Goal: Task Accomplishment & Management: Use online tool/utility

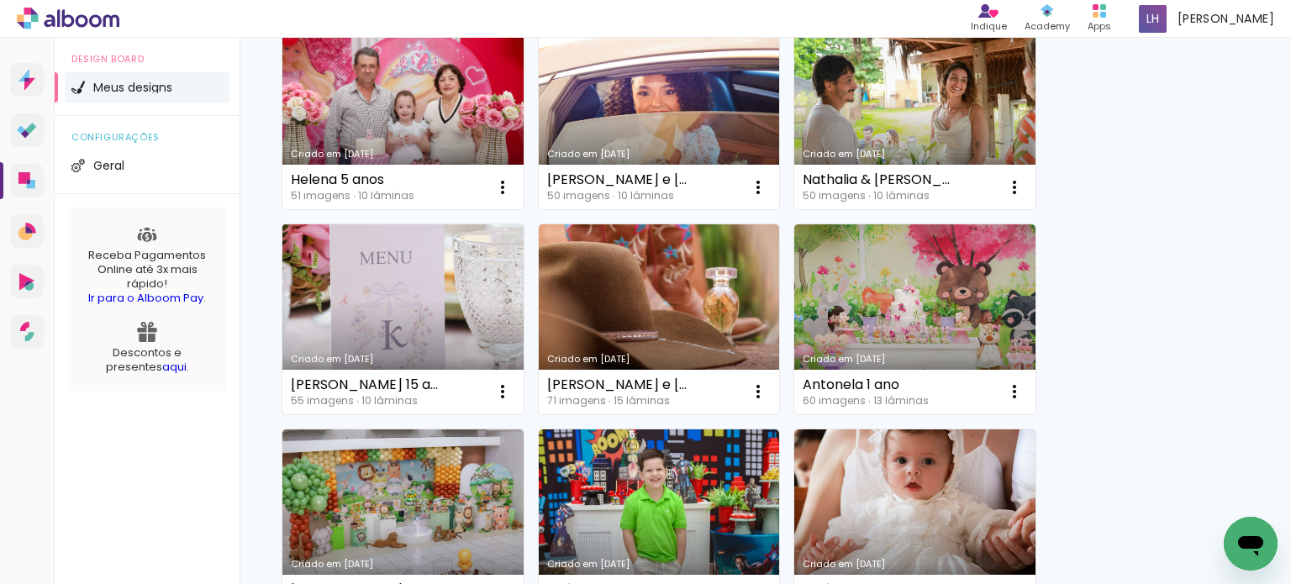
scroll to position [841, 0]
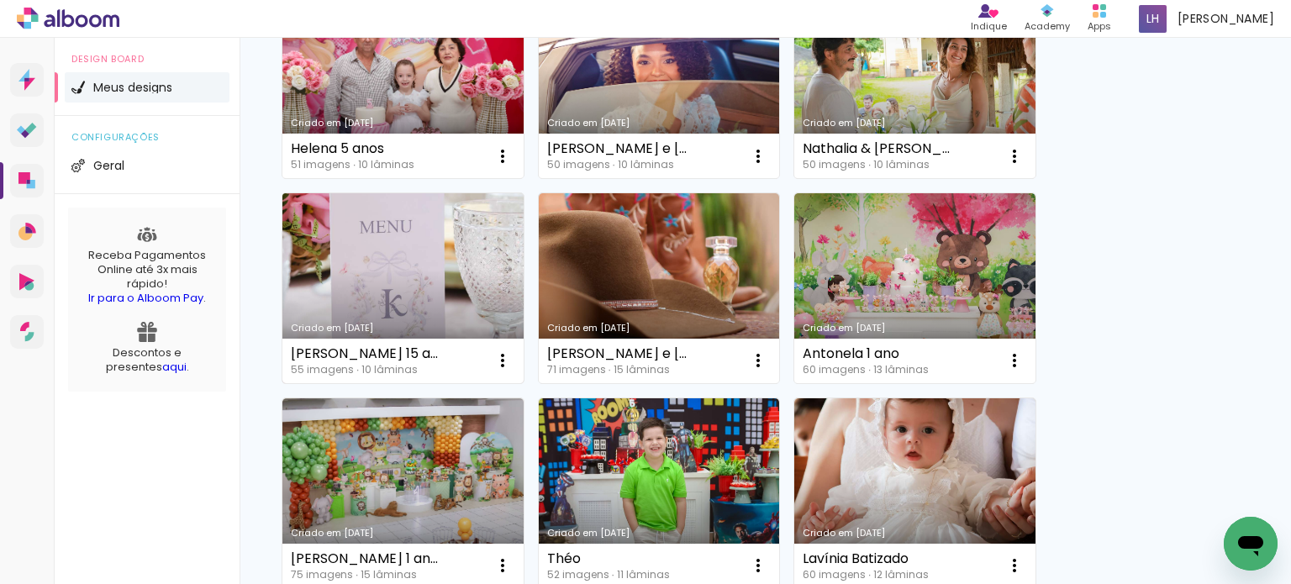
click at [417, 266] on link "Criado em [DATE]" at bounding box center [402, 288] width 241 height 190
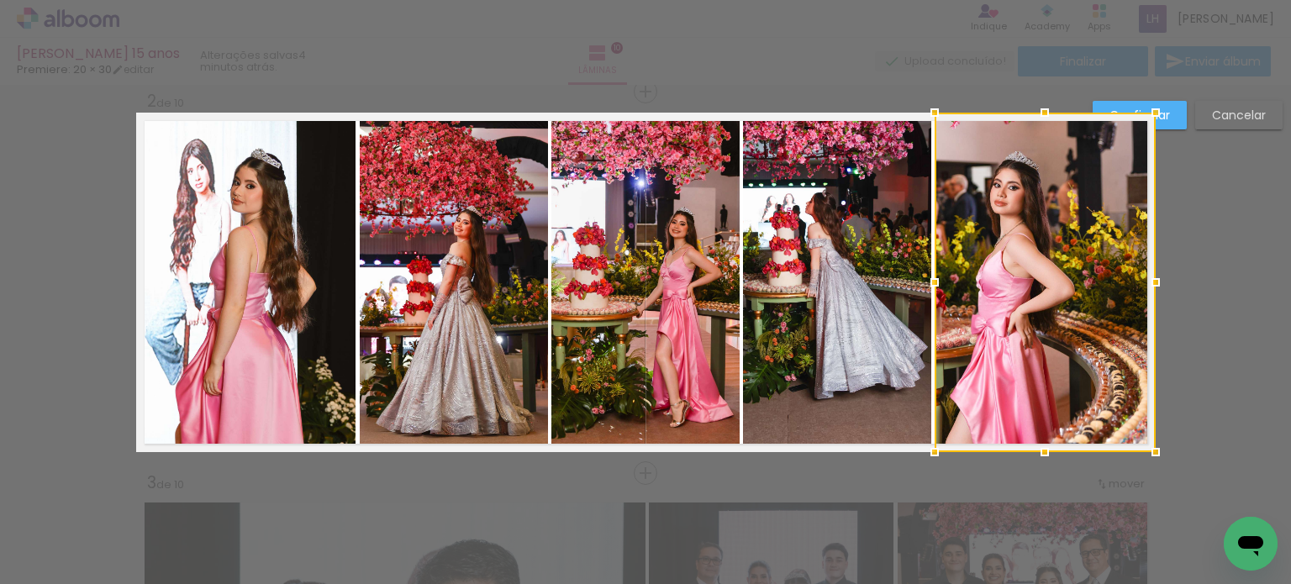
click at [303, 269] on quentale-photo at bounding box center [246, 282] width 219 height 339
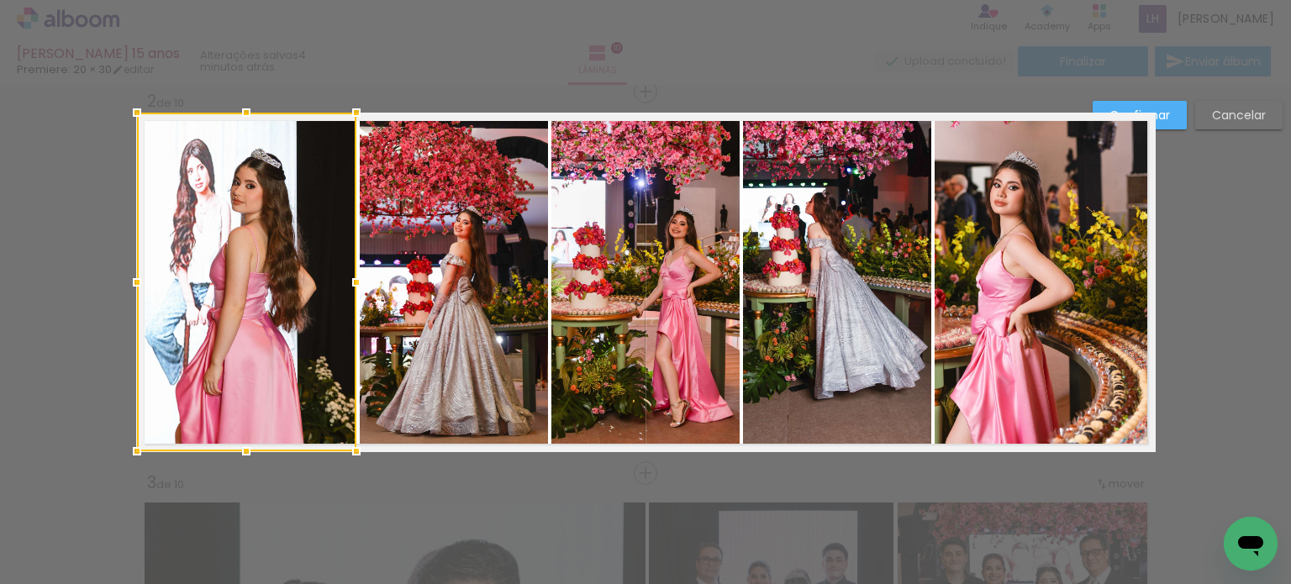
click at [431, 269] on quentale-photo at bounding box center [454, 283] width 188 height 340
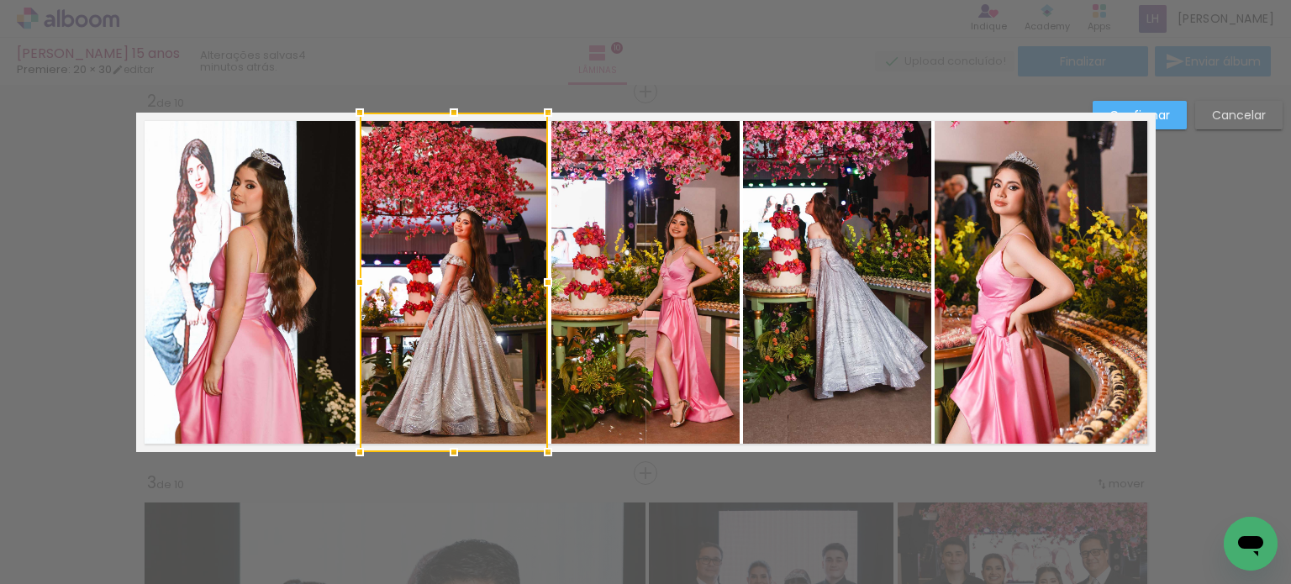
click at [692, 282] on quentale-photo at bounding box center [645, 283] width 188 height 340
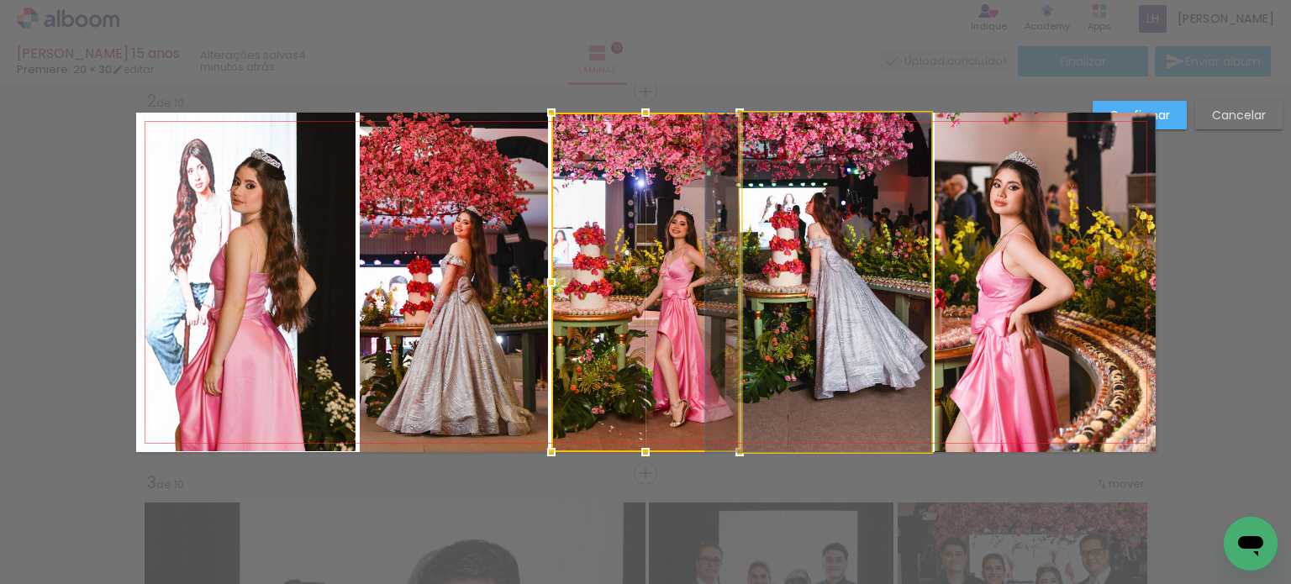
click at [797, 274] on quentale-photo at bounding box center [837, 283] width 188 height 340
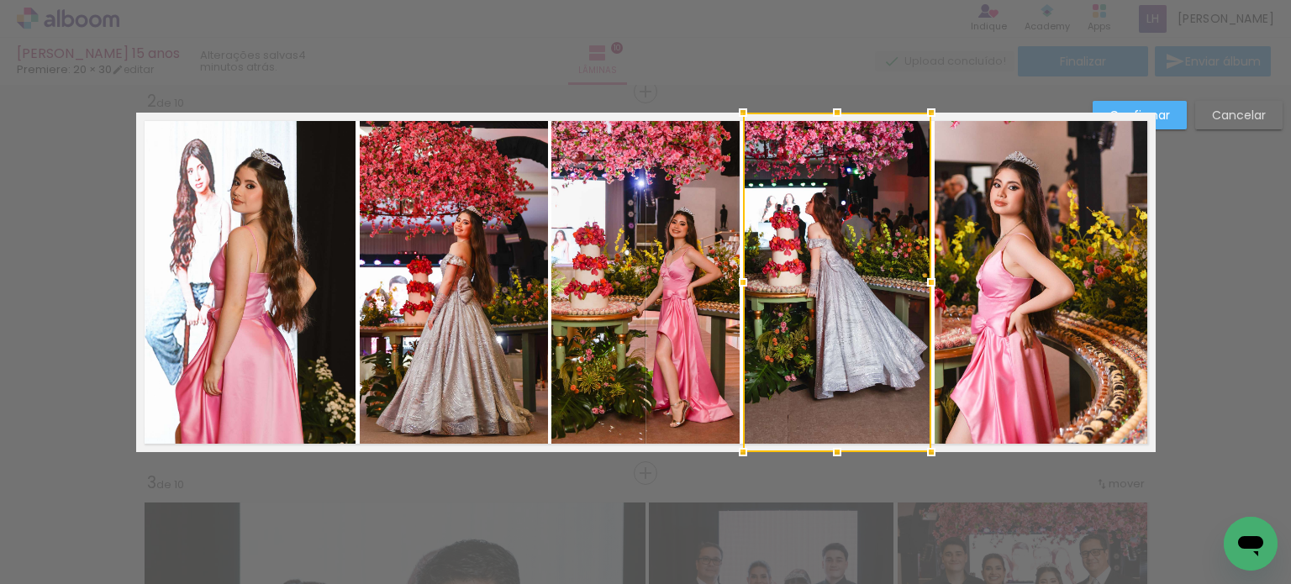
click at [1173, 117] on paper-button "Confirmar" at bounding box center [1140, 115] width 94 height 29
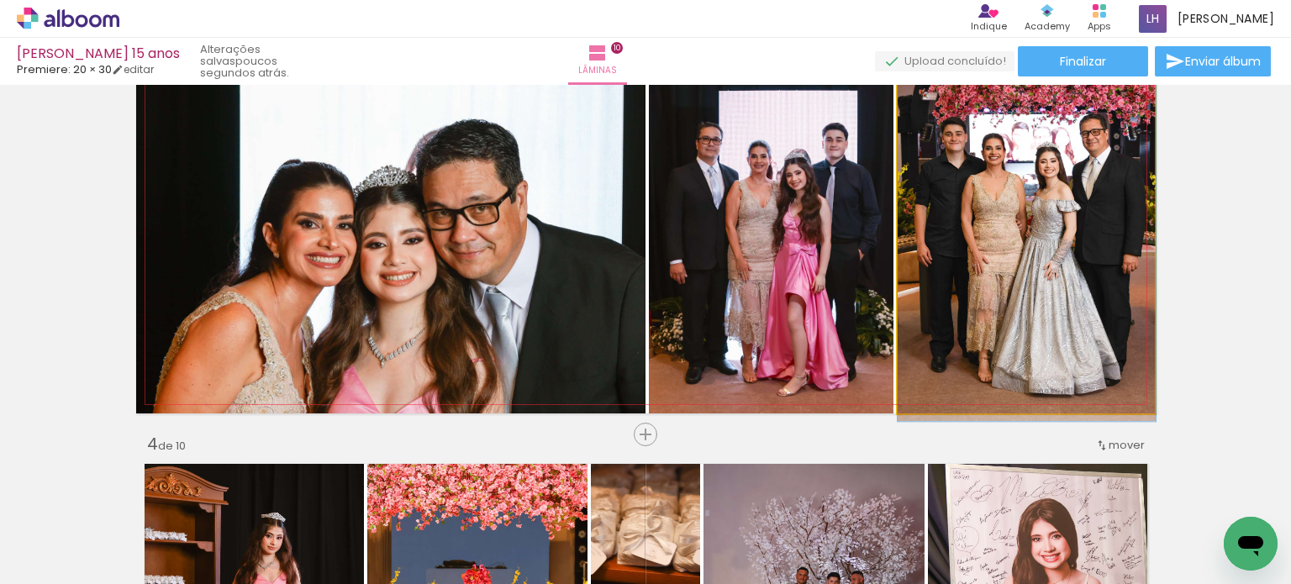
click at [1052, 351] on quentale-photo at bounding box center [1027, 244] width 258 height 340
click at [1054, 350] on quentale-photo at bounding box center [1027, 244] width 258 height 340
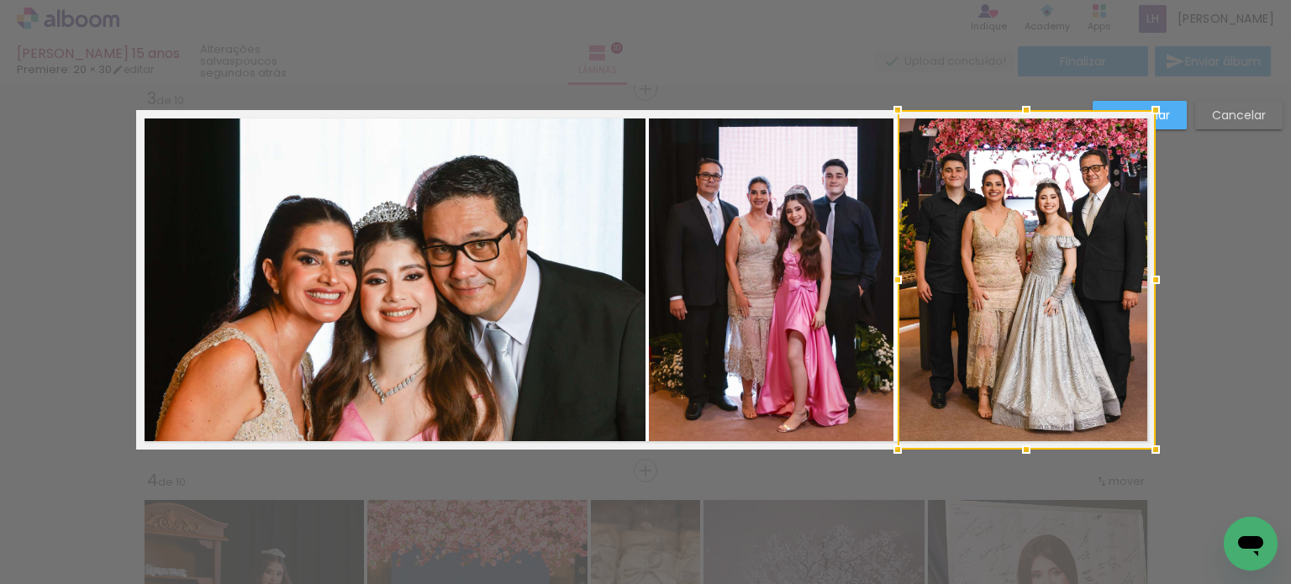
scroll to position [784, 0]
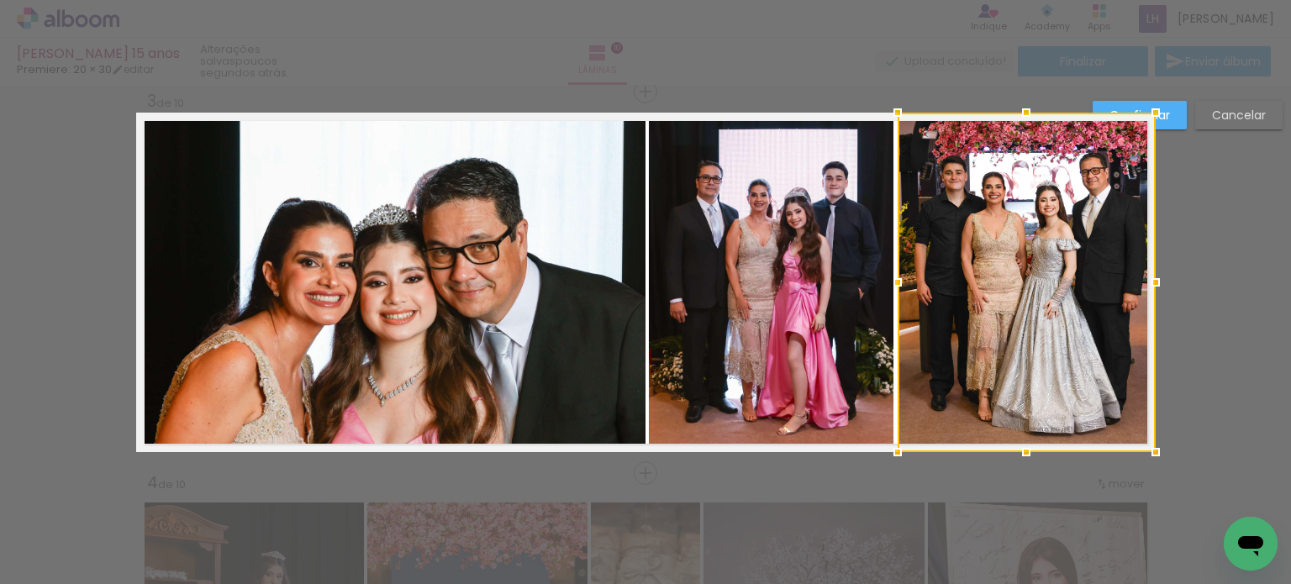
click at [756, 339] on quentale-photo at bounding box center [771, 283] width 245 height 340
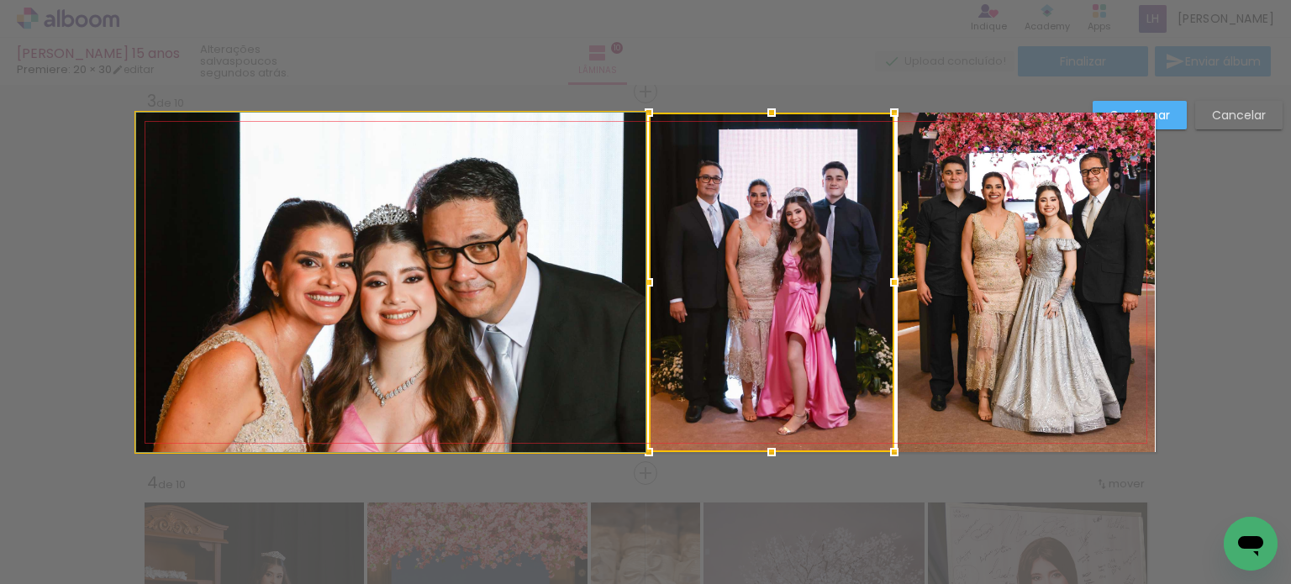
click at [542, 351] on quentale-photo at bounding box center [390, 283] width 509 height 340
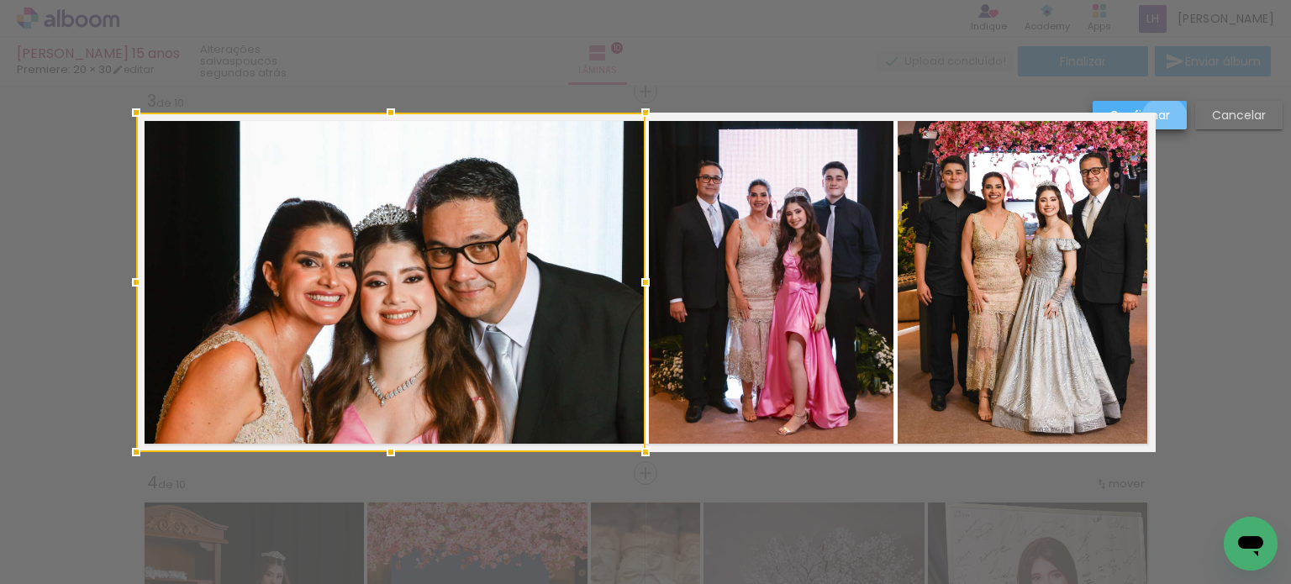
click at [0, 0] on slot "Confirmar" at bounding box center [0, 0] width 0 height 0
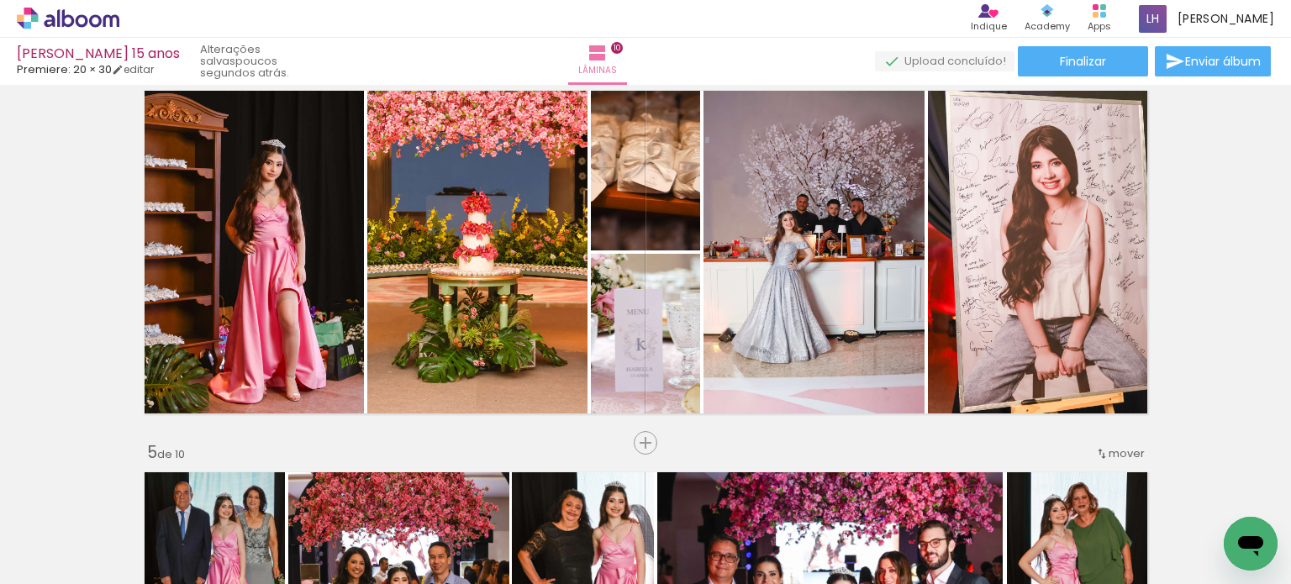
scroll to position [1204, 0]
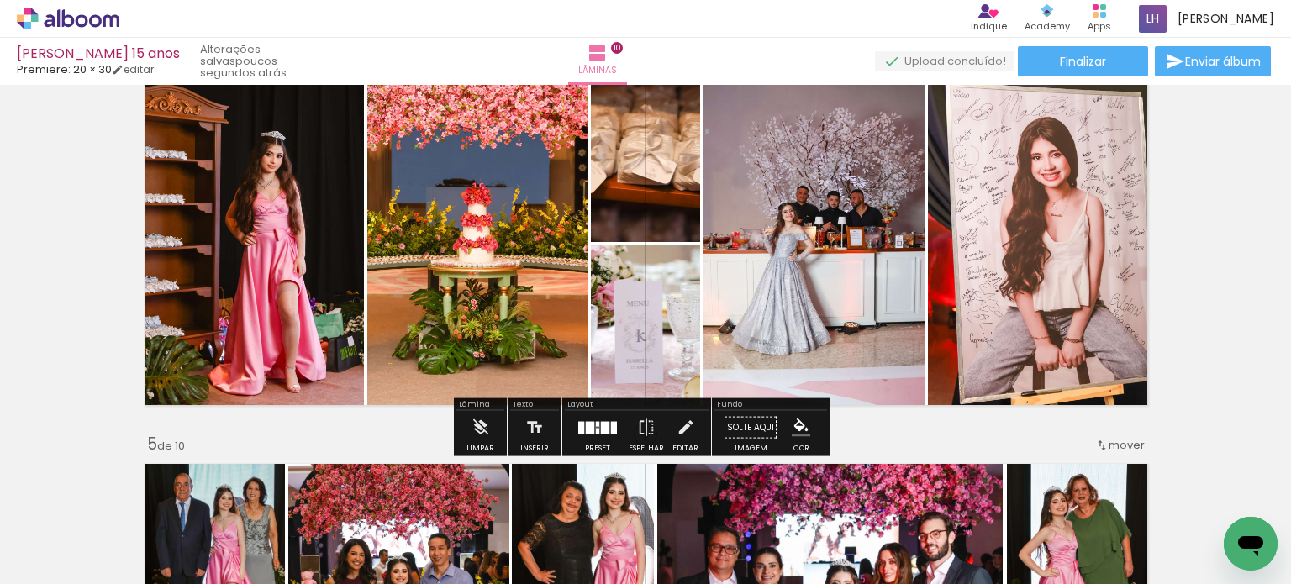
click at [297, 266] on quentale-photo at bounding box center [250, 244] width 228 height 340
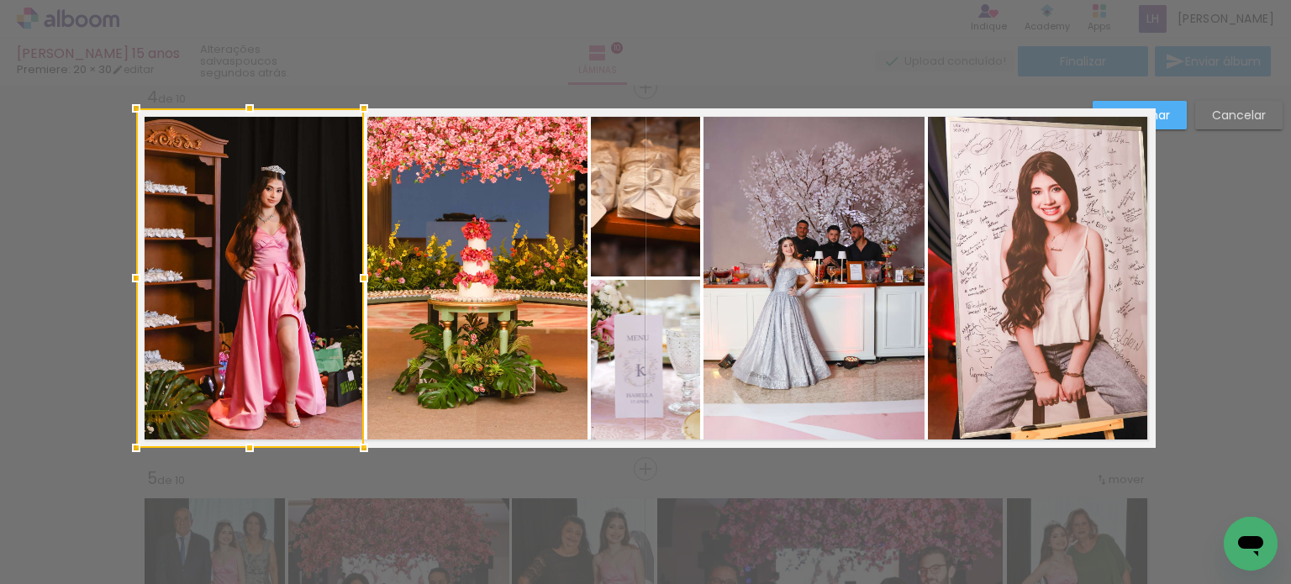
scroll to position [1166, 0]
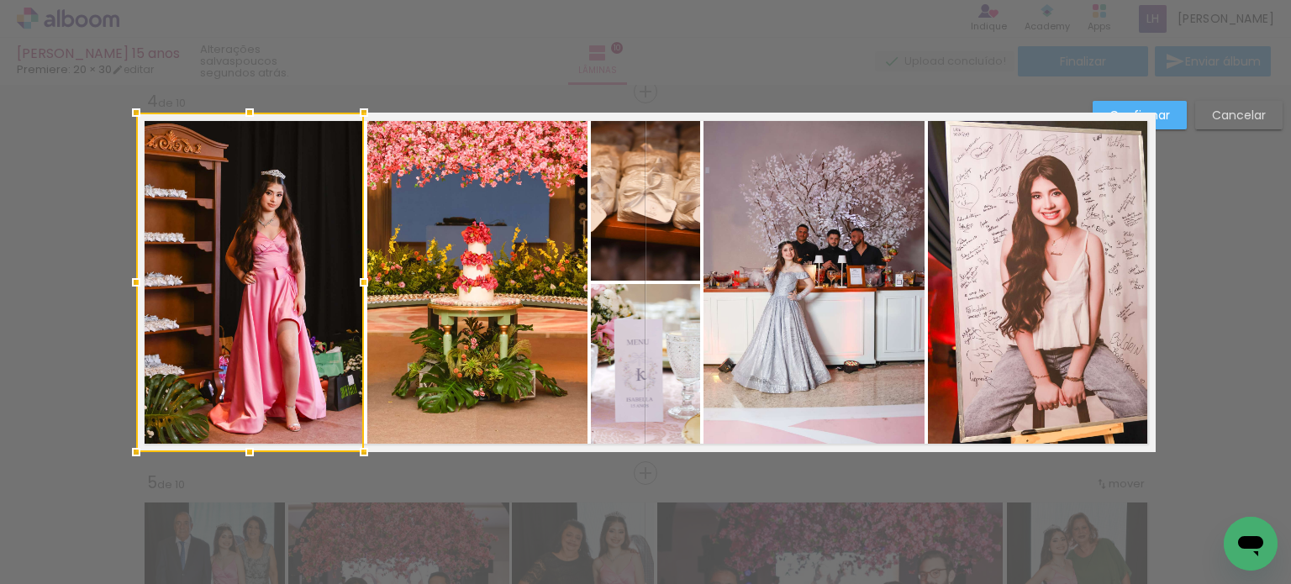
click at [1007, 291] on quentale-photo at bounding box center [1042, 283] width 228 height 340
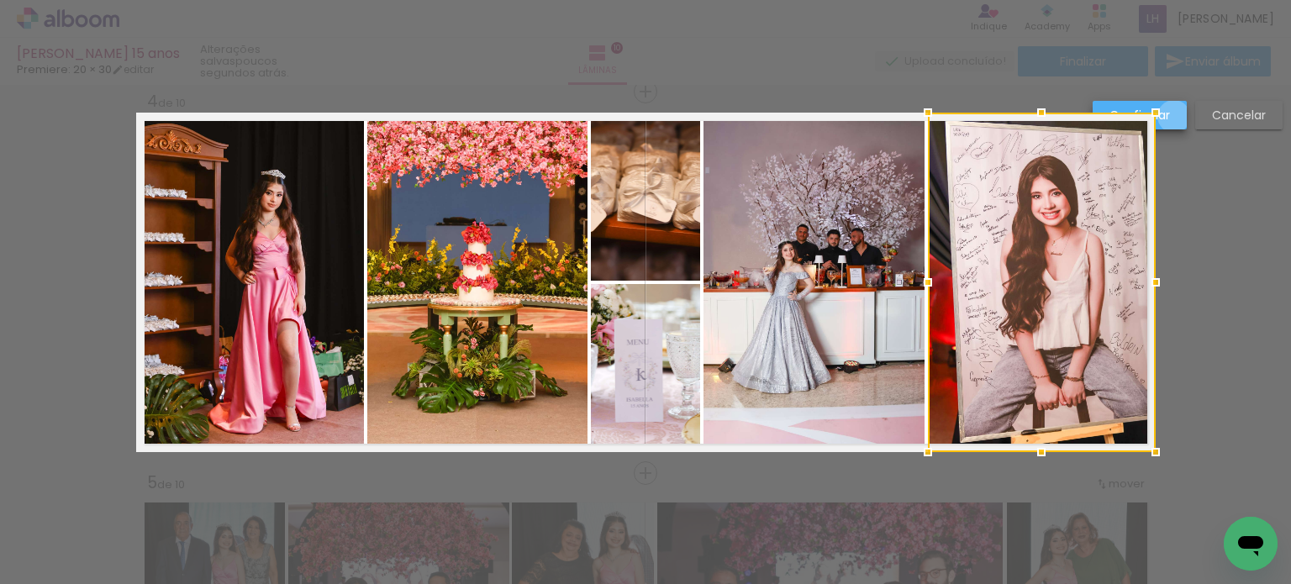
click at [1174, 117] on paper-button "Confirmar" at bounding box center [1140, 115] width 94 height 29
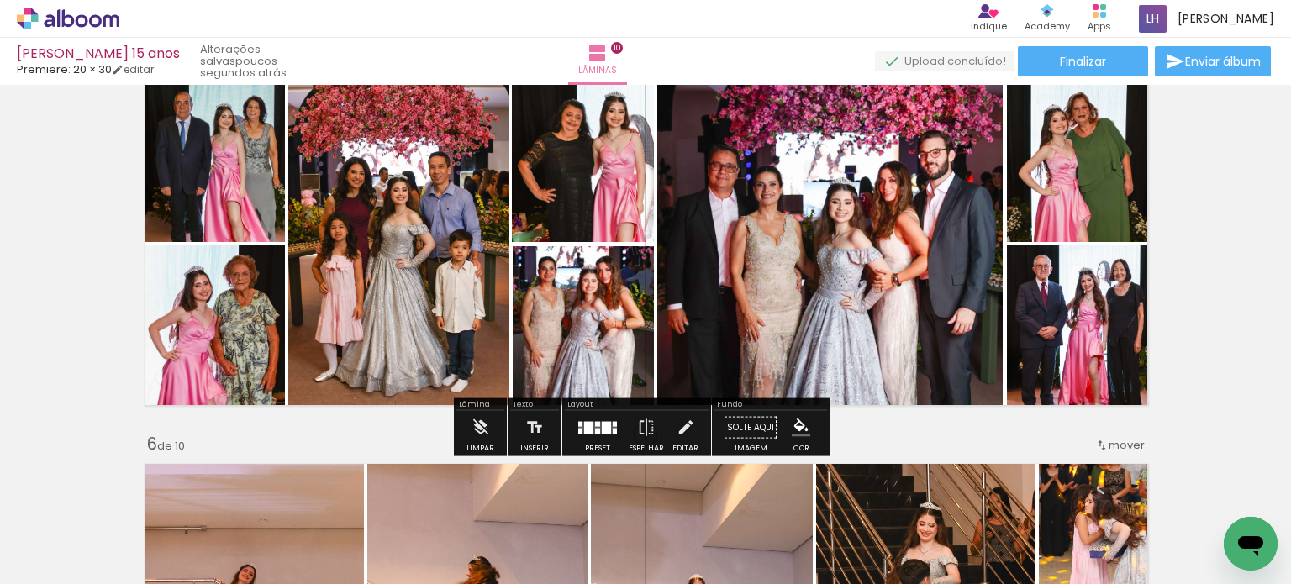
click at [1094, 306] on quentale-photo at bounding box center [1081, 329] width 149 height 168
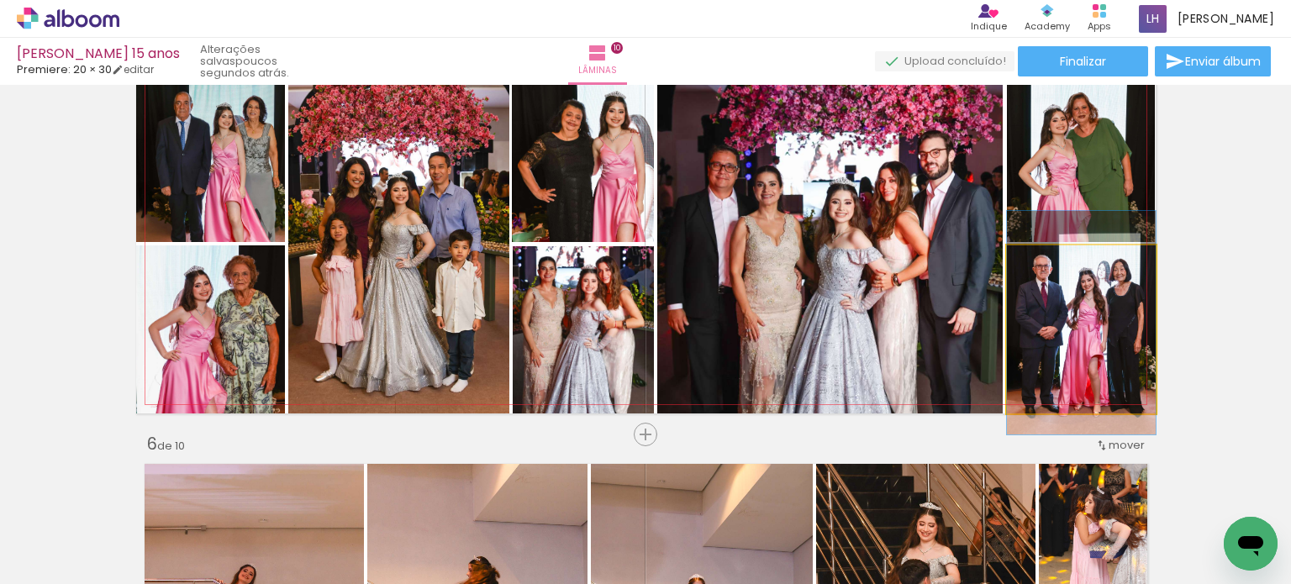
click at [1094, 306] on quentale-photo at bounding box center [1081, 329] width 149 height 168
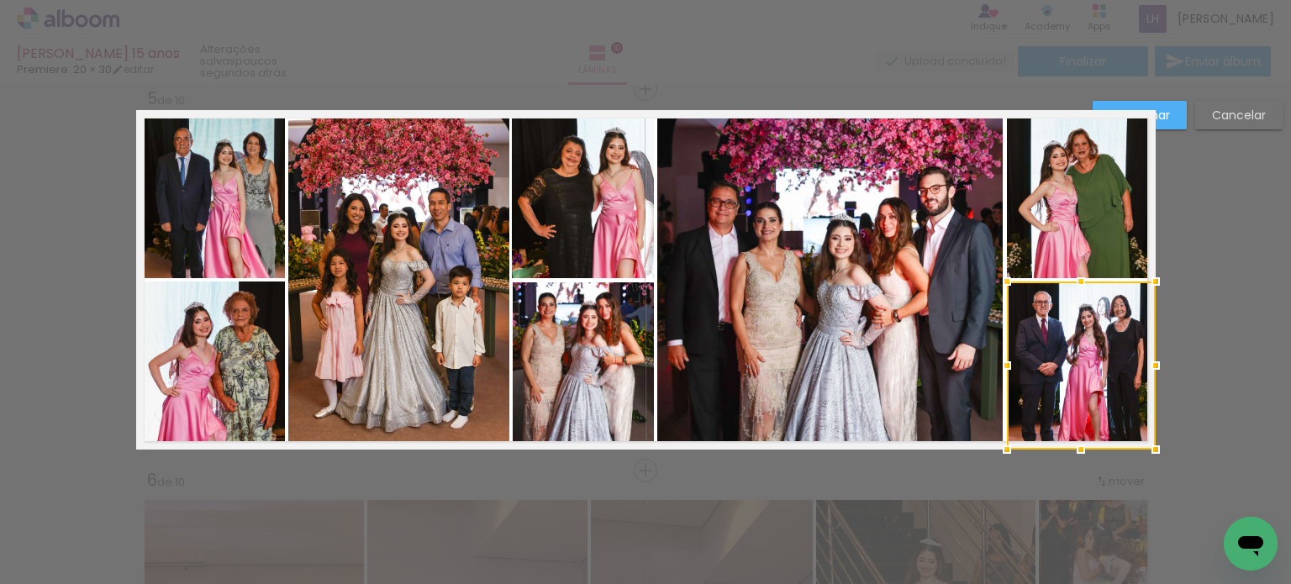
scroll to position [1547, 0]
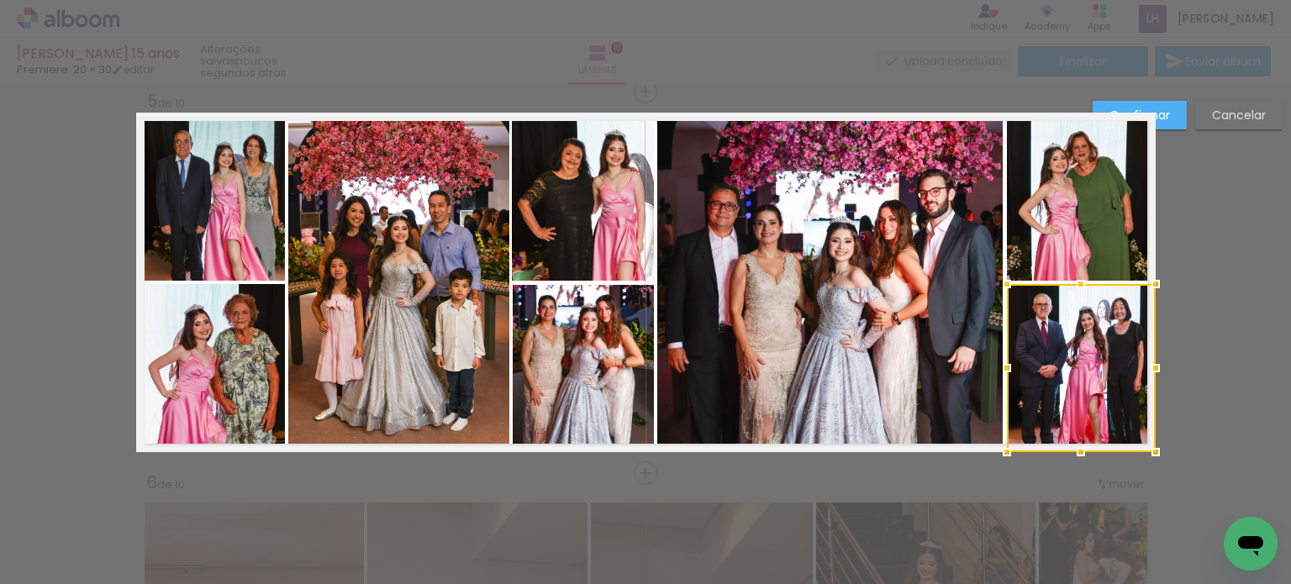
click at [1094, 211] on quentale-photo at bounding box center [1081, 197] width 149 height 168
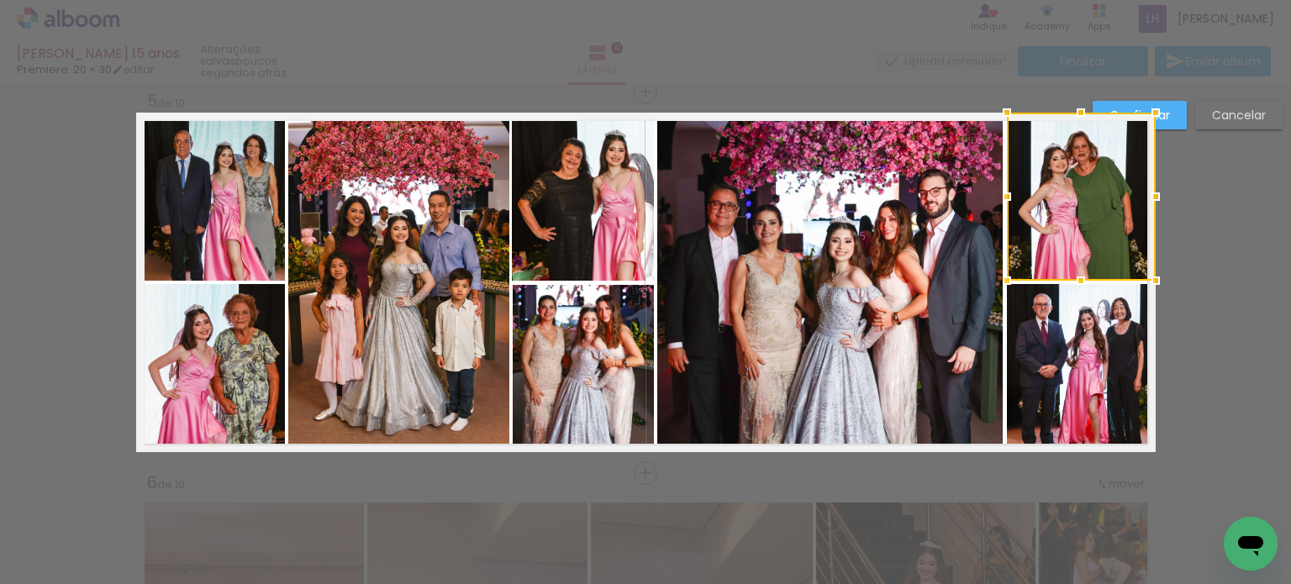
click at [188, 198] on quentale-photo at bounding box center [210, 197] width 149 height 168
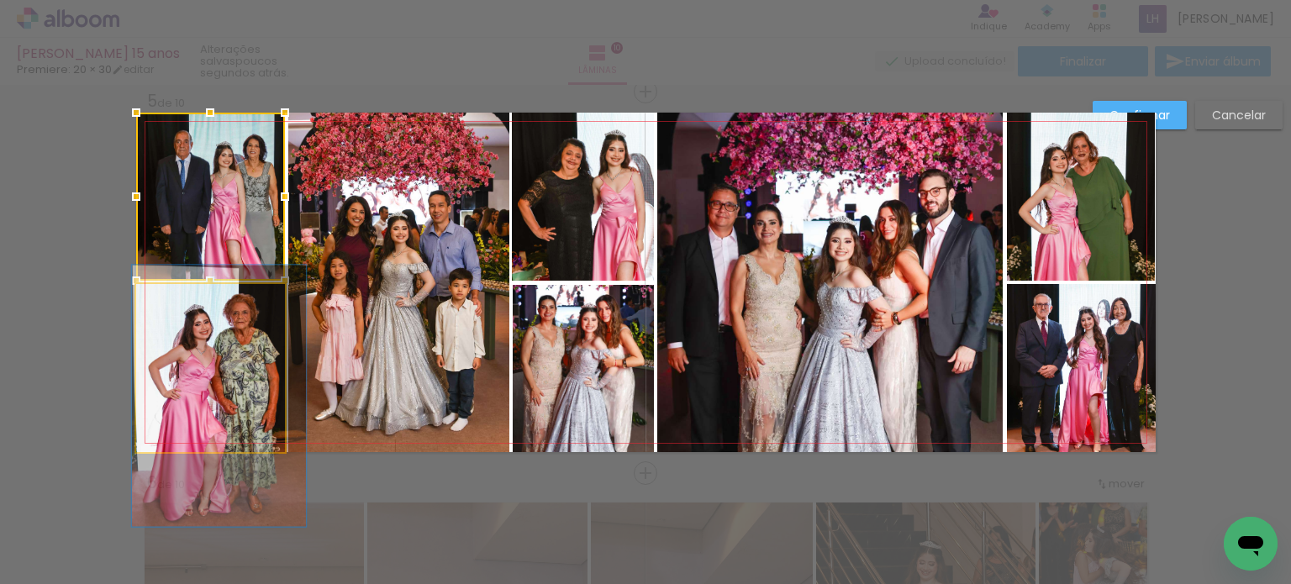
click at [197, 351] on quentale-photo at bounding box center [210, 368] width 149 height 168
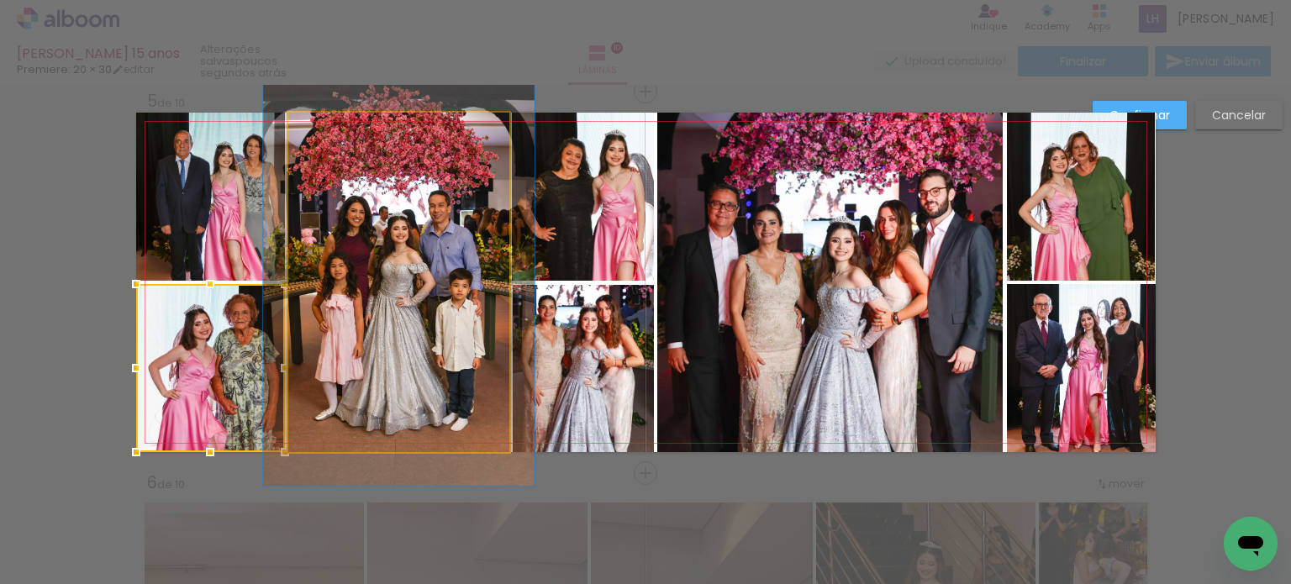
click at [409, 221] on quentale-photo at bounding box center [398, 283] width 221 height 340
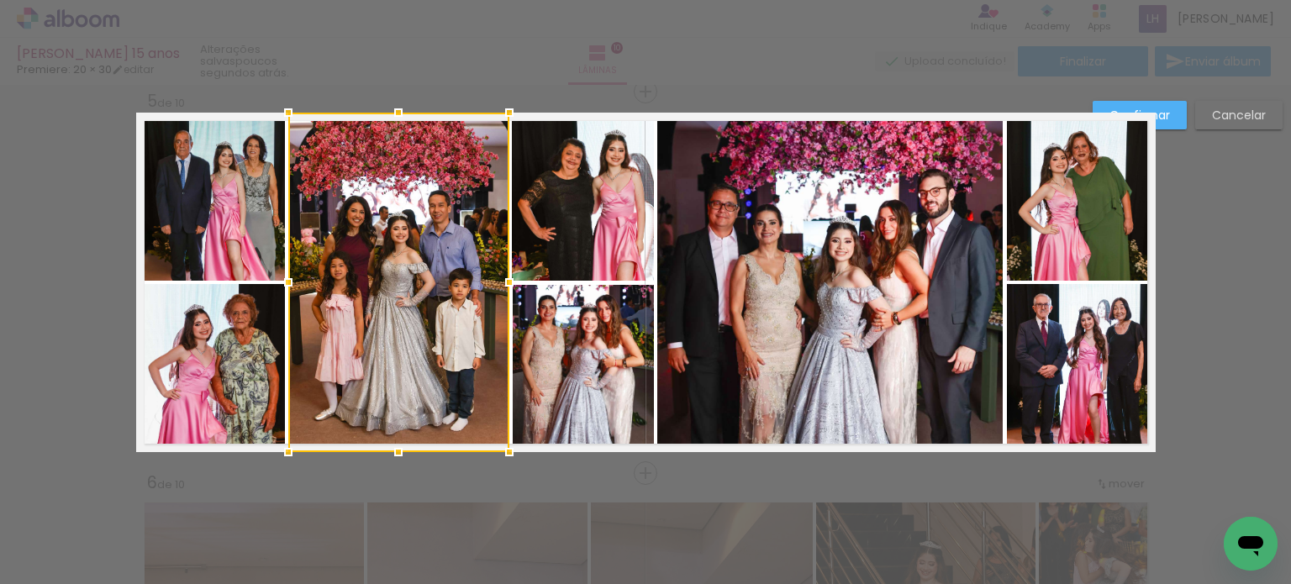
click at [549, 194] on quentale-photo at bounding box center [583, 197] width 142 height 168
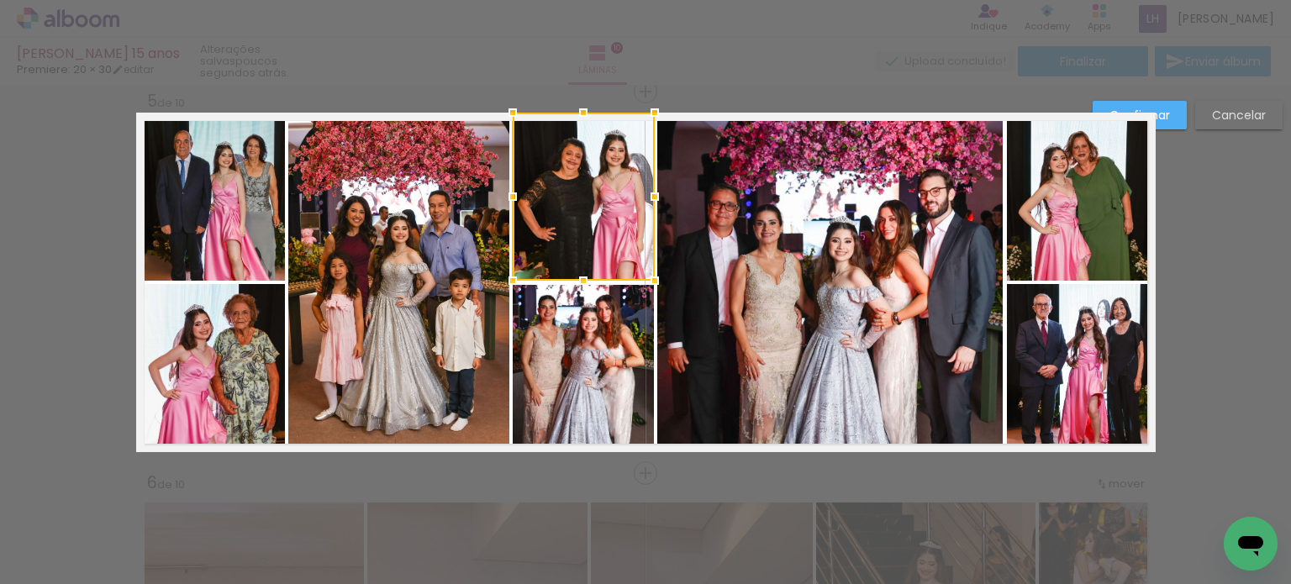
click at [598, 338] on quentale-photo at bounding box center [583, 368] width 141 height 166
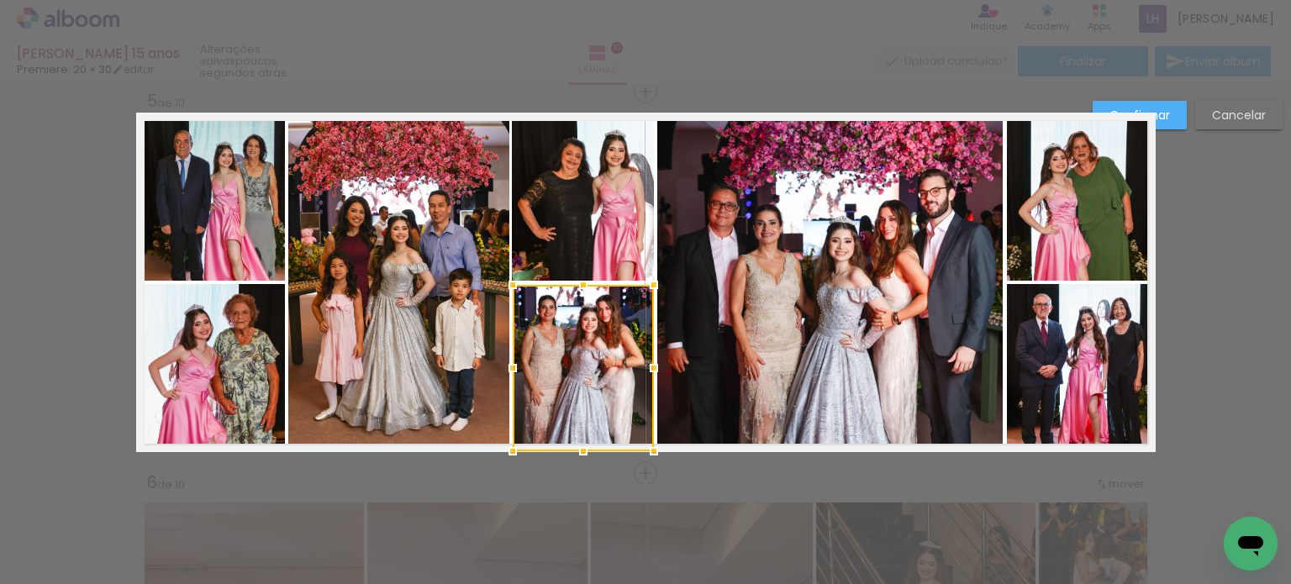
click at [783, 293] on quentale-photo at bounding box center [830, 283] width 346 height 340
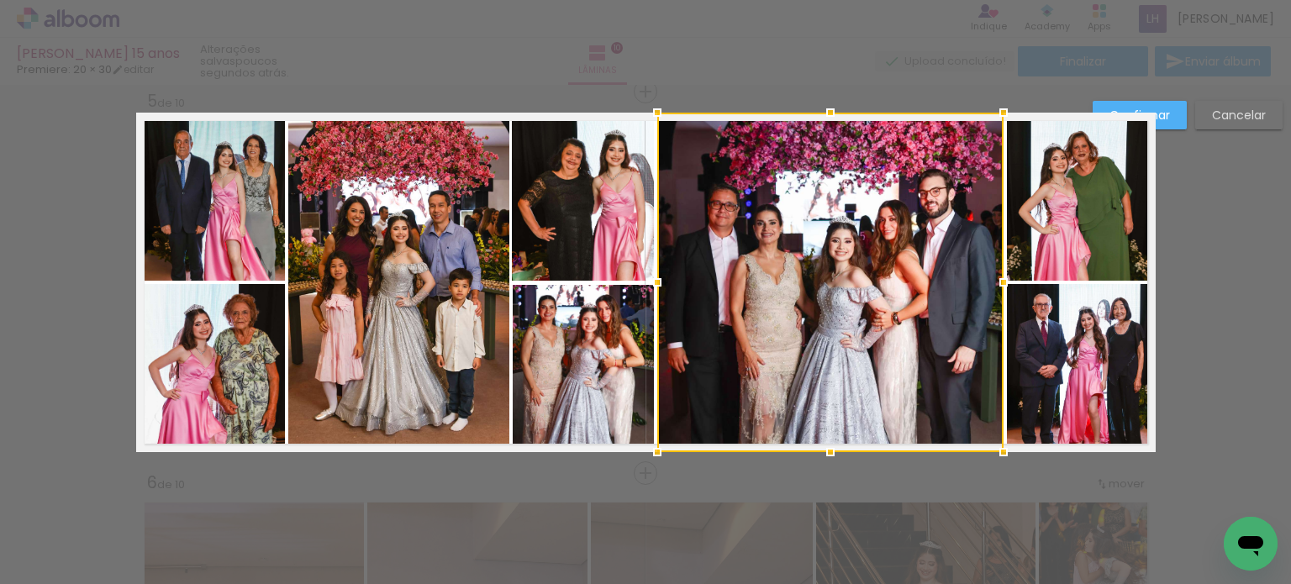
click at [598, 364] on quentale-photo at bounding box center [583, 368] width 141 height 166
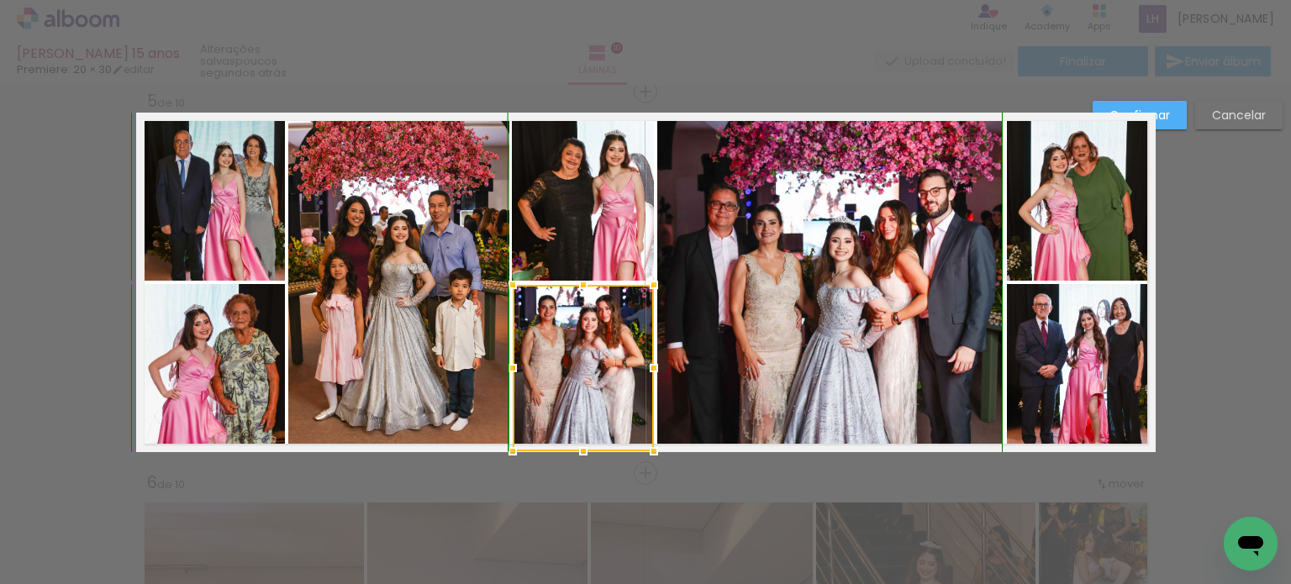
click at [580, 459] on div at bounding box center [584, 452] width 34 height 34
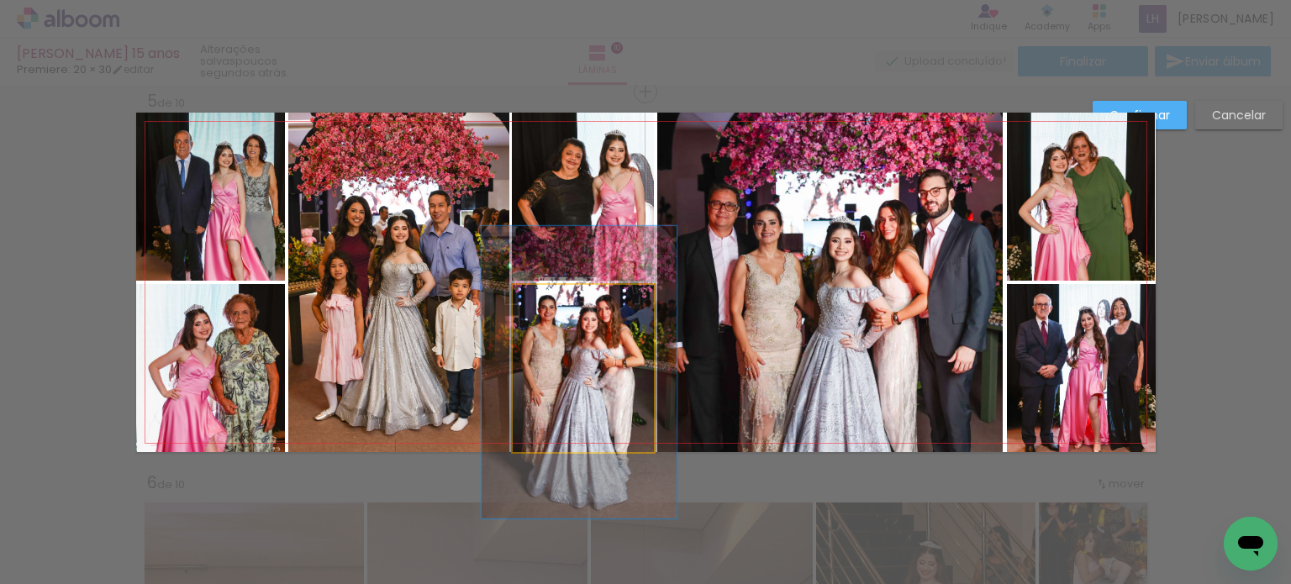
click at [598, 413] on quentale-photo at bounding box center [583, 368] width 141 height 166
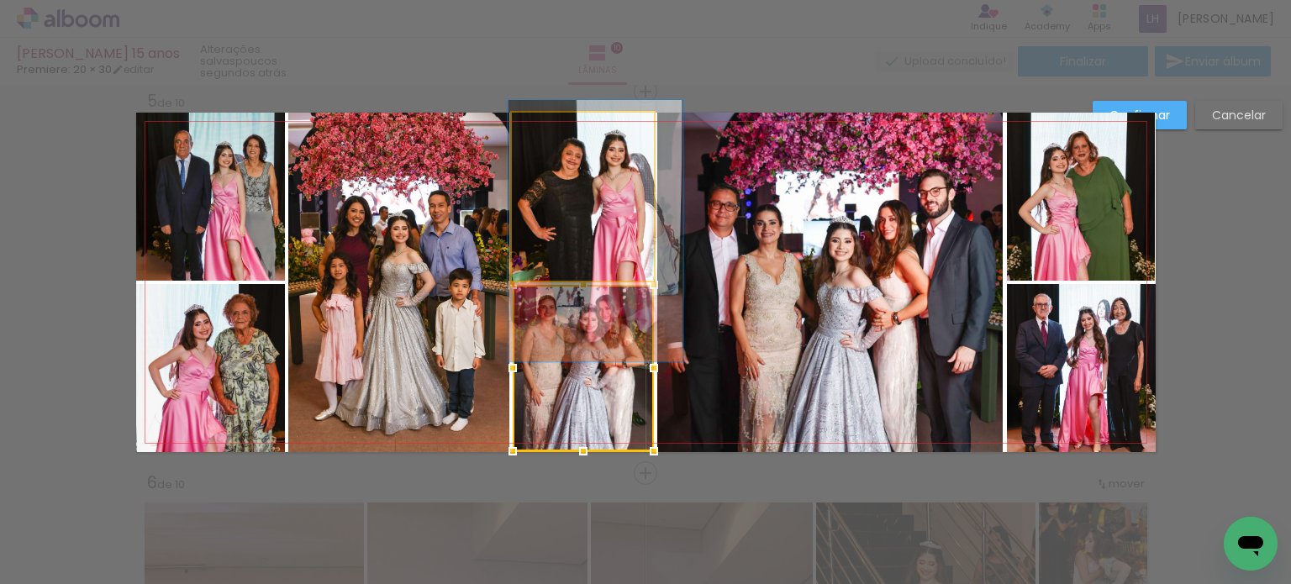
click at [612, 167] on quentale-photo at bounding box center [583, 197] width 142 height 168
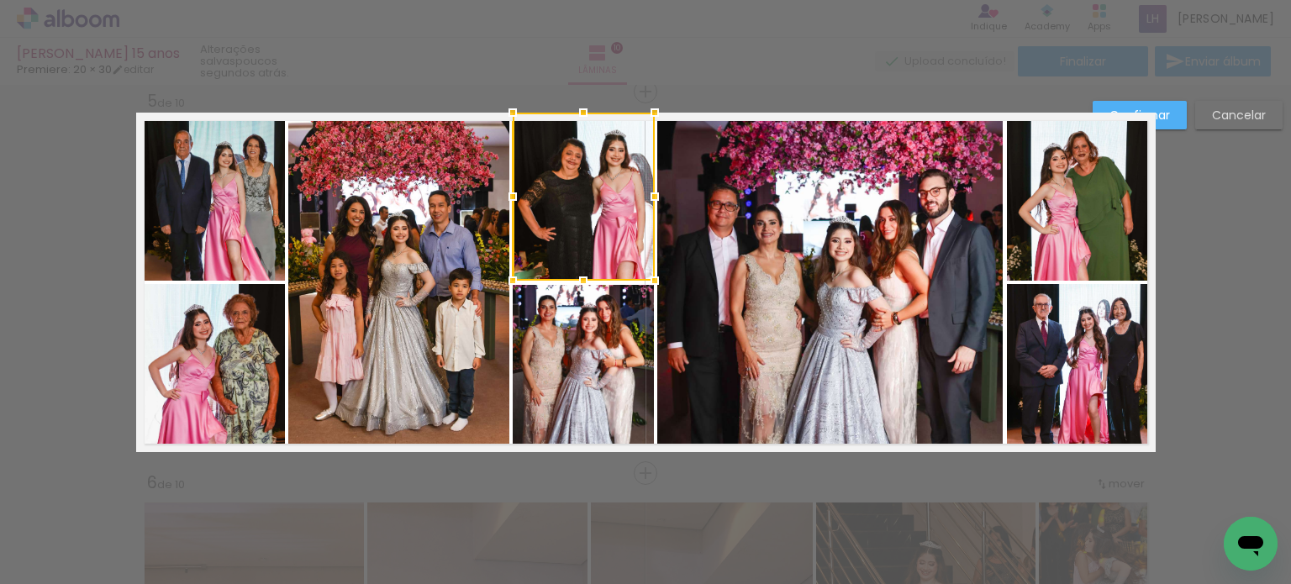
click at [562, 409] on quentale-photo at bounding box center [583, 368] width 141 height 166
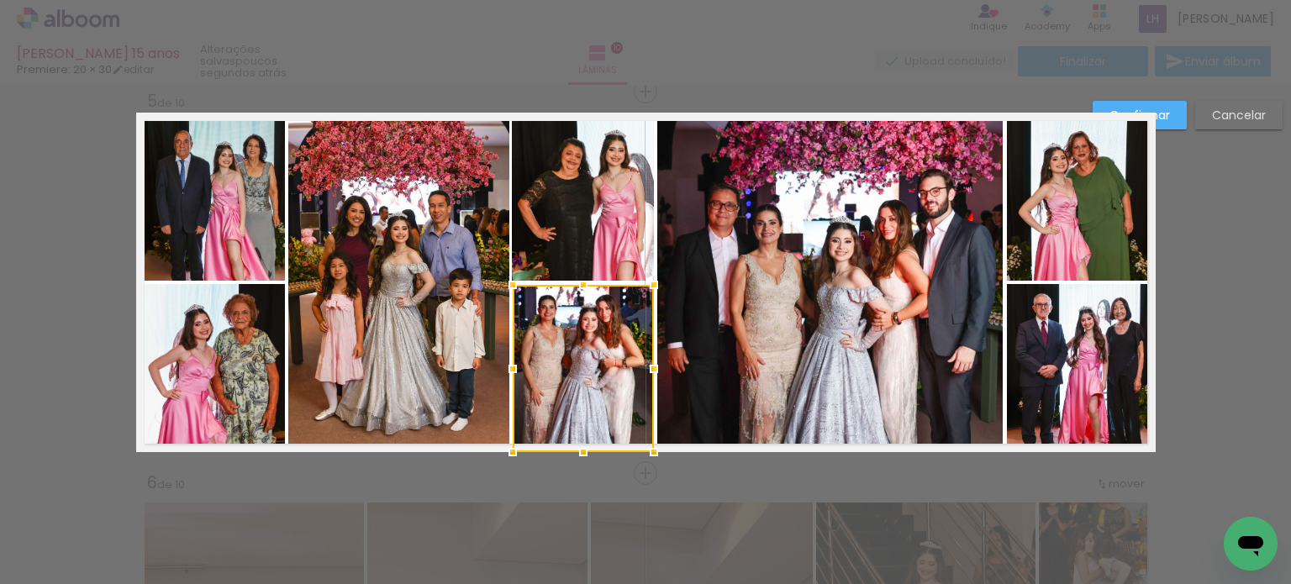
click at [584, 442] on div at bounding box center [584, 452] width 34 height 34
click at [1176, 115] on paper-button "Confirmar" at bounding box center [1140, 115] width 94 height 29
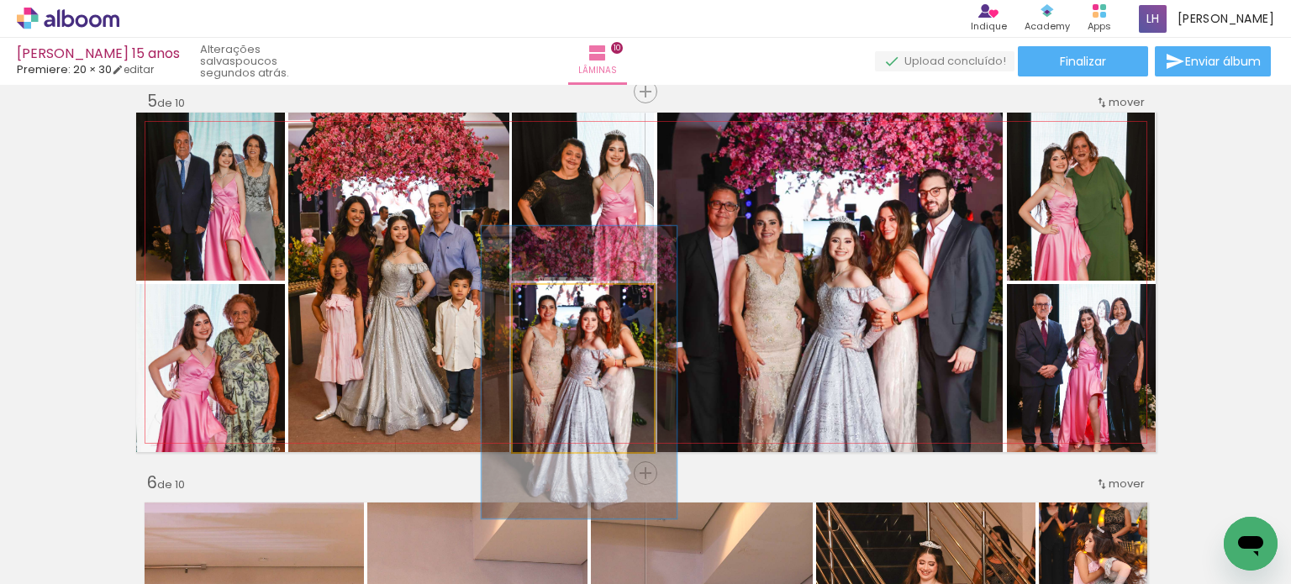
click at [571, 389] on quentale-photo at bounding box center [583, 368] width 141 height 166
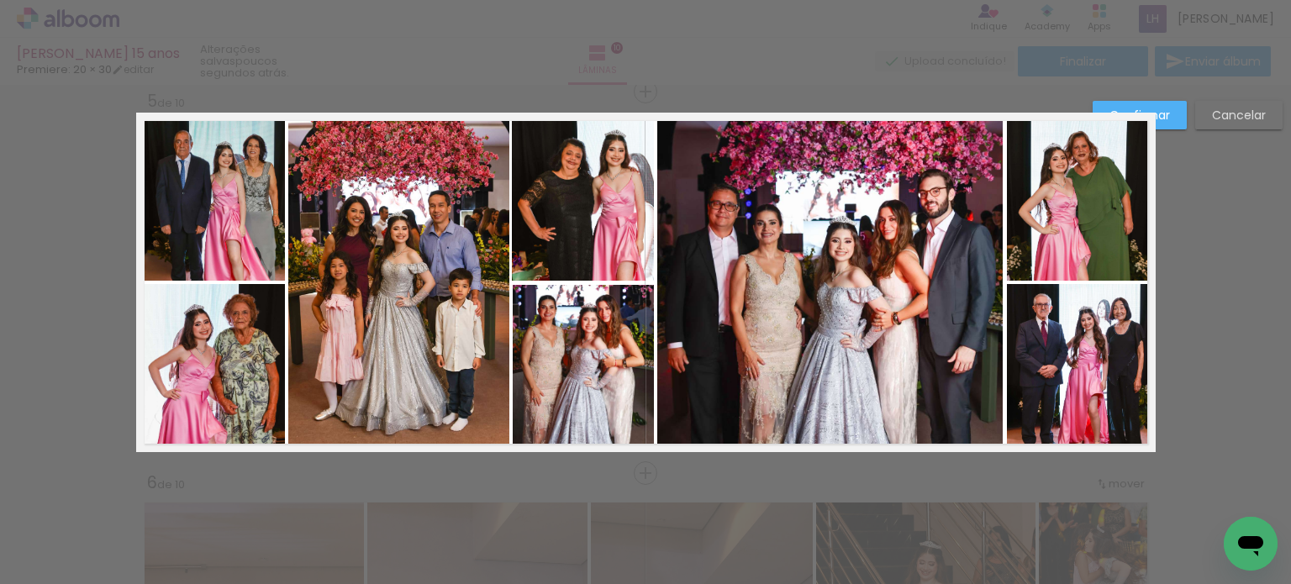
click at [582, 368] on quentale-photo at bounding box center [583, 368] width 141 height 166
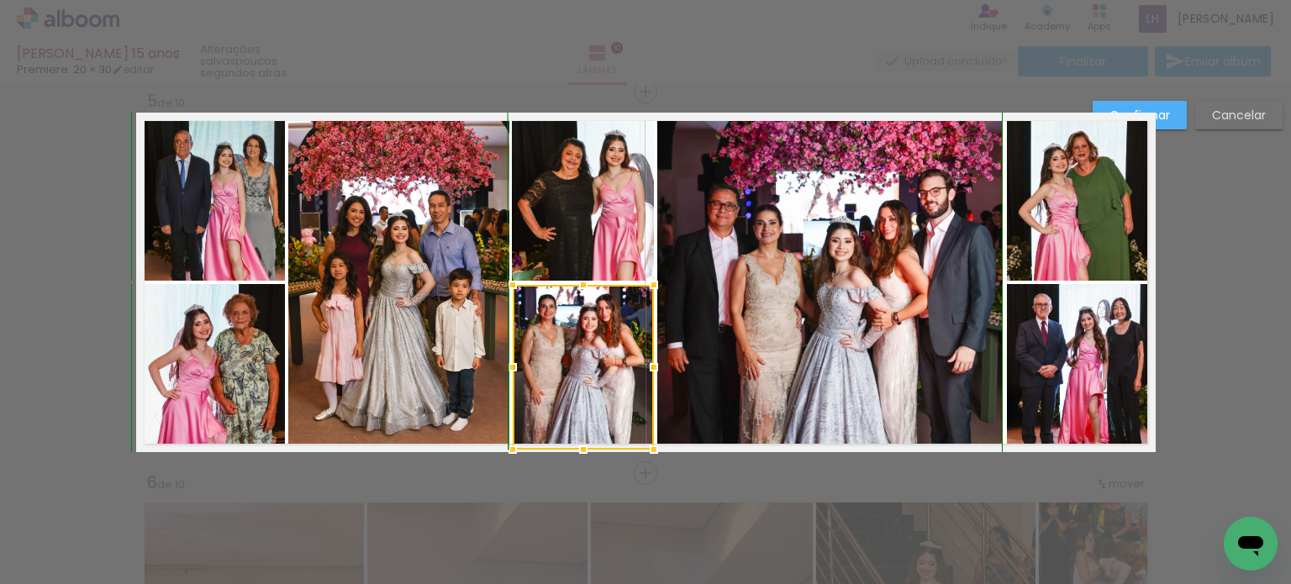
click at [582, 461] on div at bounding box center [584, 450] width 34 height 34
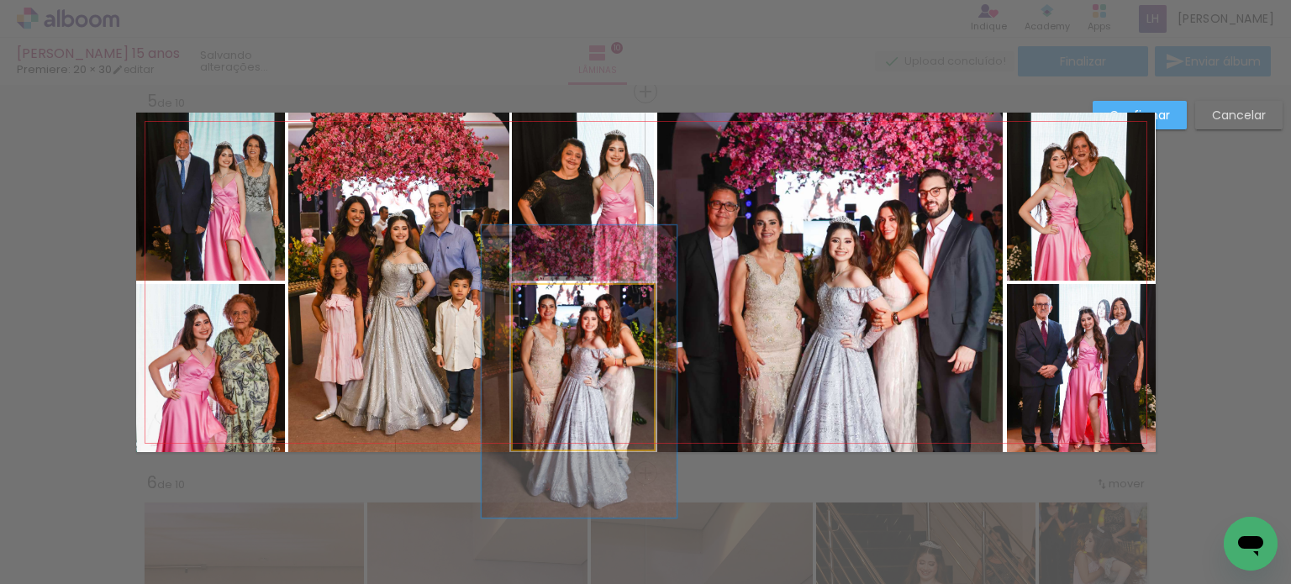
click at [588, 410] on quentale-photo at bounding box center [583, 367] width 141 height 165
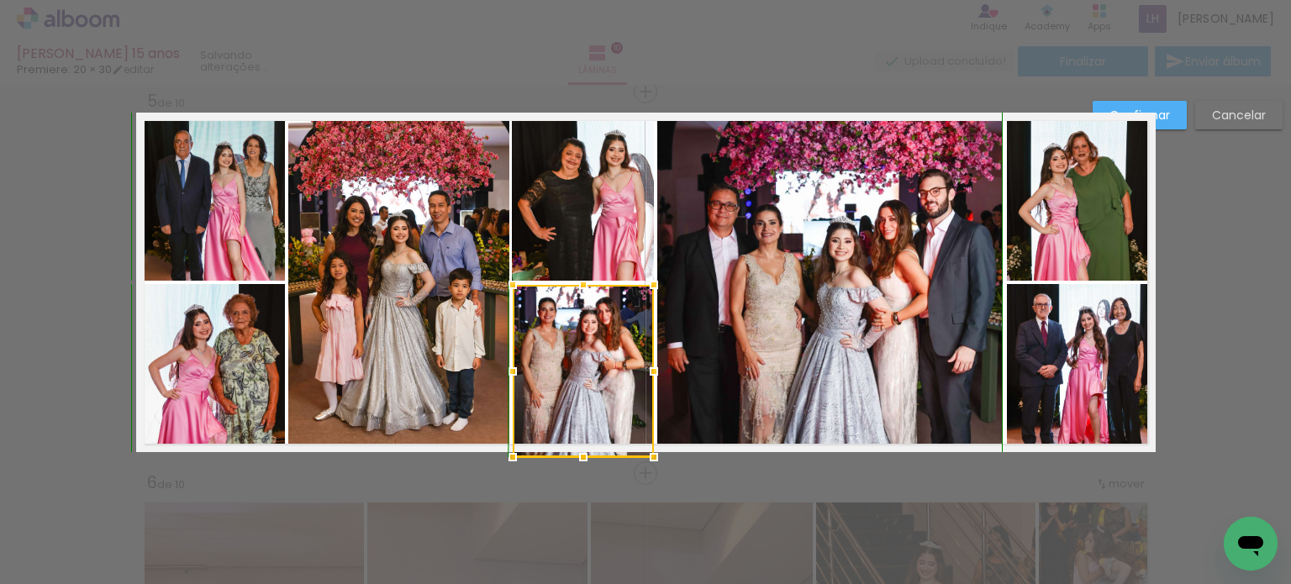
click at [579, 460] on div at bounding box center [584, 457] width 34 height 34
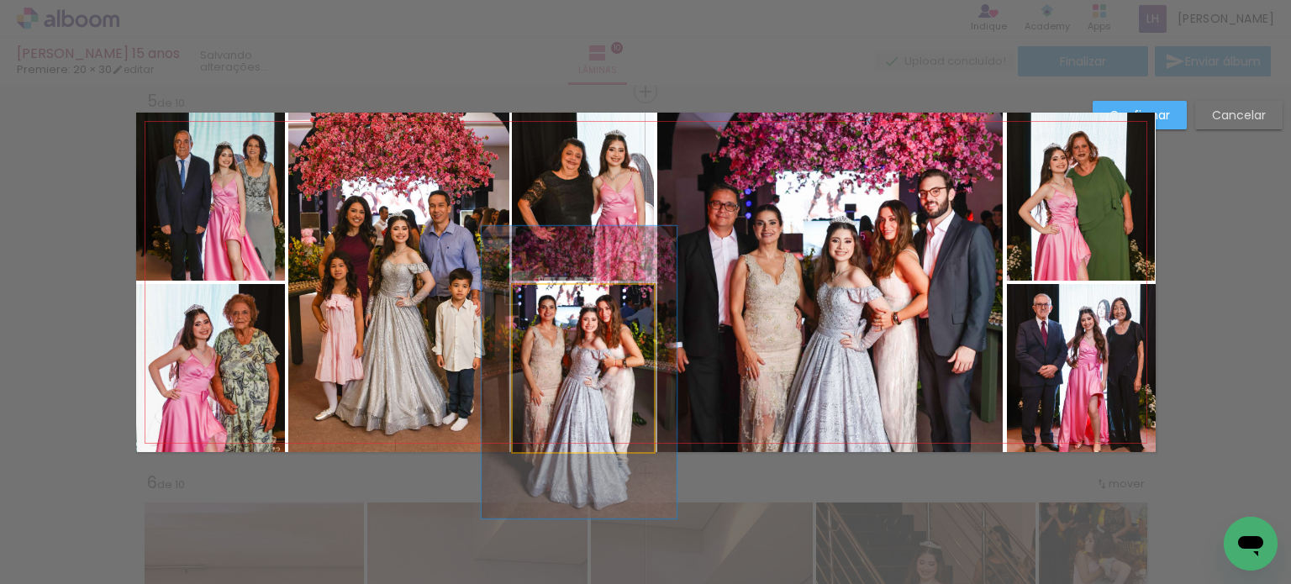
click at [594, 345] on quentale-photo at bounding box center [583, 368] width 141 height 166
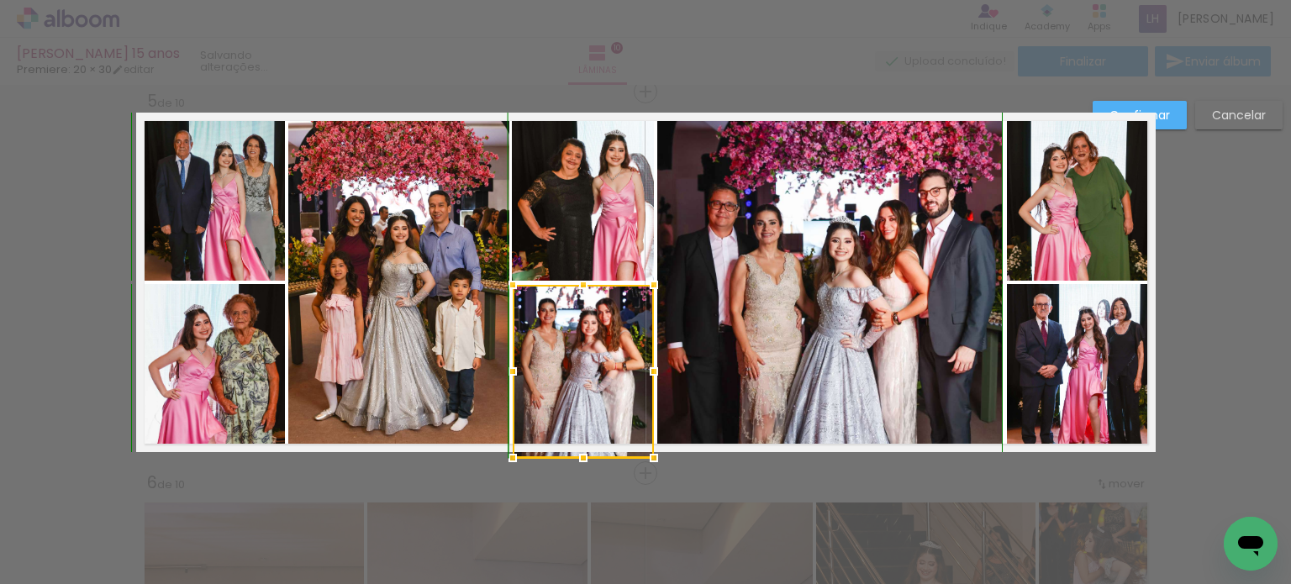
click at [578, 459] on div at bounding box center [584, 458] width 34 height 34
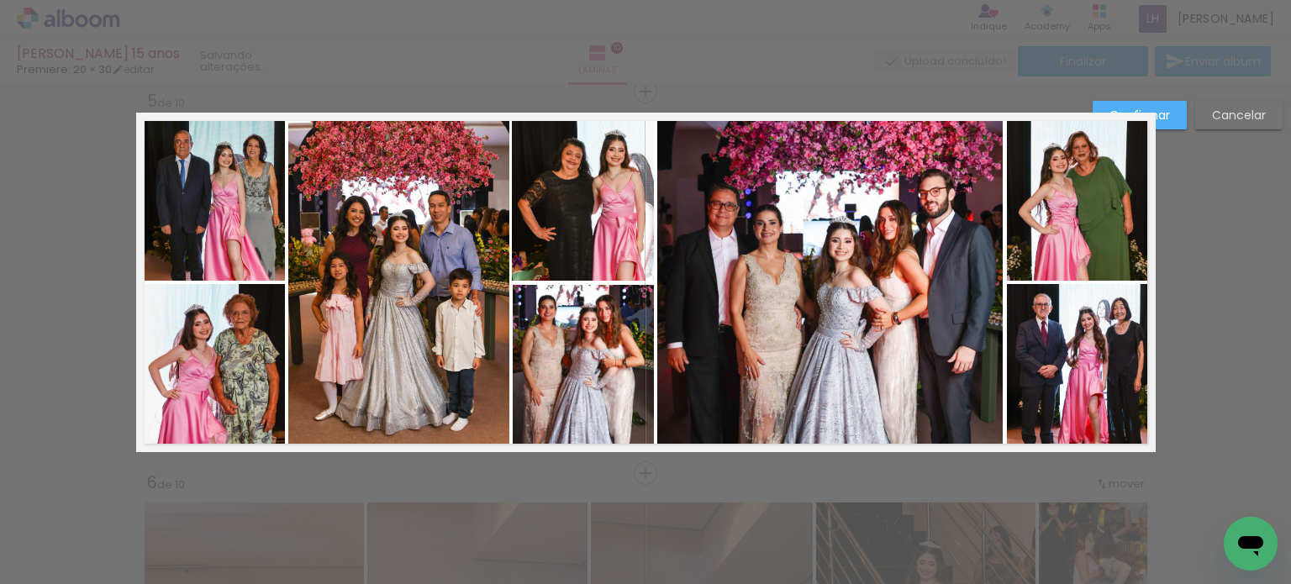
click at [586, 406] on quentale-photo at bounding box center [583, 368] width 141 height 166
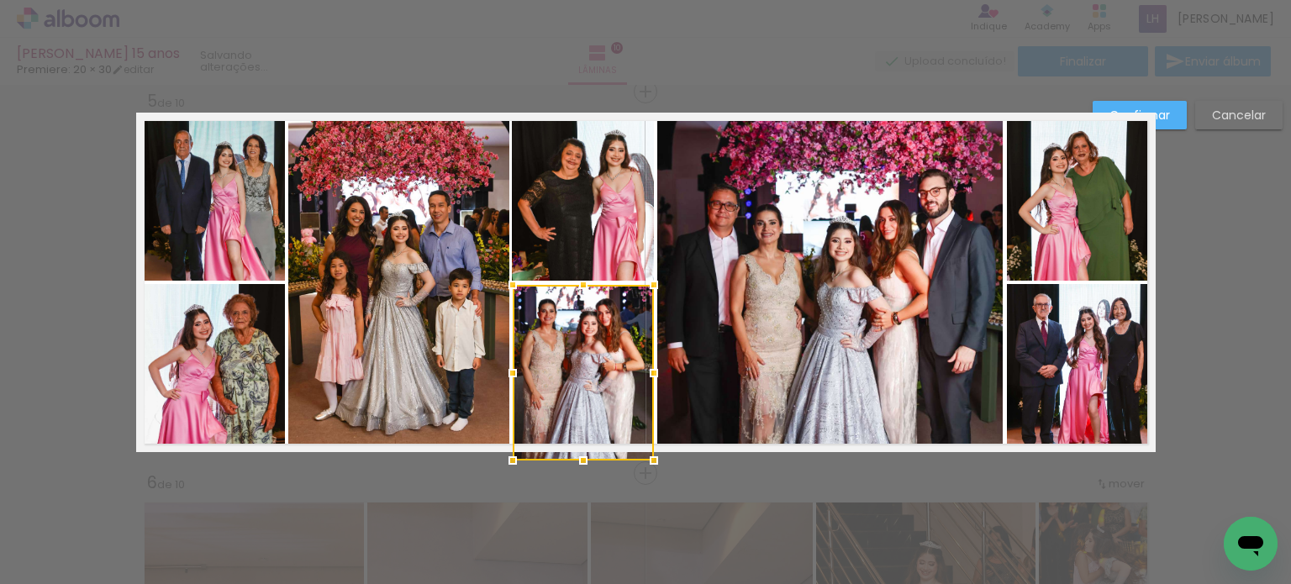
click at [577, 443] on div at bounding box center [583, 373] width 141 height 176
click at [581, 289] on div at bounding box center [584, 285] width 34 height 34
click at [1180, 113] on paper-button "Confirmar" at bounding box center [1140, 115] width 94 height 29
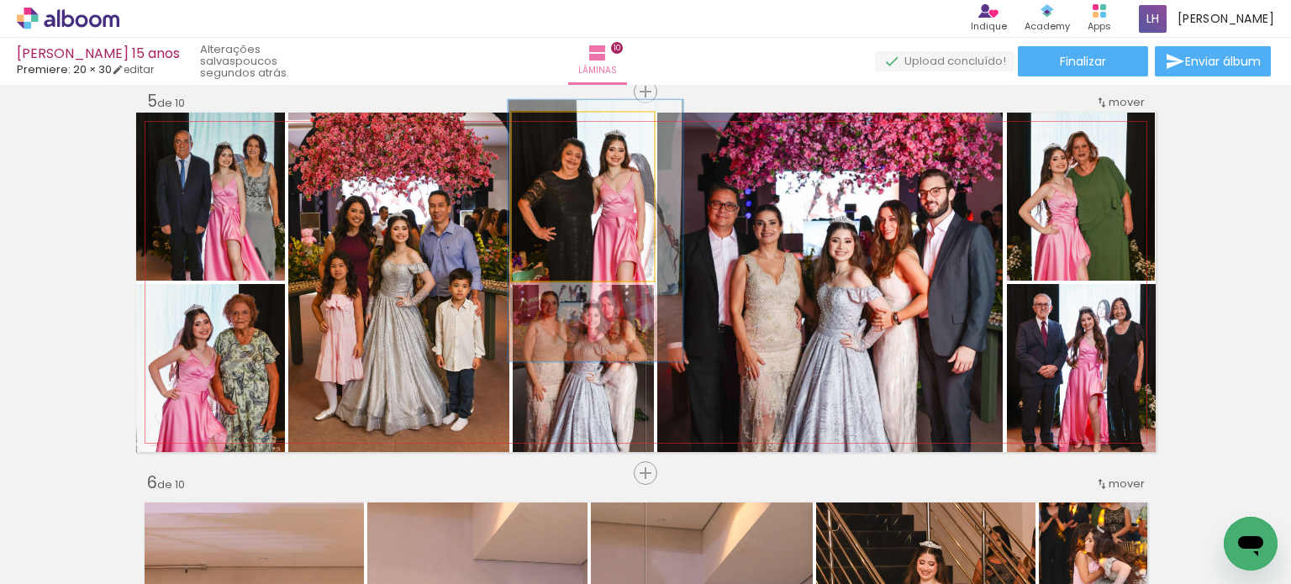
click at [592, 220] on quentale-photo at bounding box center [583, 197] width 142 height 168
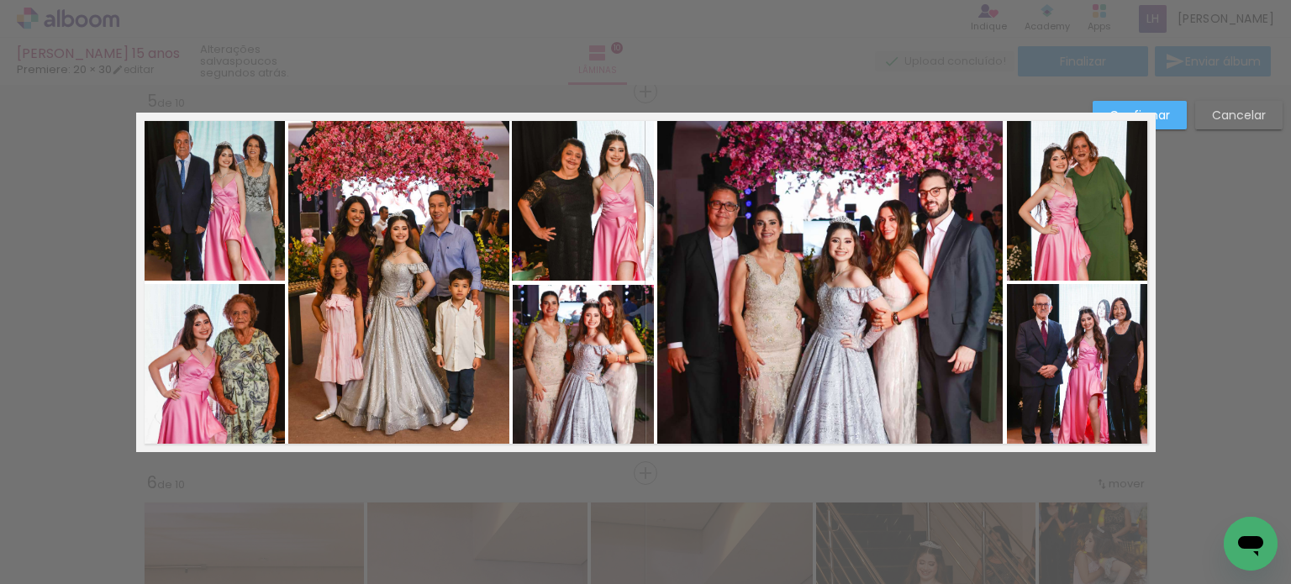
click at [1171, 112] on paper-button "Confirmar" at bounding box center [1140, 115] width 94 height 29
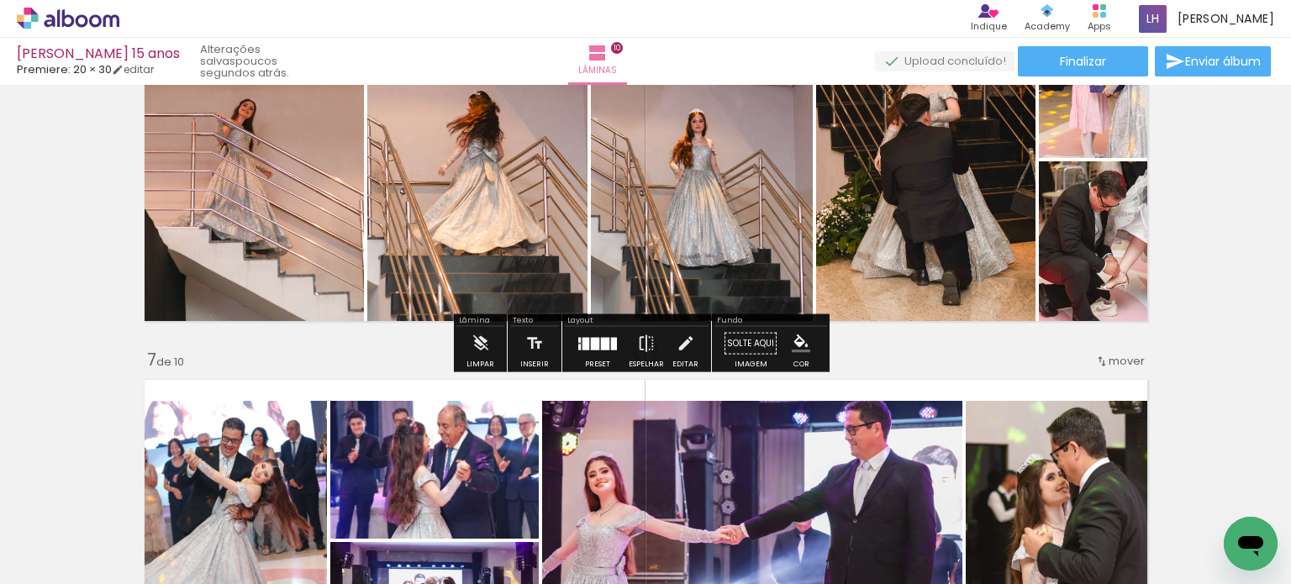
click at [329, 266] on quentale-photo at bounding box center [250, 160] width 228 height 340
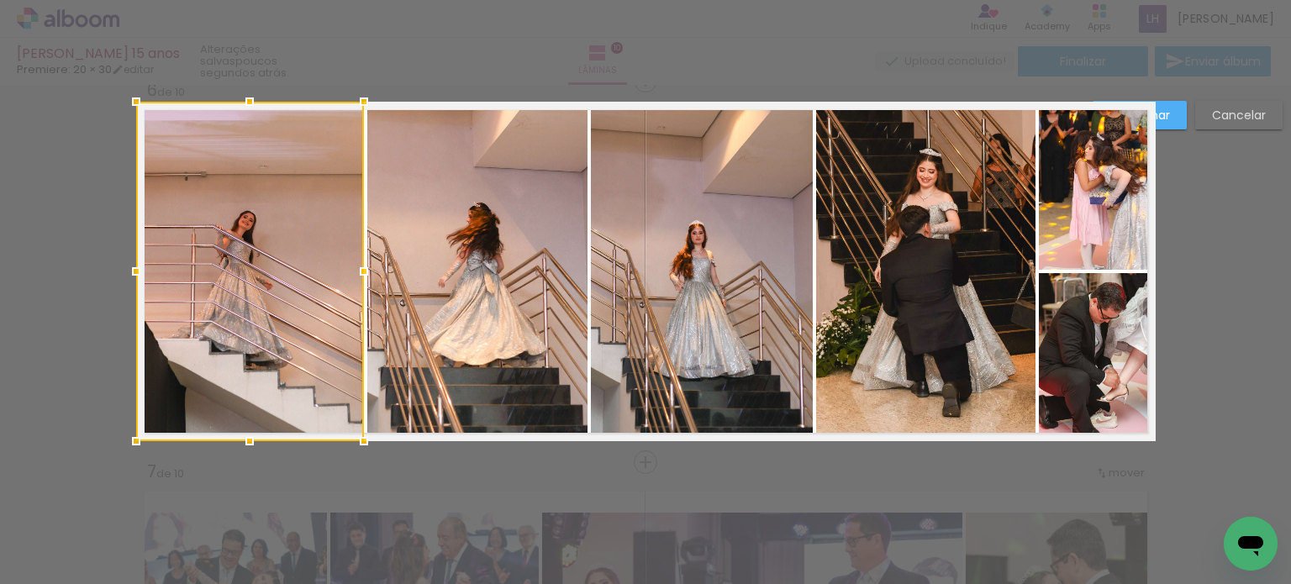
scroll to position [1929, 0]
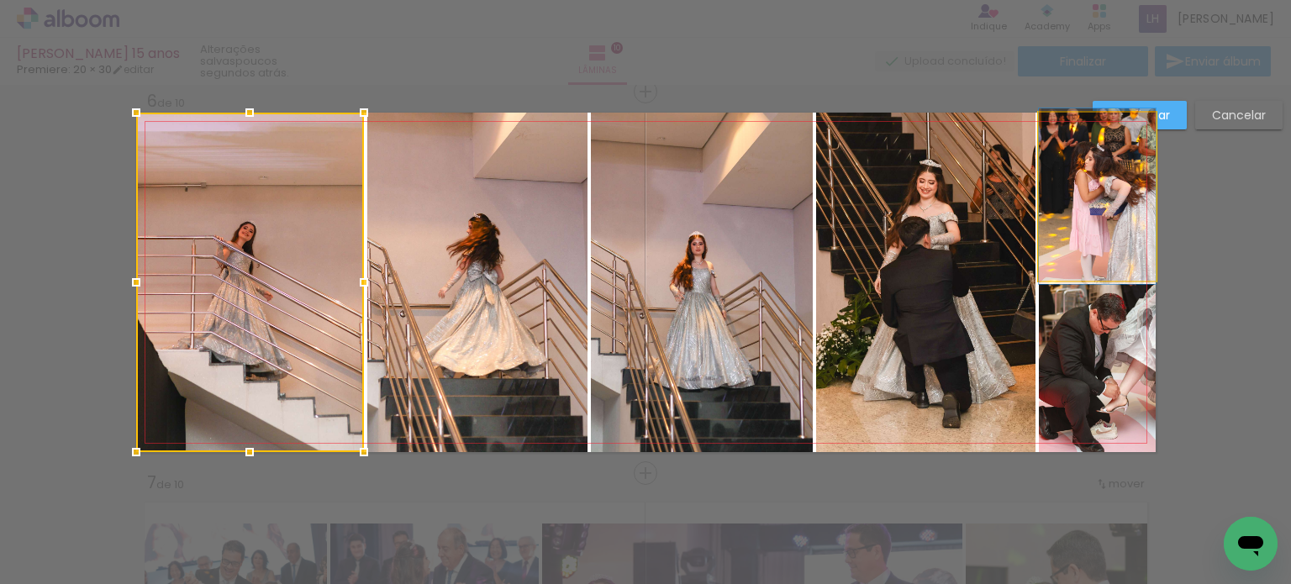
click at [1115, 237] on quentale-photo at bounding box center [1097, 197] width 117 height 168
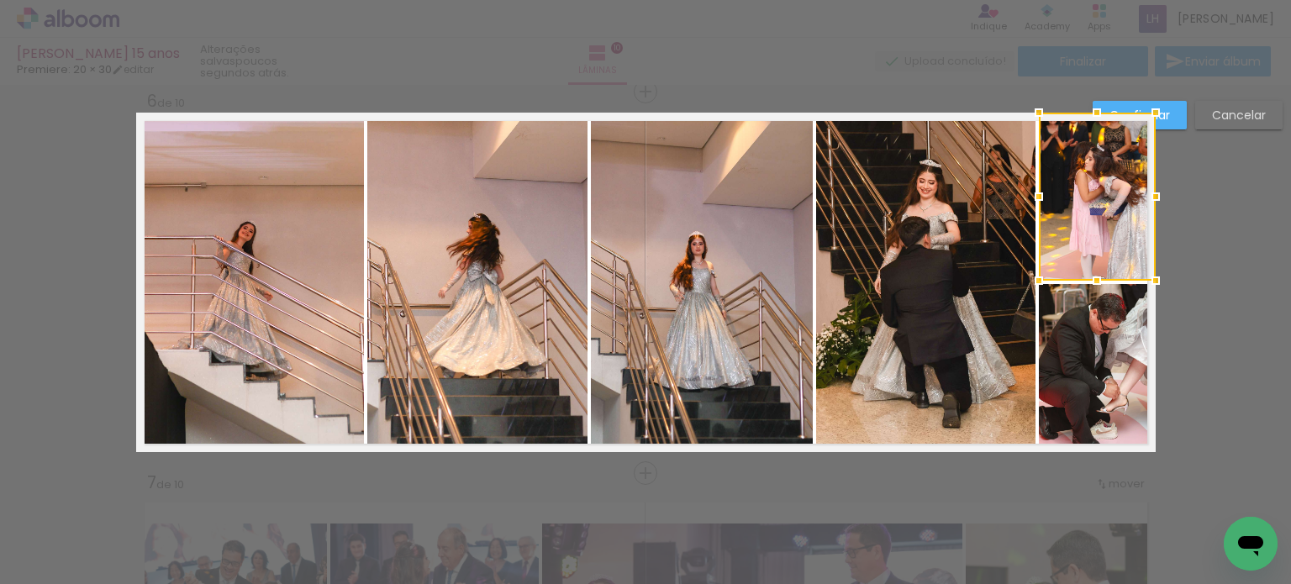
click at [1098, 369] on quentale-photo at bounding box center [1097, 368] width 117 height 168
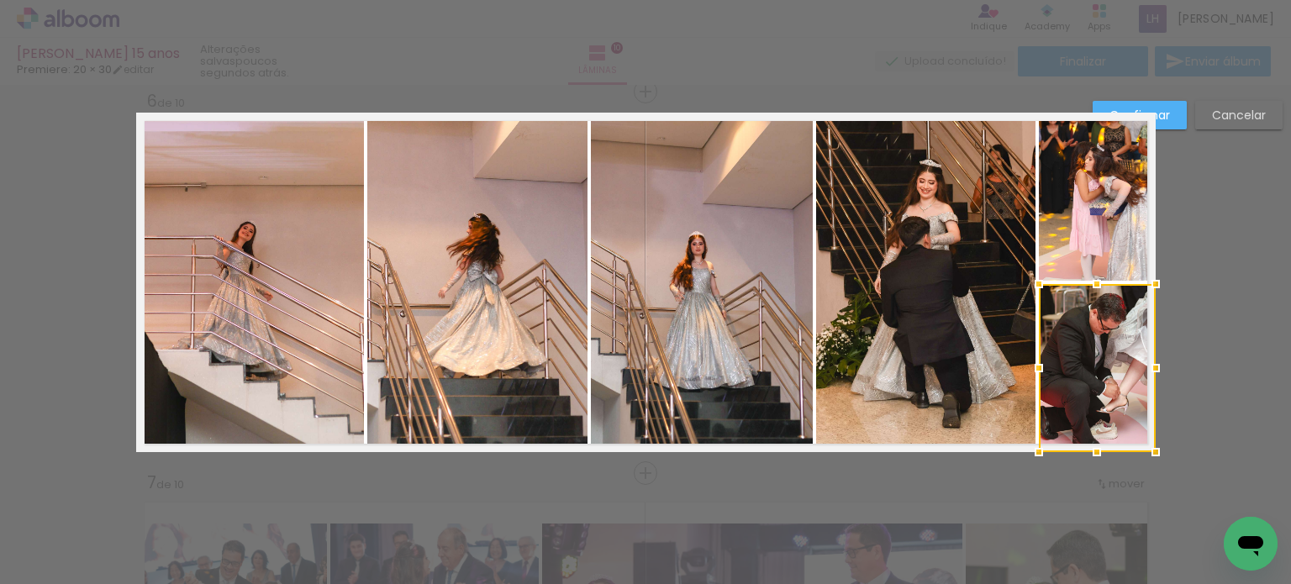
click at [1175, 117] on paper-button "Confirmar" at bounding box center [1140, 115] width 94 height 29
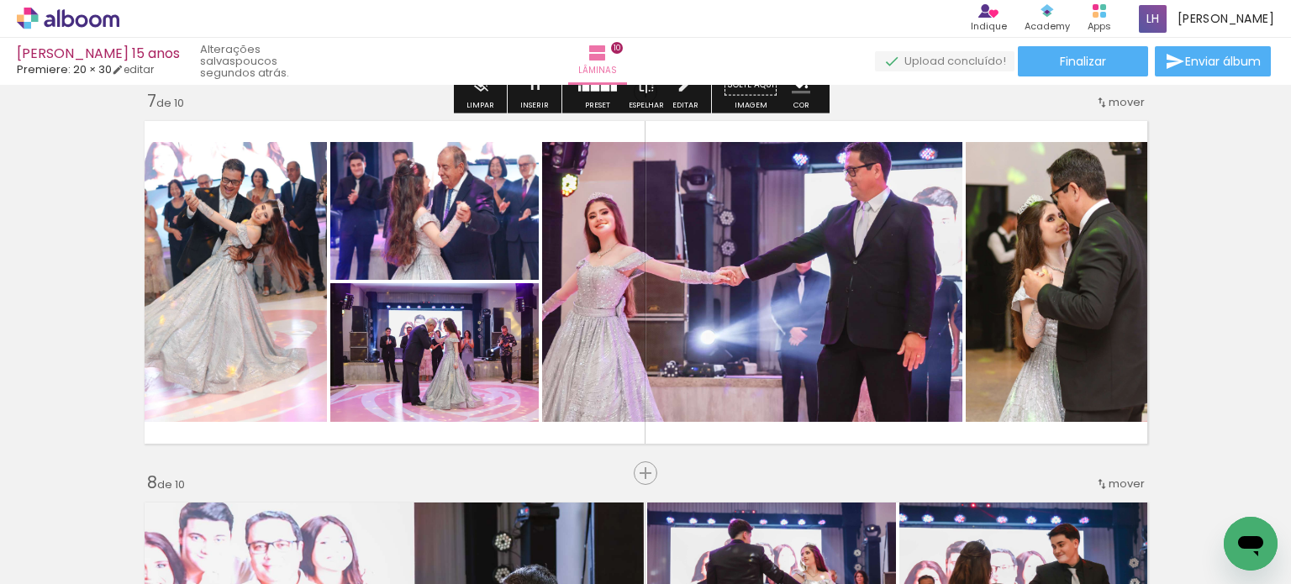
scroll to position [2349, 0]
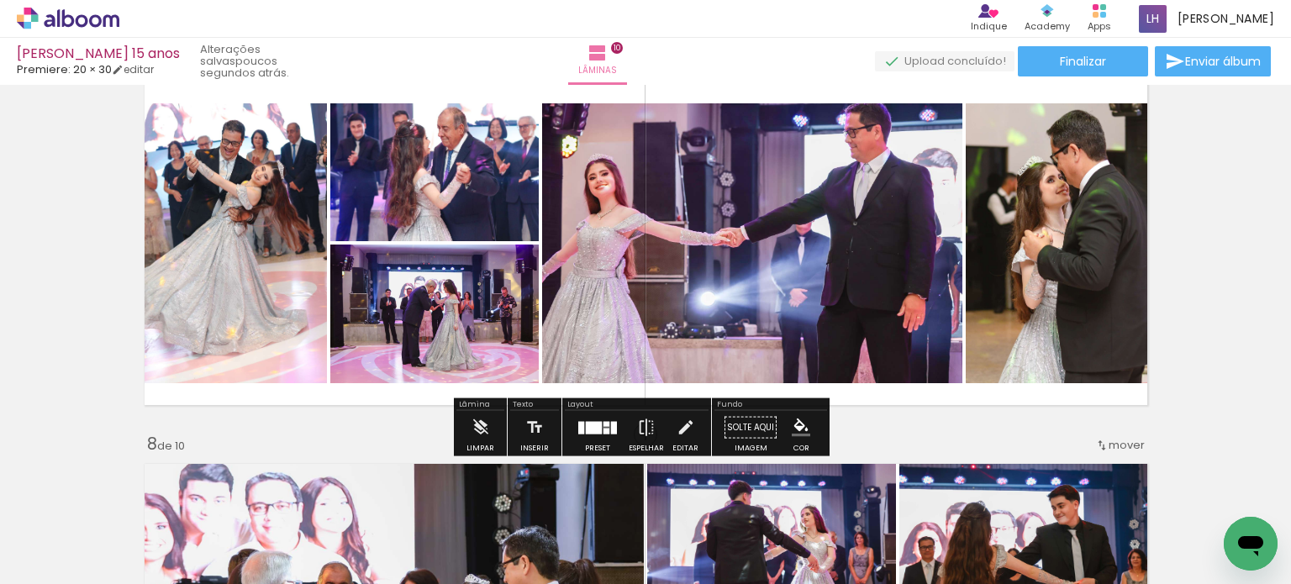
click at [1052, 287] on quentale-photo at bounding box center [1061, 243] width 190 height 280
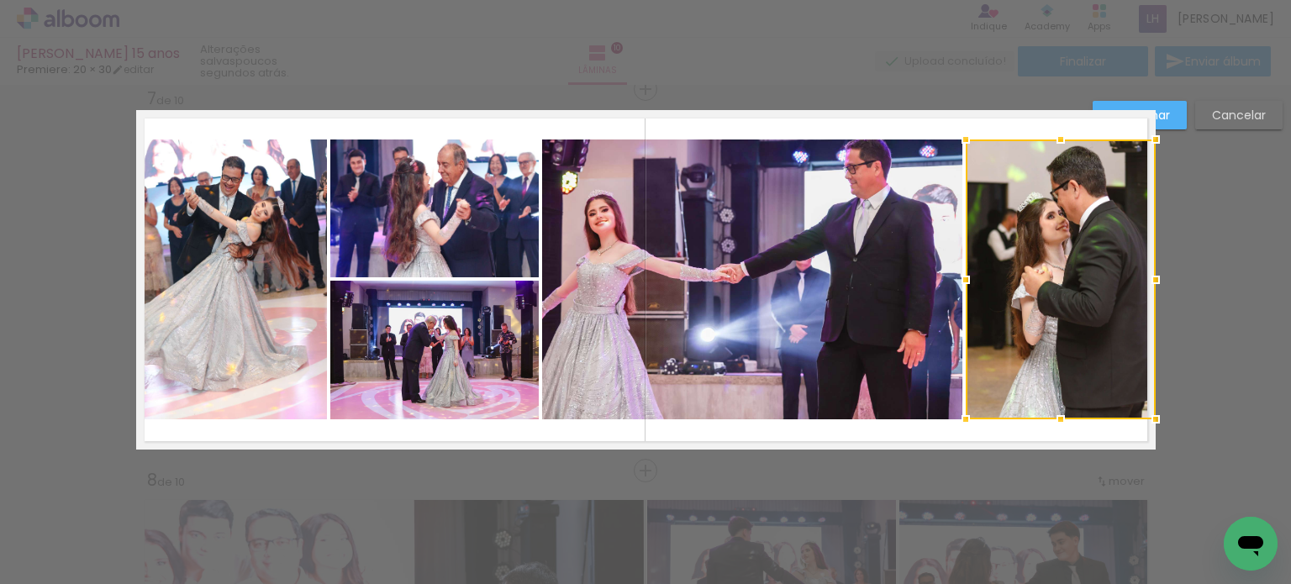
scroll to position [2311, 0]
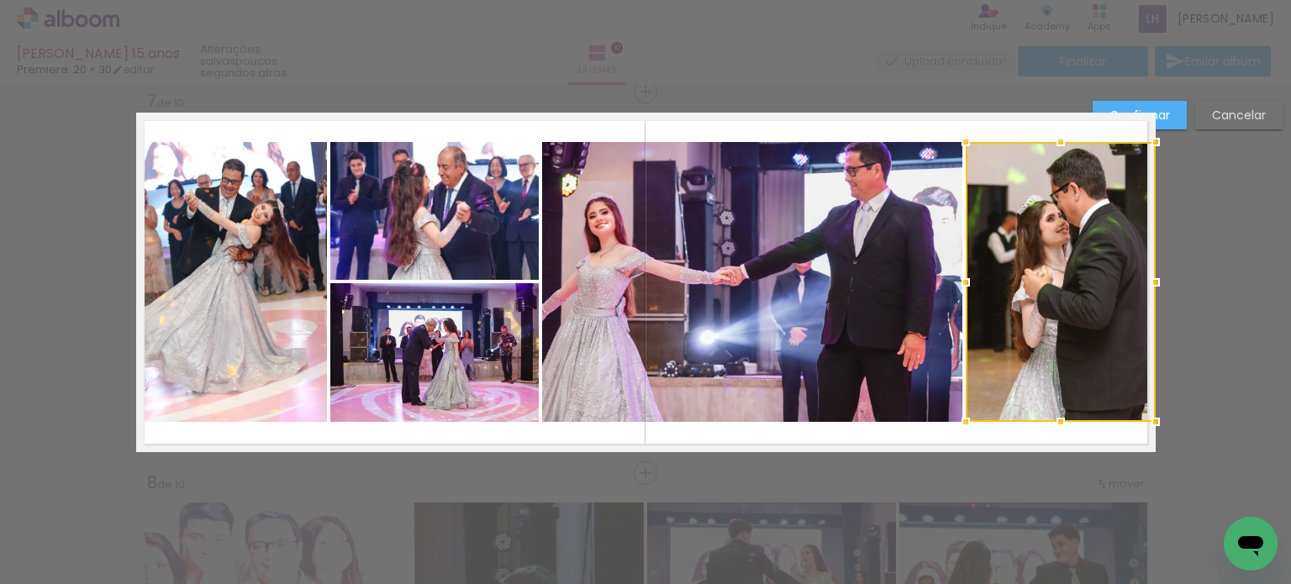
click at [272, 308] on quentale-photo at bounding box center [231, 282] width 191 height 280
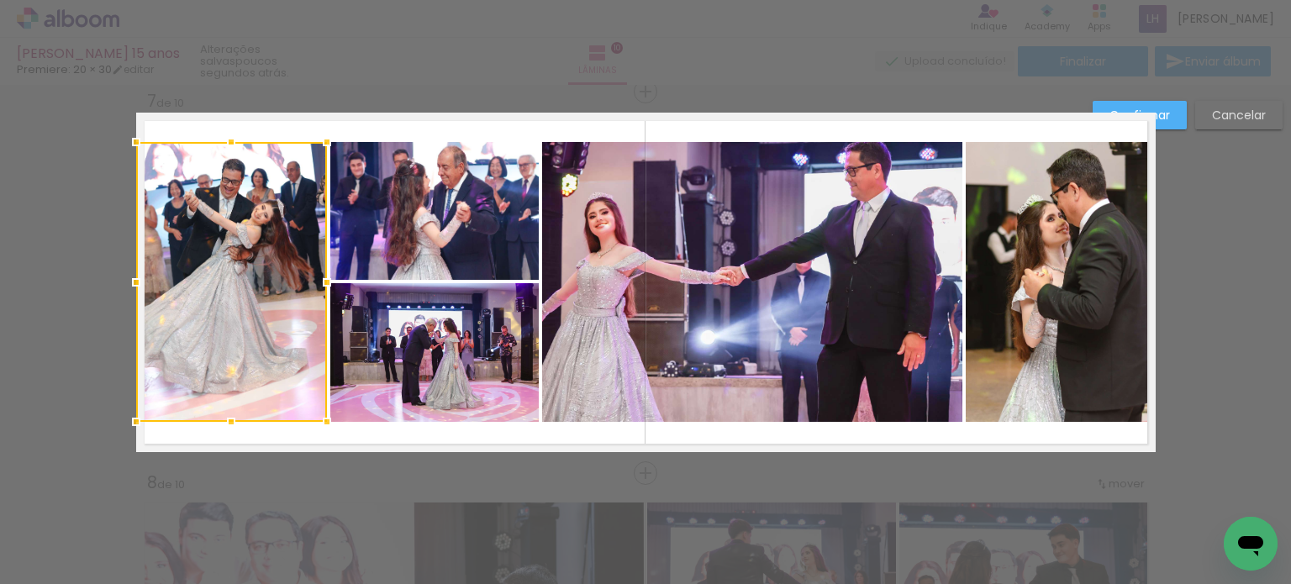
click at [1176, 108] on paper-button "Confirmar" at bounding box center [1140, 115] width 94 height 29
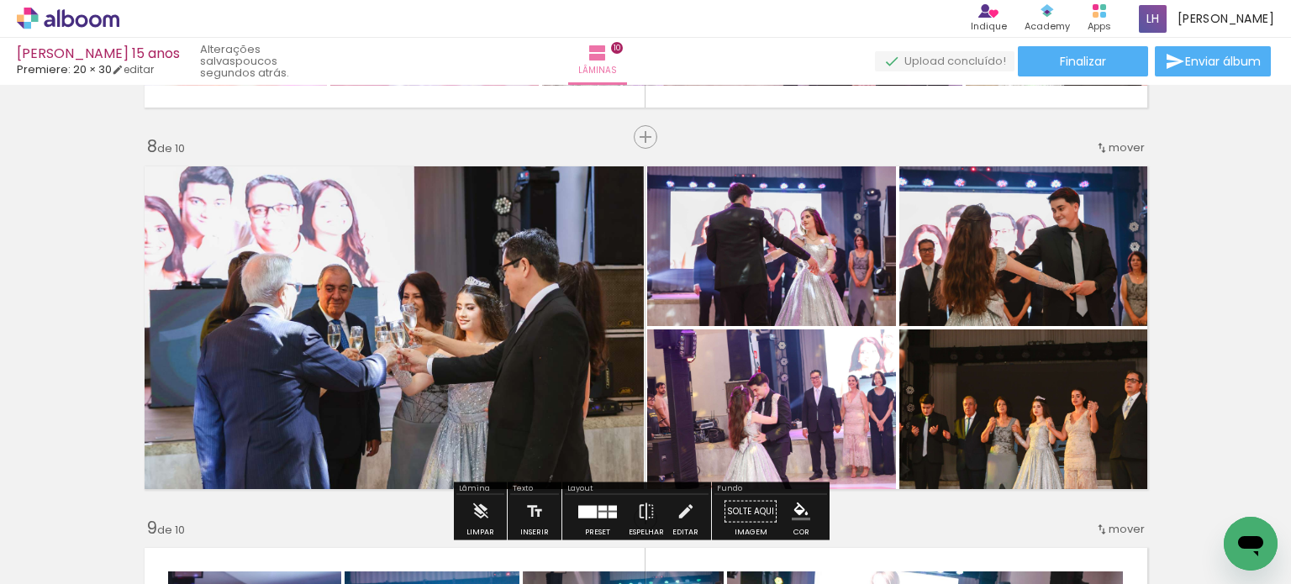
click at [1079, 256] on quentale-photo at bounding box center [1027, 242] width 256 height 168
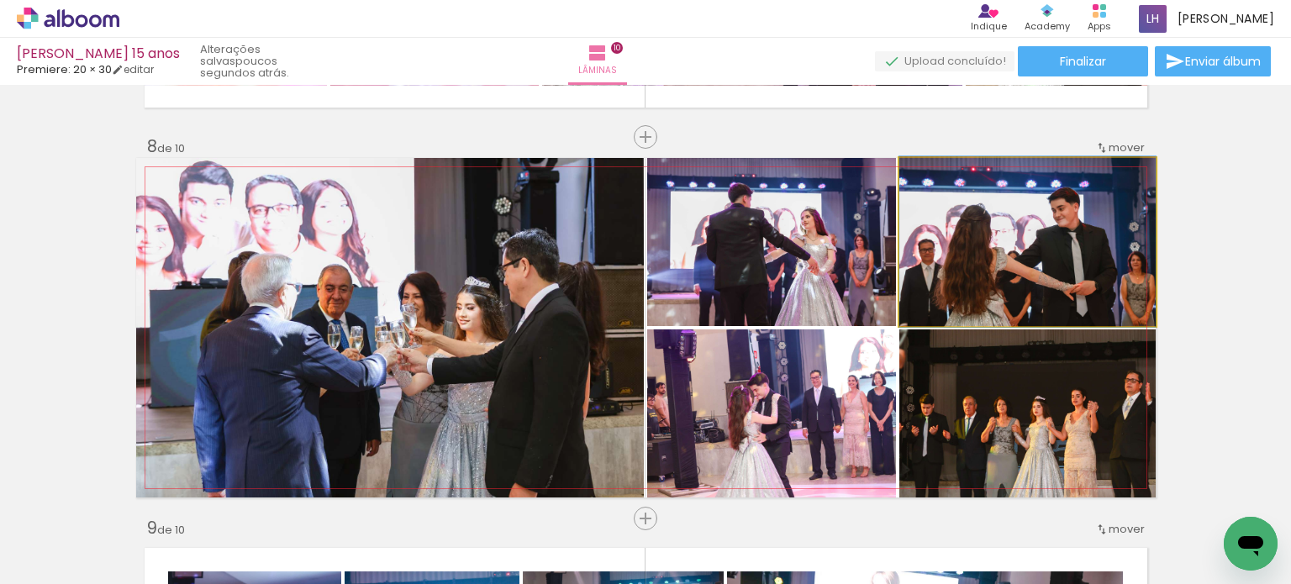
click at [1079, 256] on quentale-photo at bounding box center [1027, 242] width 256 height 168
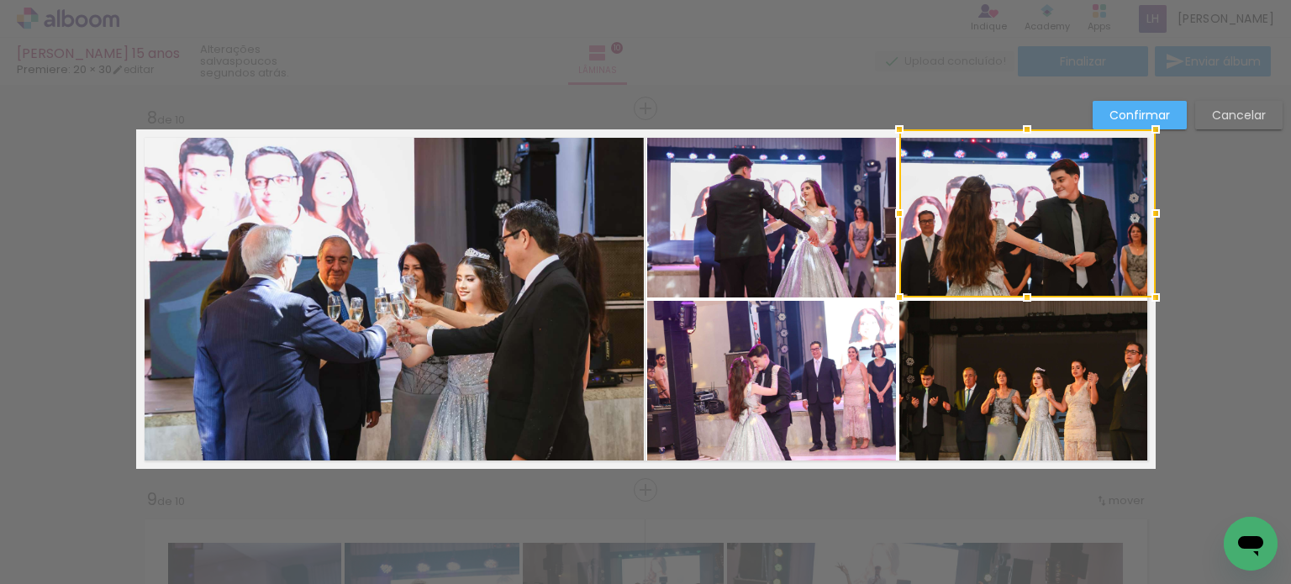
scroll to position [2692, 0]
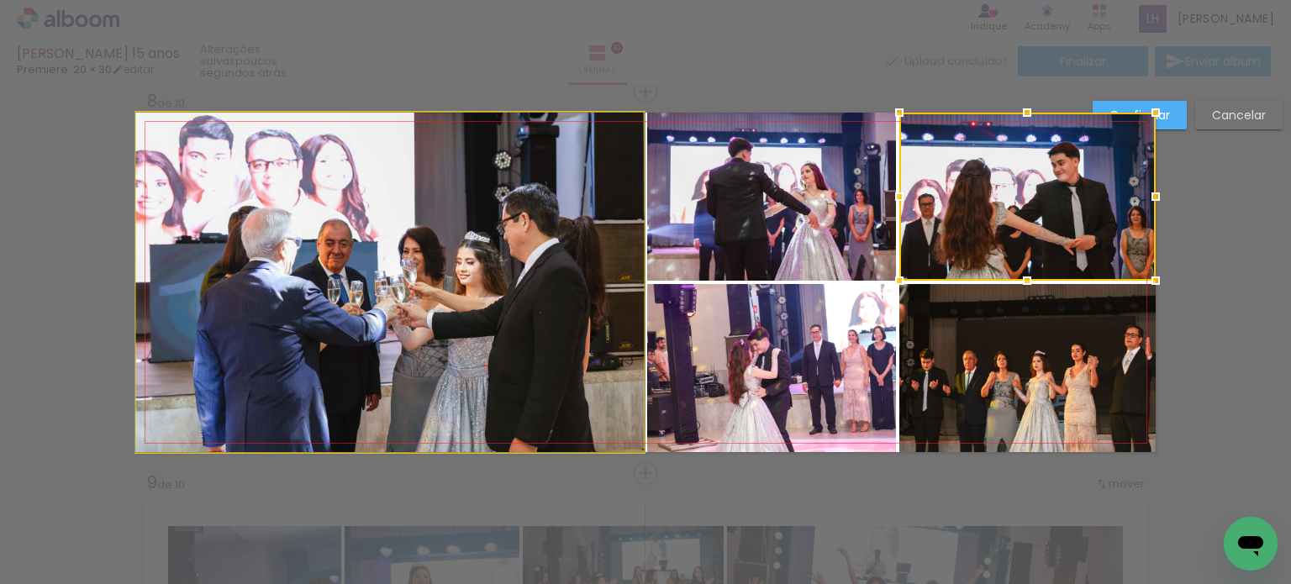
click at [395, 324] on quentale-photo at bounding box center [390, 283] width 508 height 340
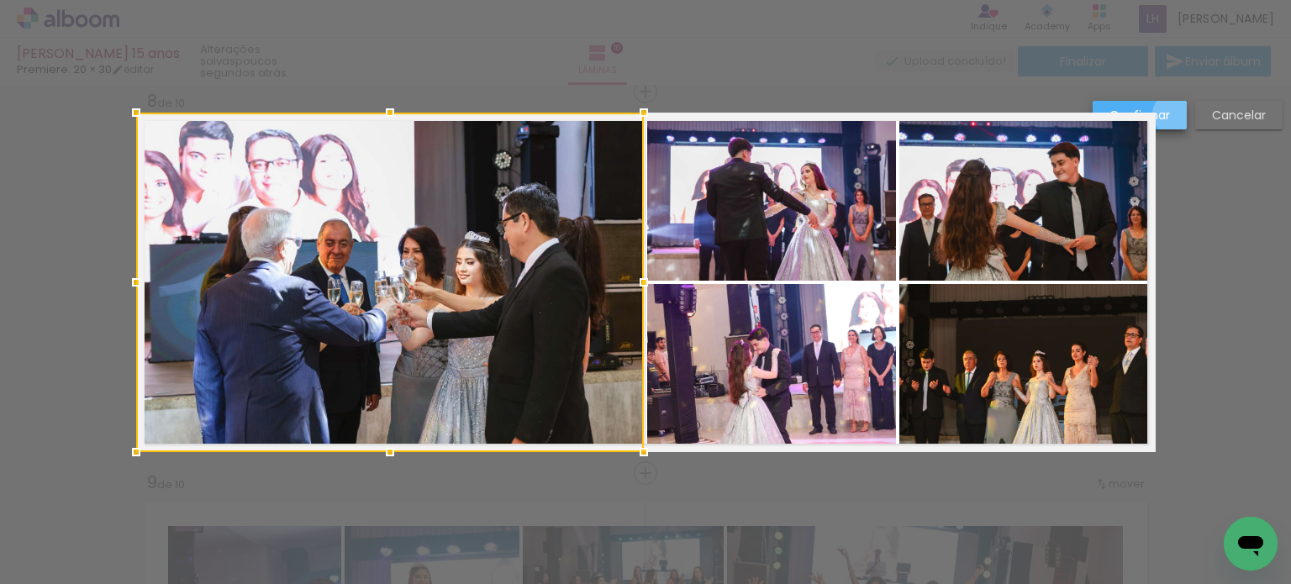
click at [1173, 114] on paper-button "Confirmar" at bounding box center [1140, 115] width 94 height 29
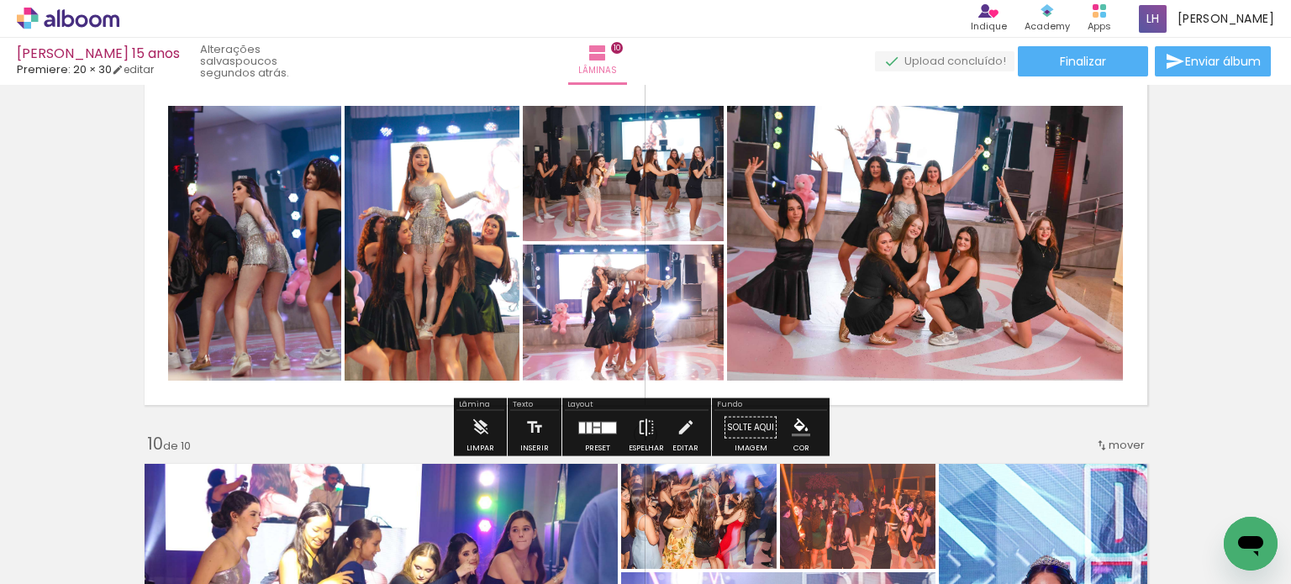
click at [999, 293] on quentale-photo at bounding box center [925, 243] width 396 height 275
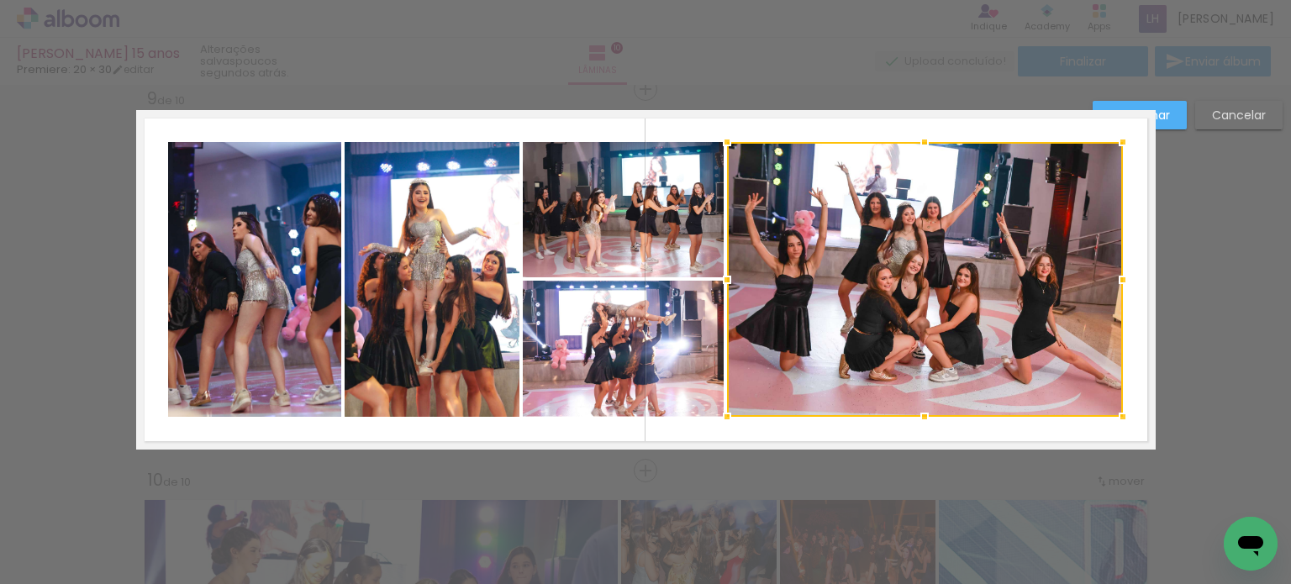
scroll to position [3074, 0]
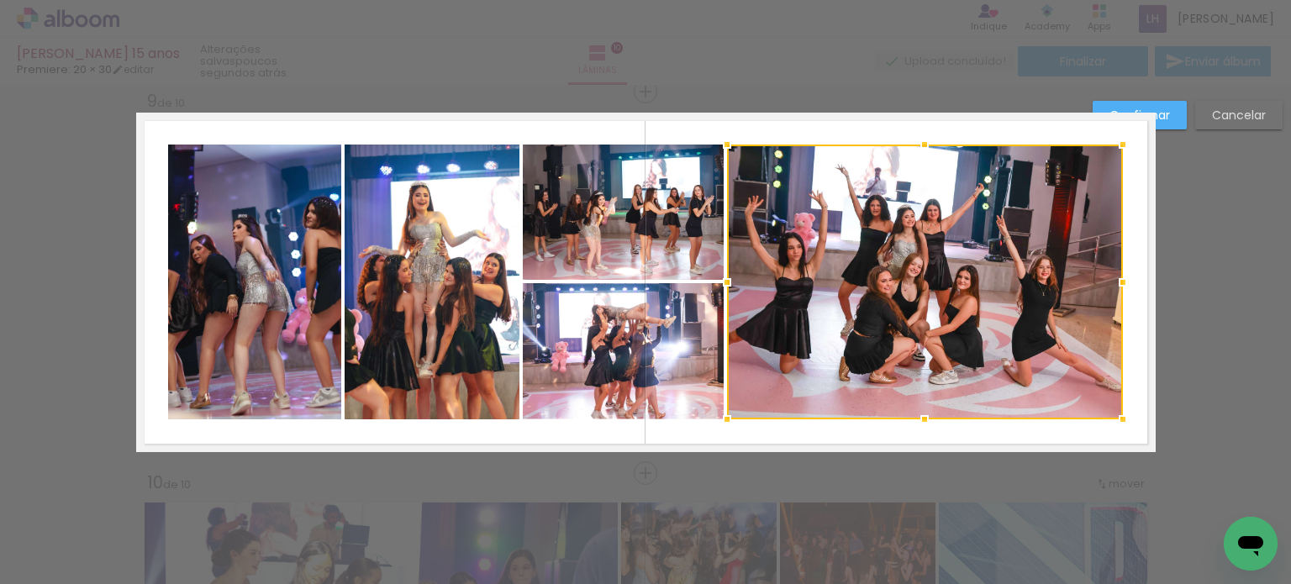
click at [1171, 118] on paper-button "Confirmar" at bounding box center [1140, 115] width 94 height 29
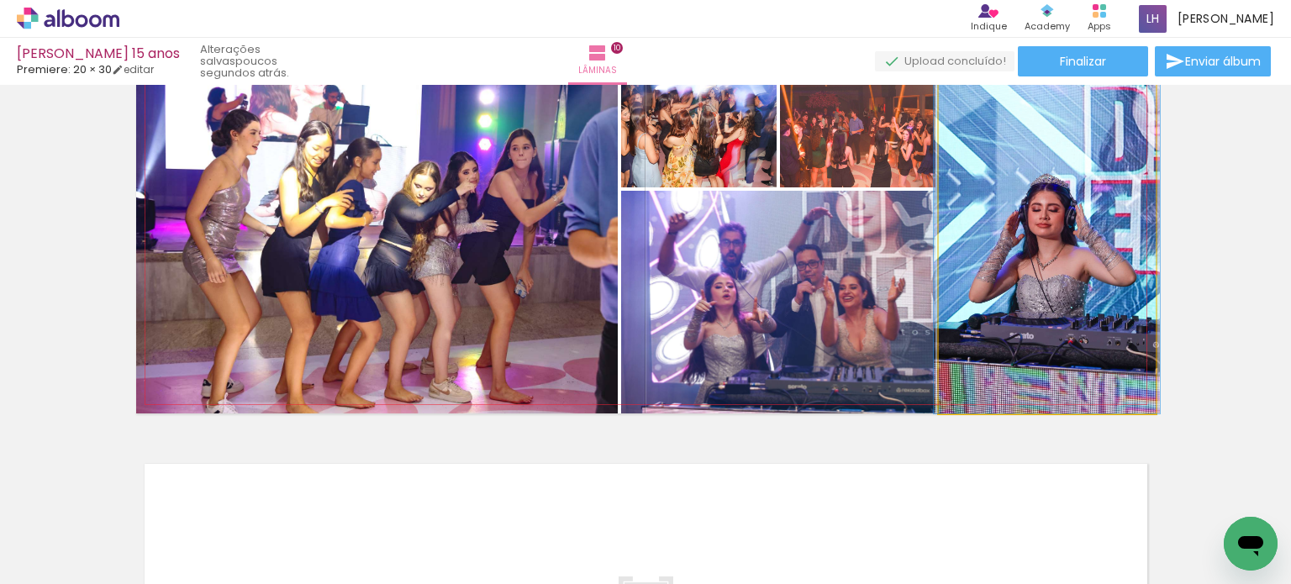
click at [1141, 275] on quentale-photo at bounding box center [1047, 244] width 217 height 340
click at [1140, 275] on quentale-photo at bounding box center [1047, 244] width 217 height 340
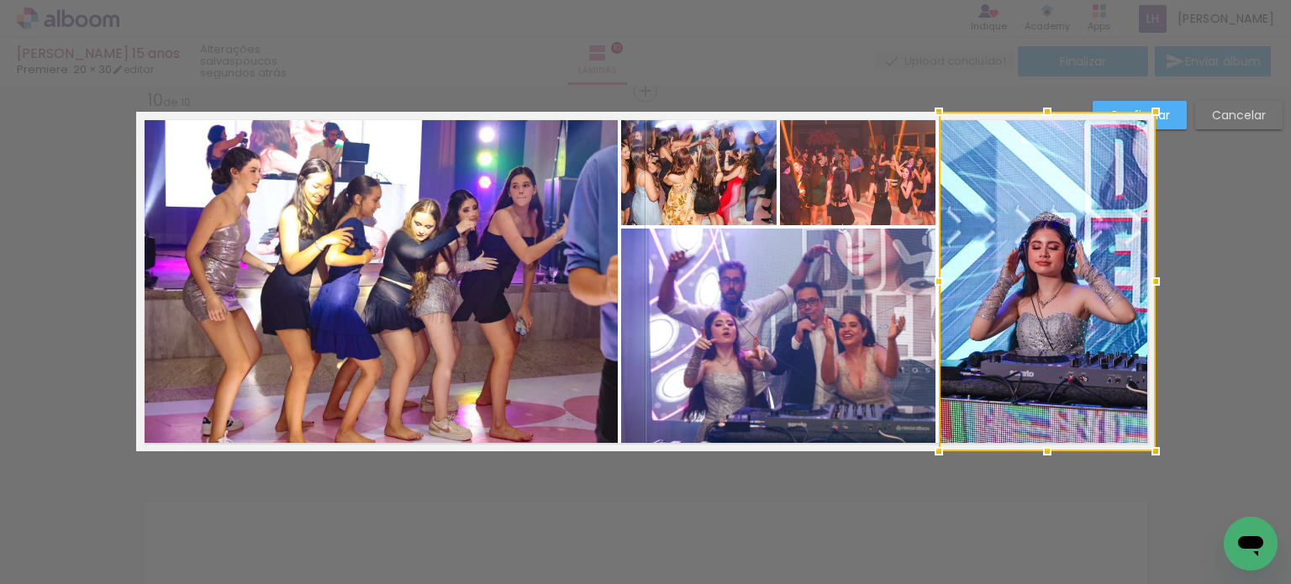
scroll to position [3455, 0]
click at [1173, 110] on paper-button "Confirmar" at bounding box center [1140, 115] width 94 height 29
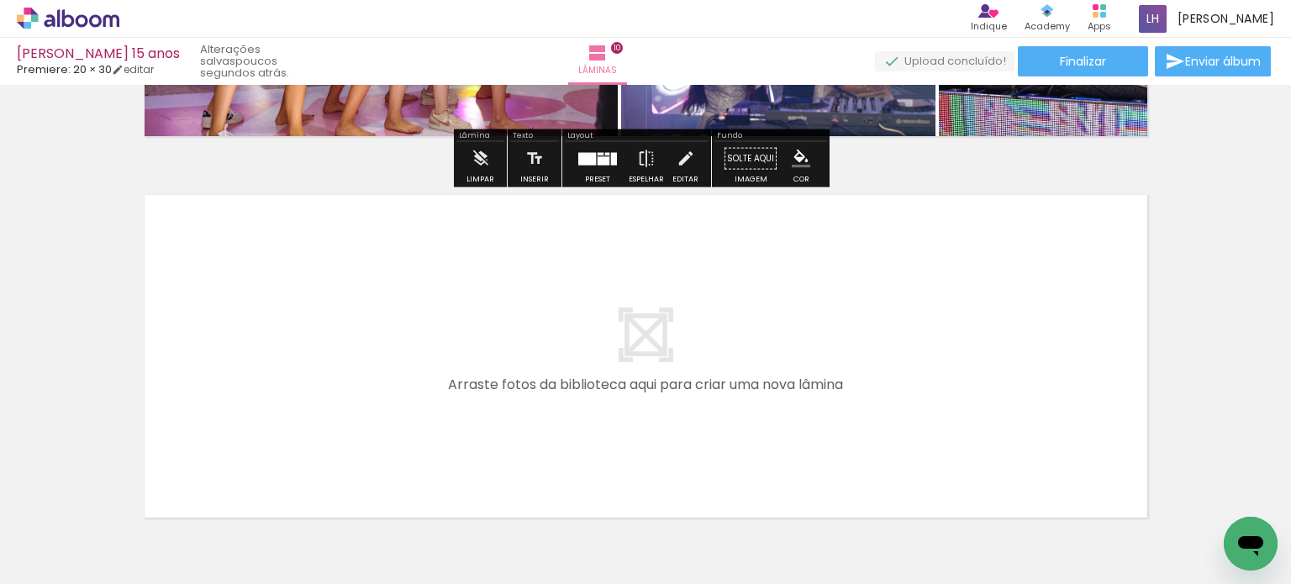
scroll to position [3792, 0]
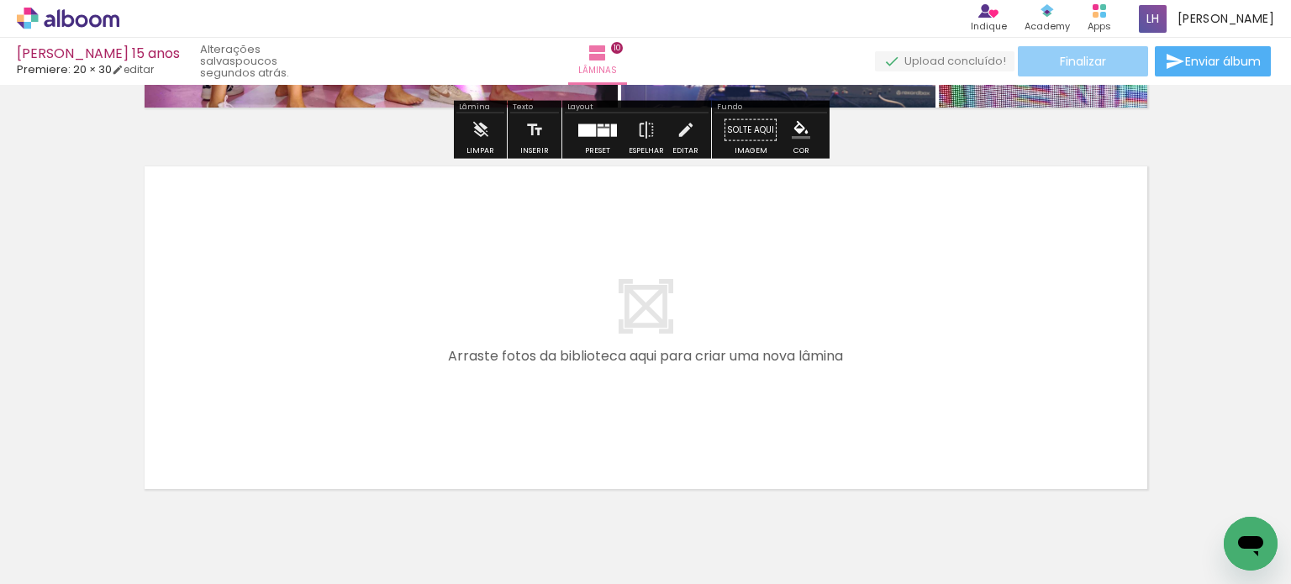
click at [1089, 58] on span "Finalizar" at bounding box center [1083, 61] width 46 height 12
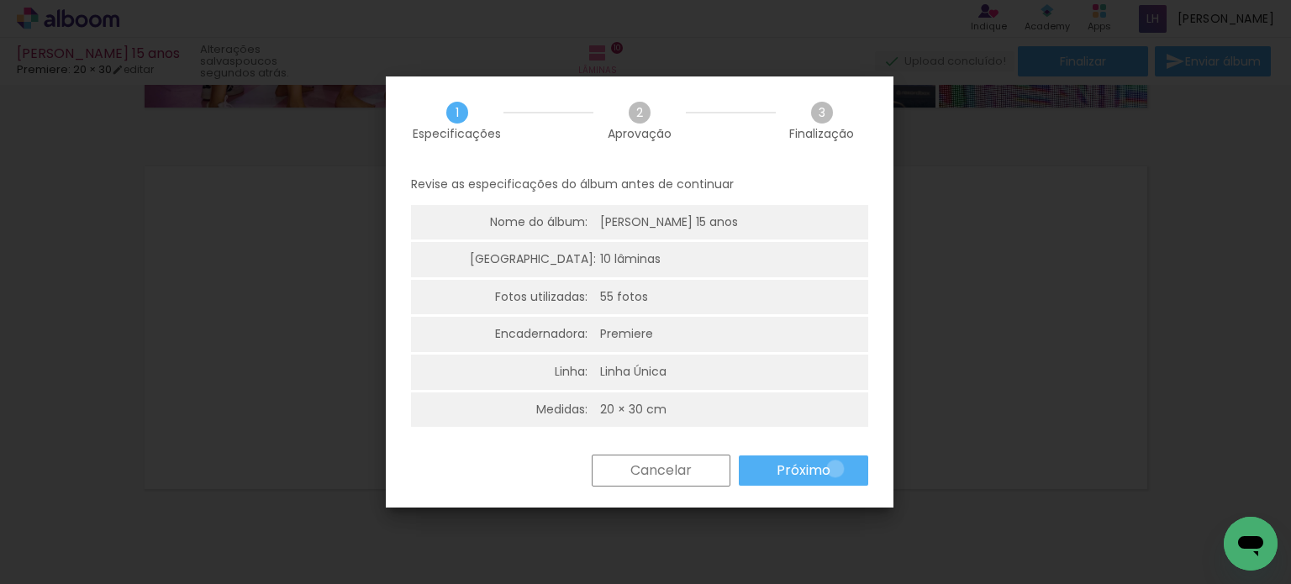
click at [835, 469] on paper-button "Próximo" at bounding box center [803, 471] width 129 height 30
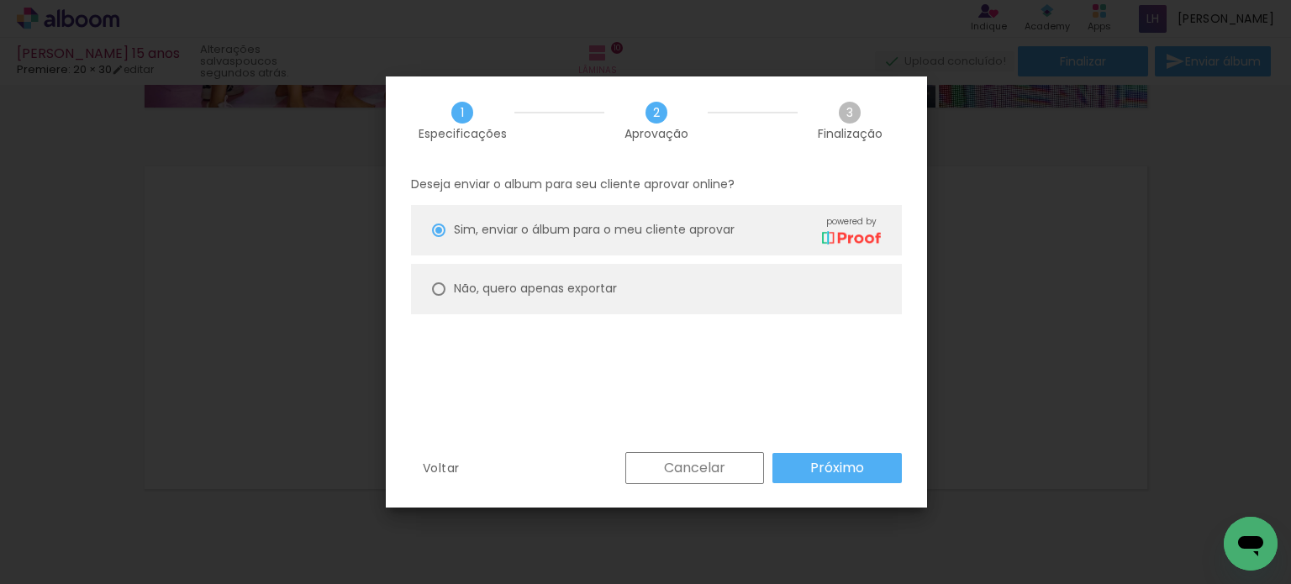
click at [0, 0] on slot "Não, quero apenas exportar" at bounding box center [0, 0] width 0 height 0
type paper-radio-button "on"
click at [0, 0] on slot "Próximo" at bounding box center [0, 0] width 0 height 0
type input "Alta, 300 DPI"
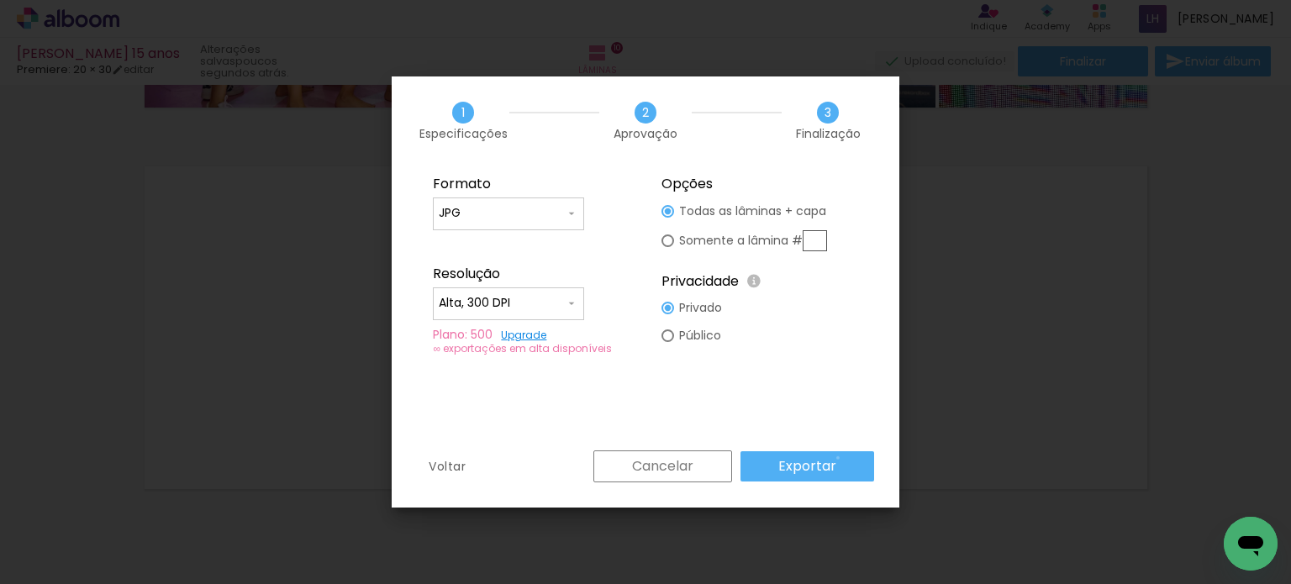
click at [841, 458] on paper-button "Exportar" at bounding box center [808, 466] width 134 height 30
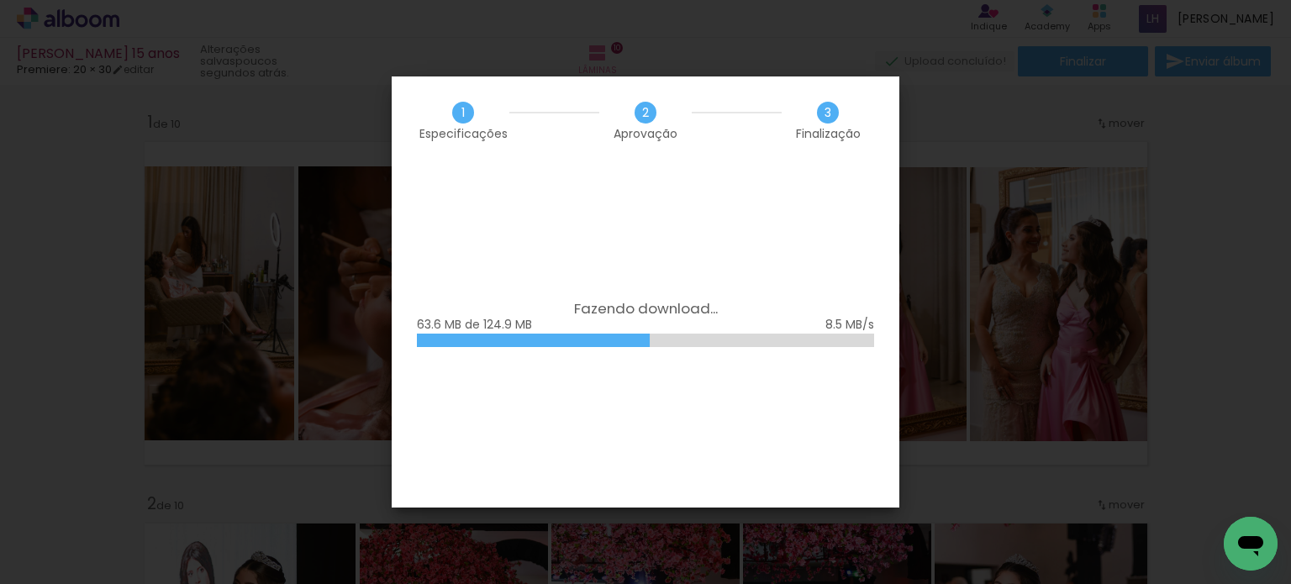
scroll to position [3792, 0]
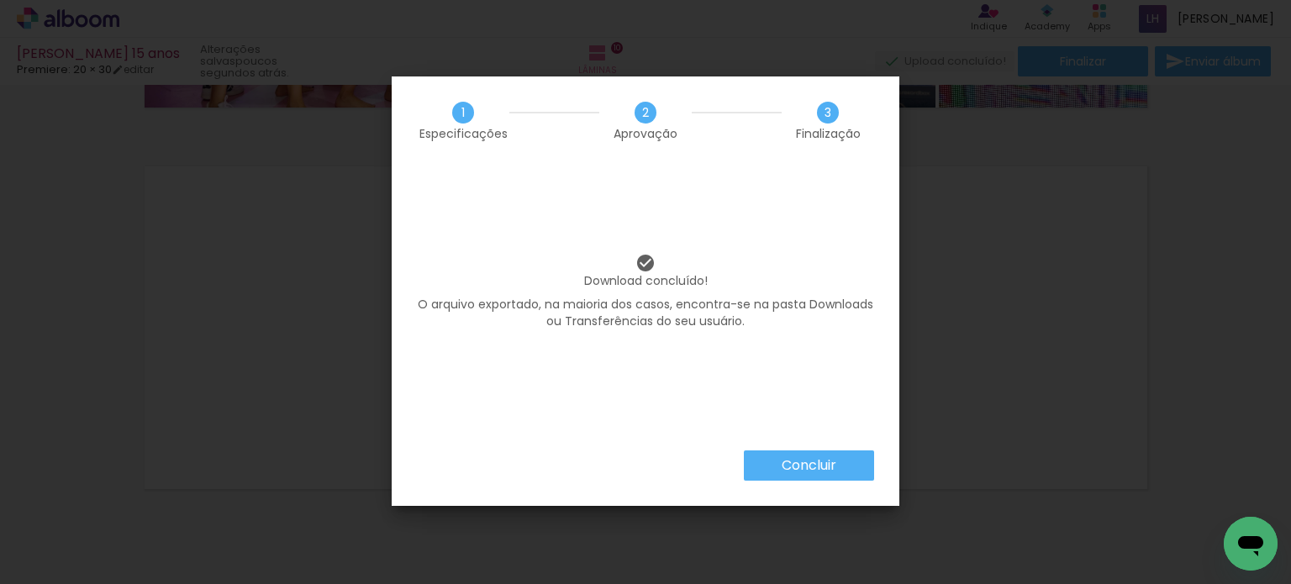
click at [0, 0] on slot "Concluir" at bounding box center [0, 0] width 0 height 0
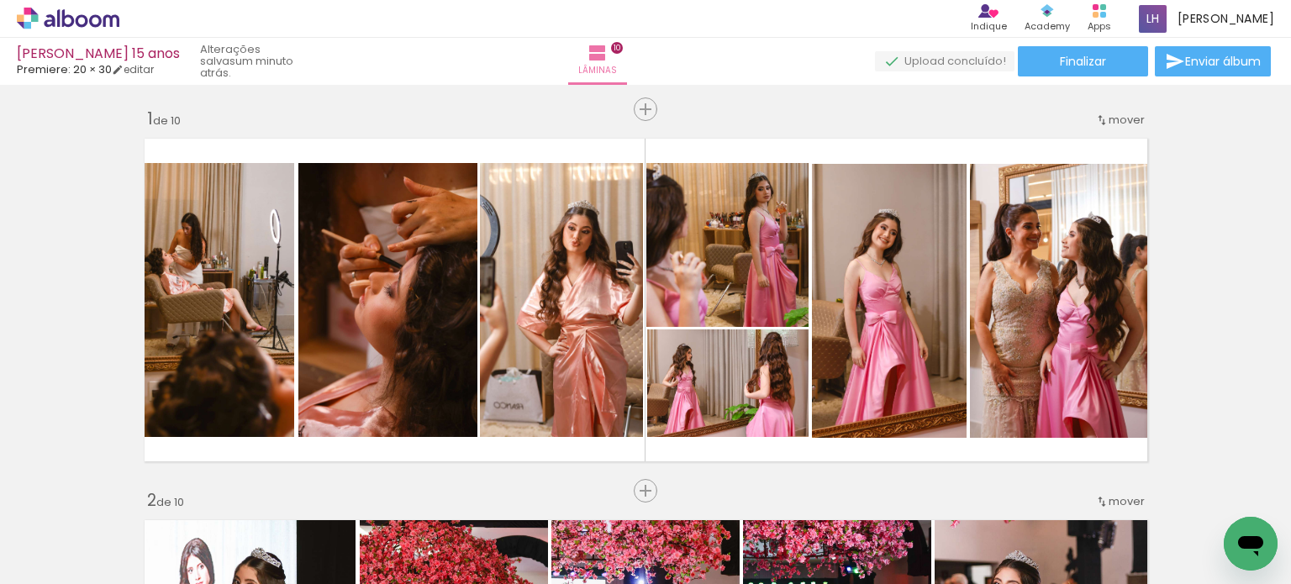
scroll to position [0, 0]
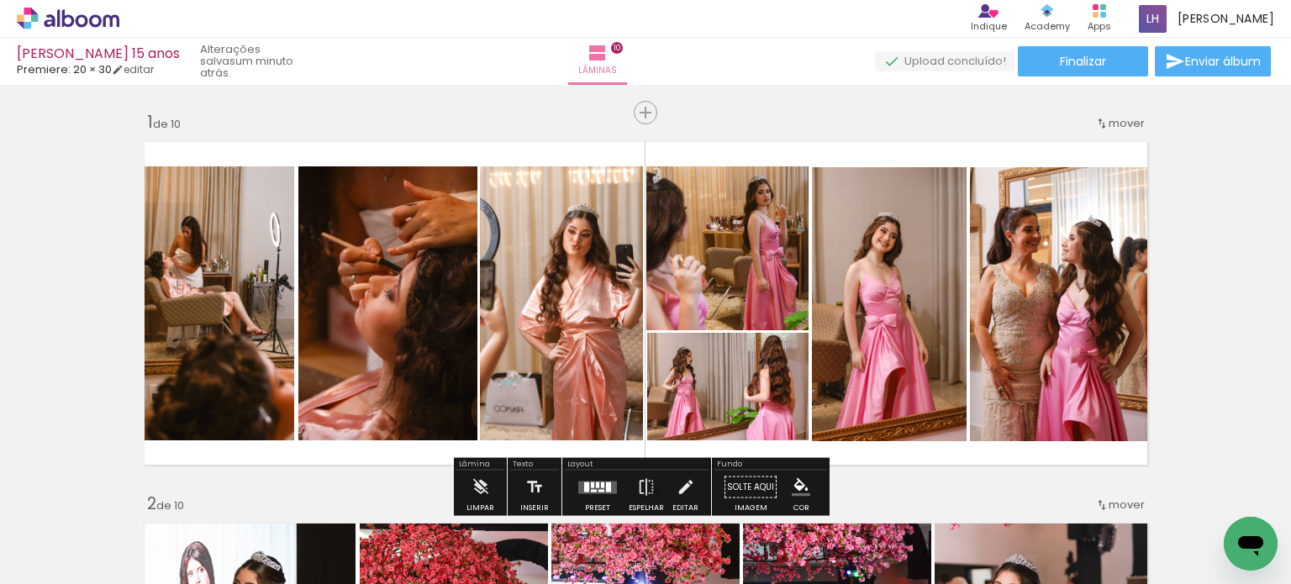
click at [412, 343] on quentale-photo at bounding box center [387, 303] width 179 height 274
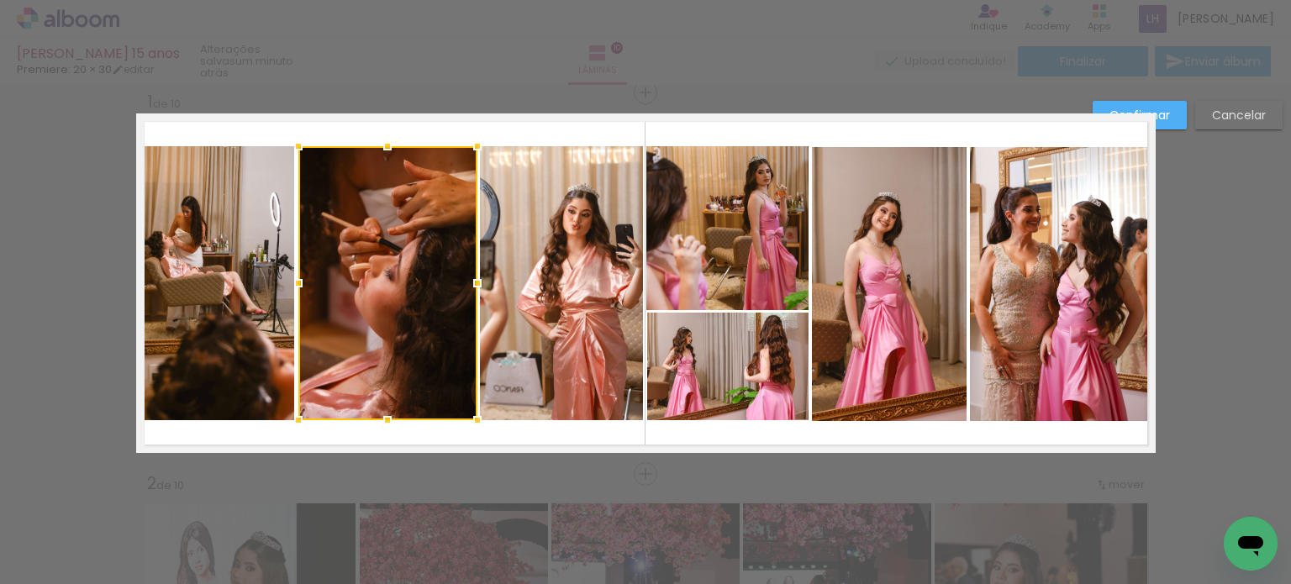
scroll to position [21, 0]
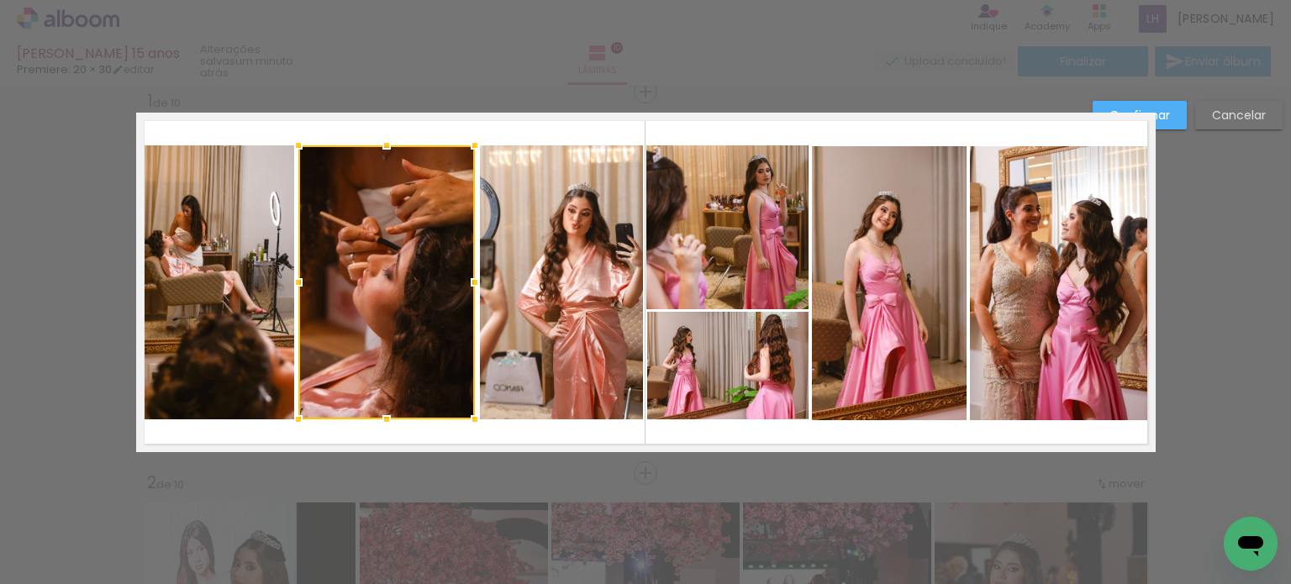
click at [472, 285] on div at bounding box center [475, 283] width 34 height 34
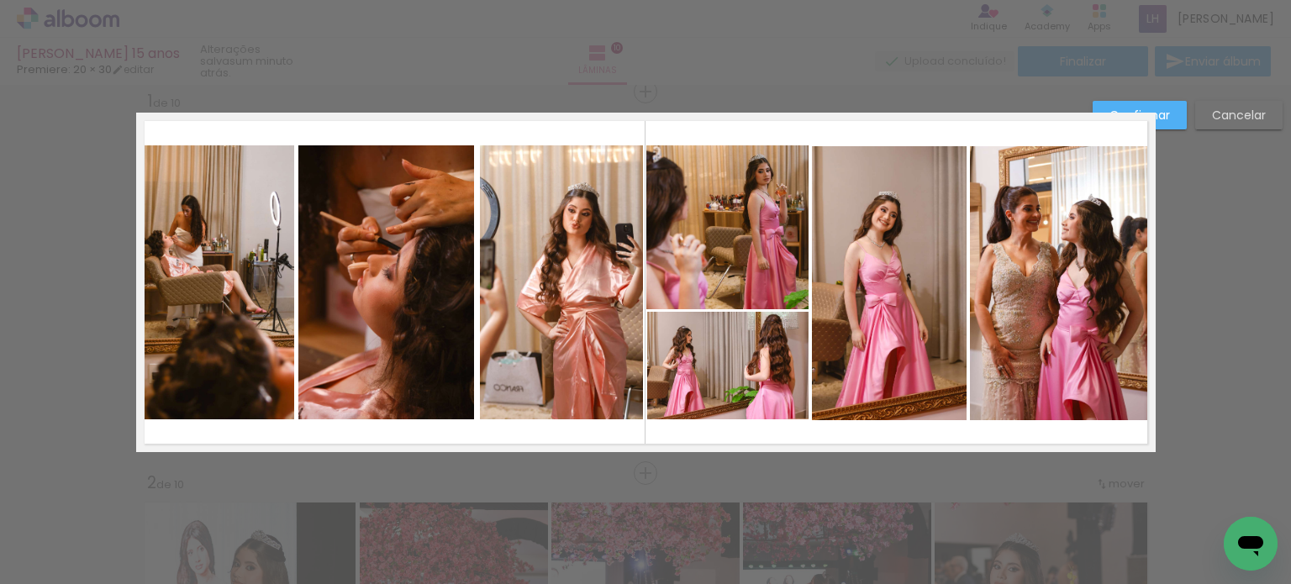
click at [424, 292] on quentale-photo at bounding box center [386, 282] width 177 height 274
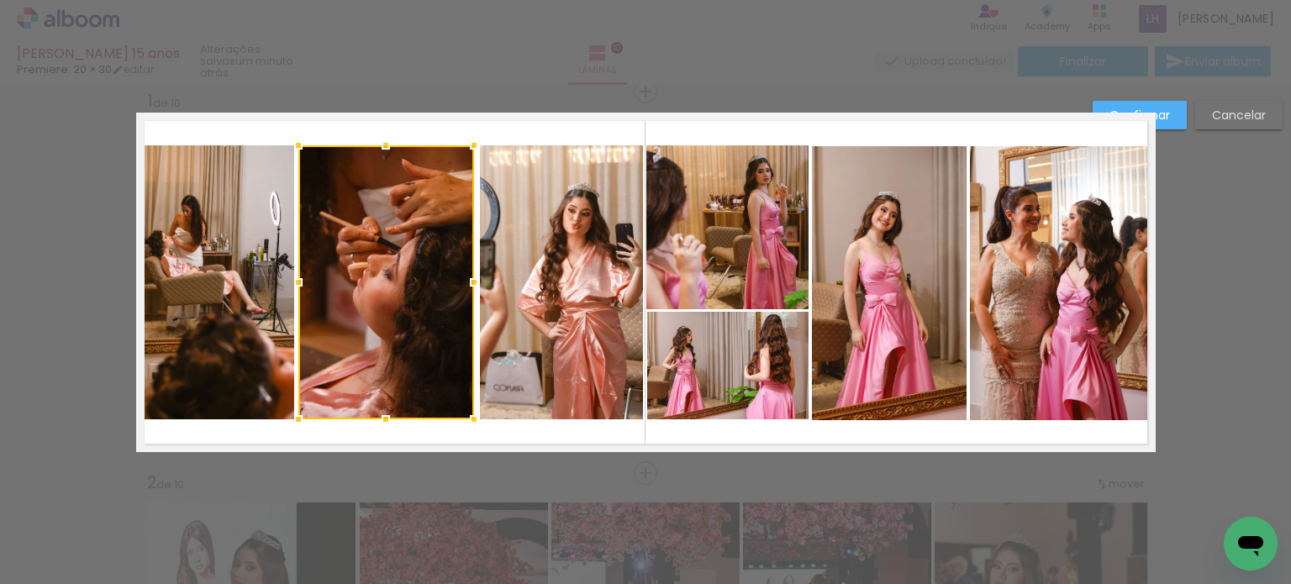
click at [467, 281] on div at bounding box center [474, 283] width 34 height 34
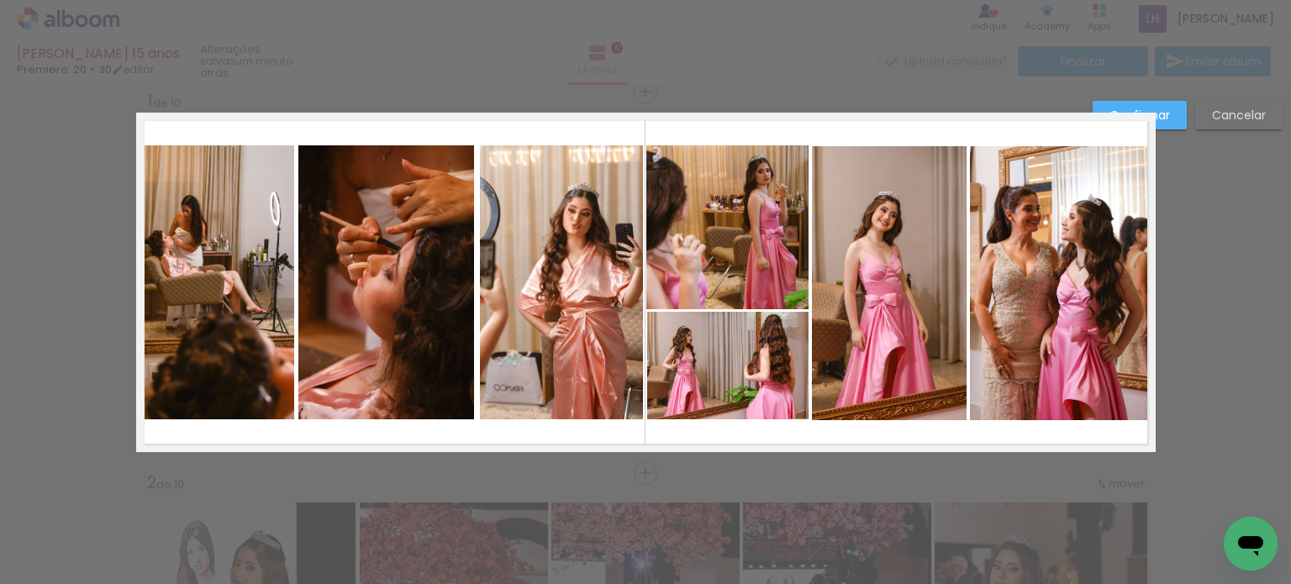
click at [1169, 112] on paper-button "Confirmar" at bounding box center [1140, 115] width 94 height 29
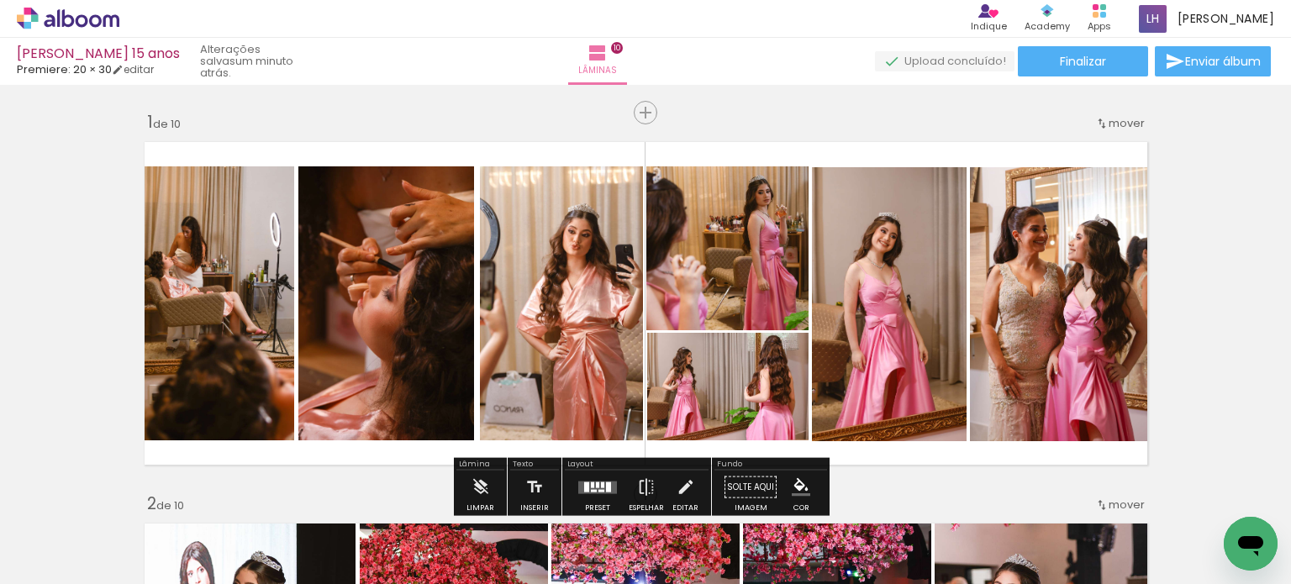
click at [364, 299] on quentale-photo at bounding box center [386, 303] width 176 height 274
click at [364, 298] on quentale-photo at bounding box center [386, 303] width 176 height 274
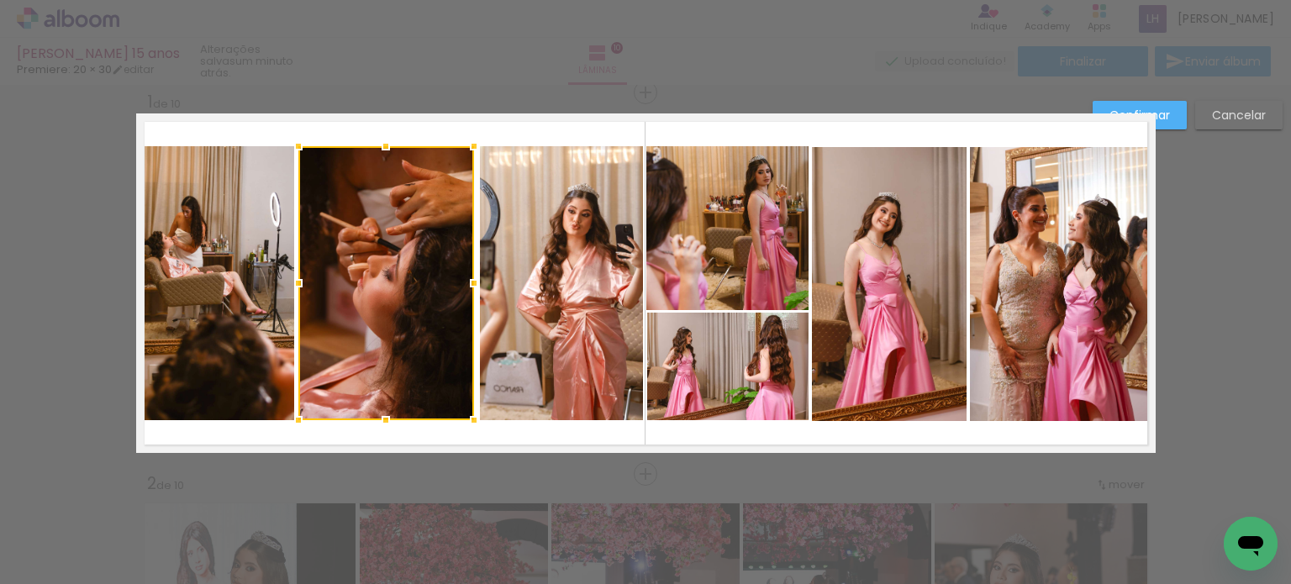
scroll to position [21, 0]
click at [467, 282] on div at bounding box center [475, 283] width 34 height 34
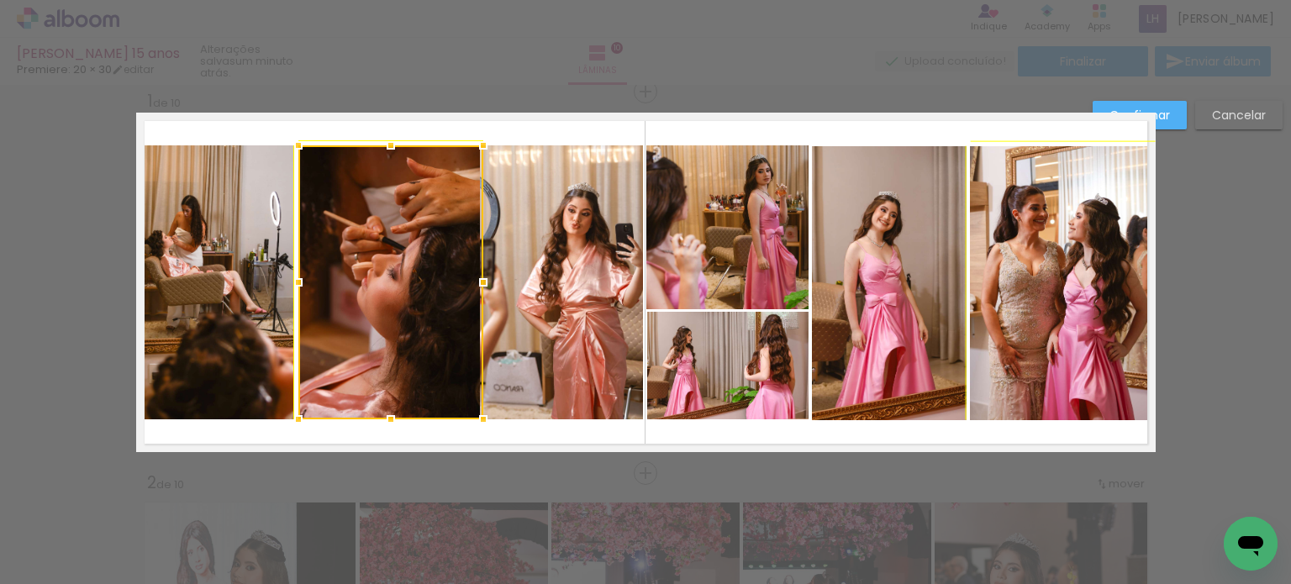
click at [471, 142] on div at bounding box center [484, 146] width 34 height 34
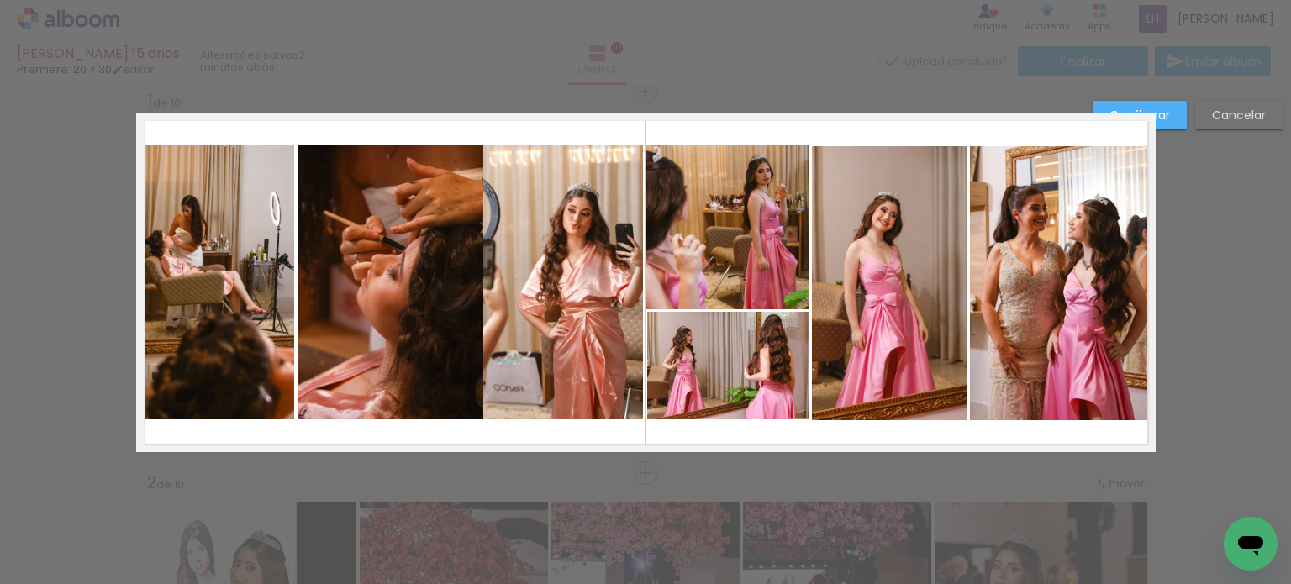
click at [450, 284] on quentale-photo at bounding box center [390, 282] width 185 height 274
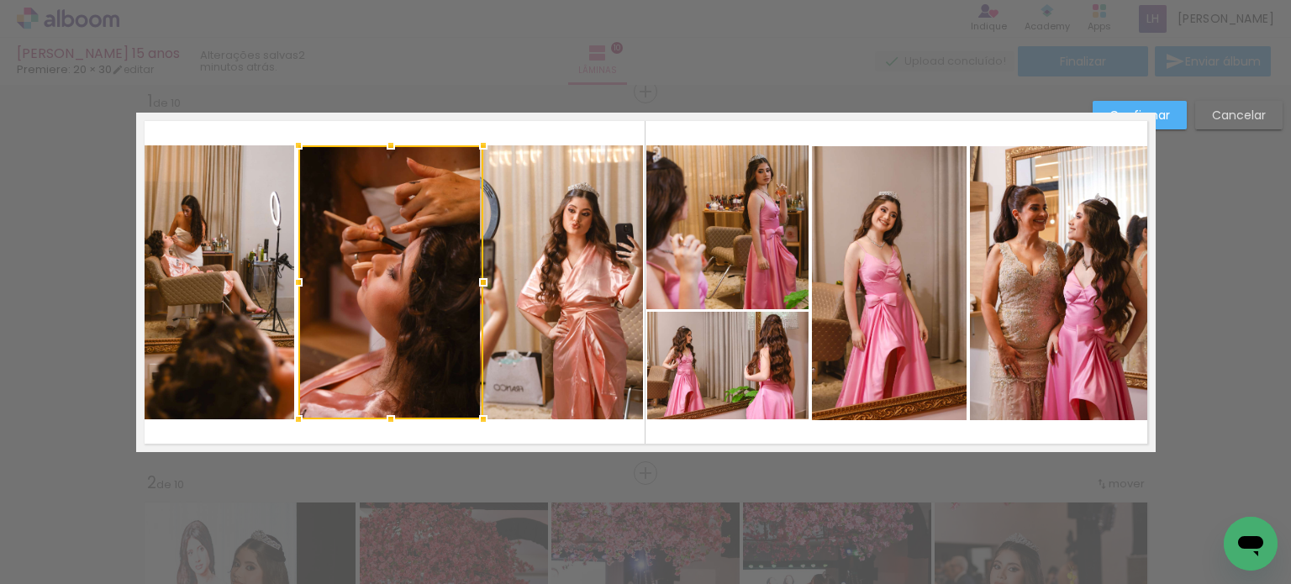
click at [449, 284] on div at bounding box center [390, 282] width 185 height 274
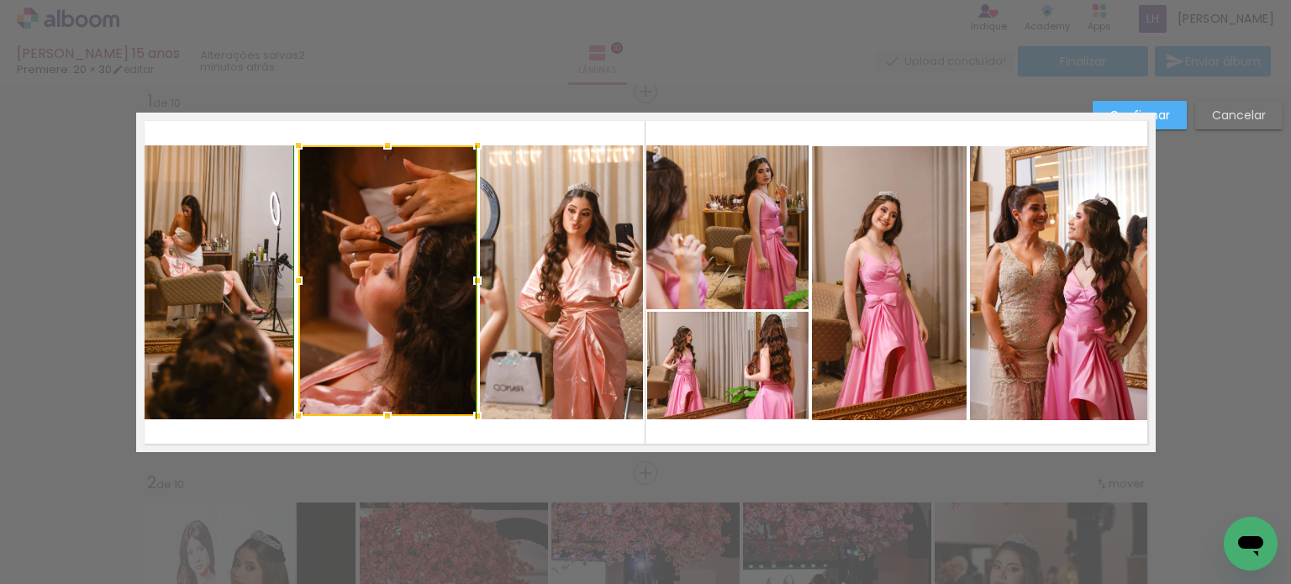
click at [478, 416] on div at bounding box center [478, 416] width 34 height 34
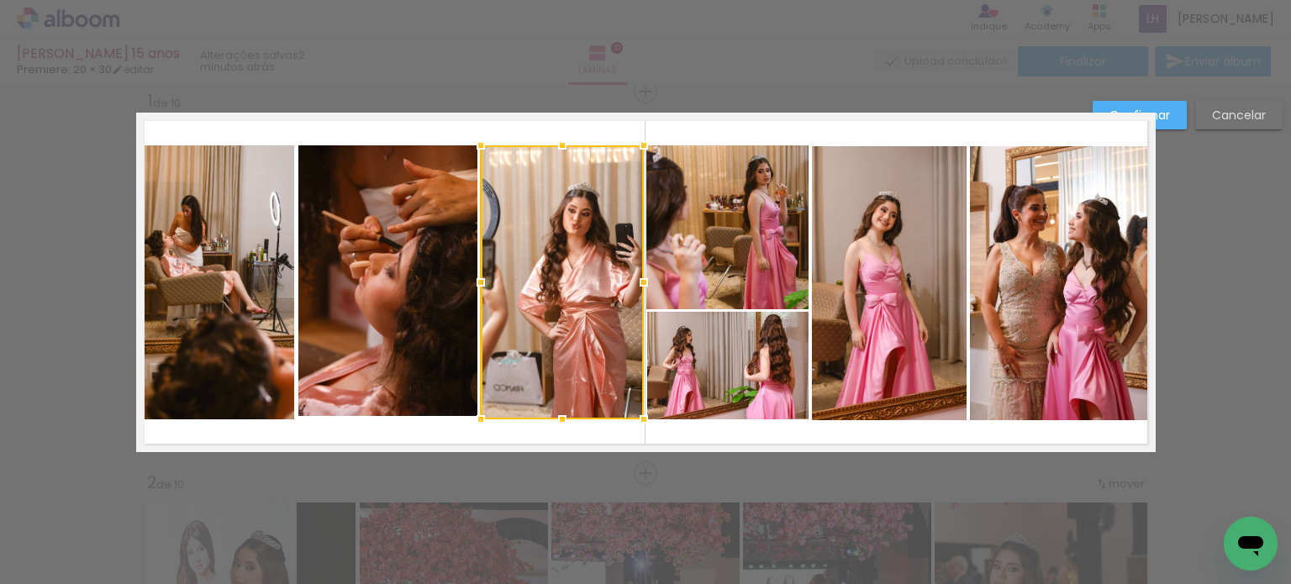
click at [440, 288] on quentale-photo at bounding box center [387, 280] width 179 height 271
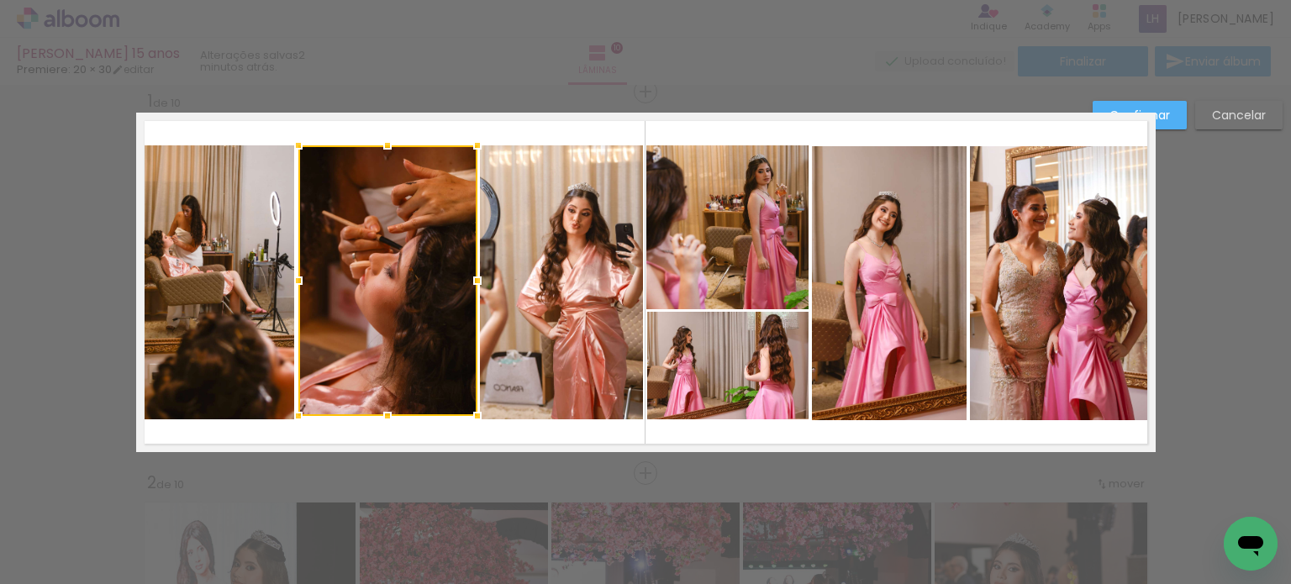
click at [196, 262] on quentale-photo at bounding box center [215, 282] width 159 height 274
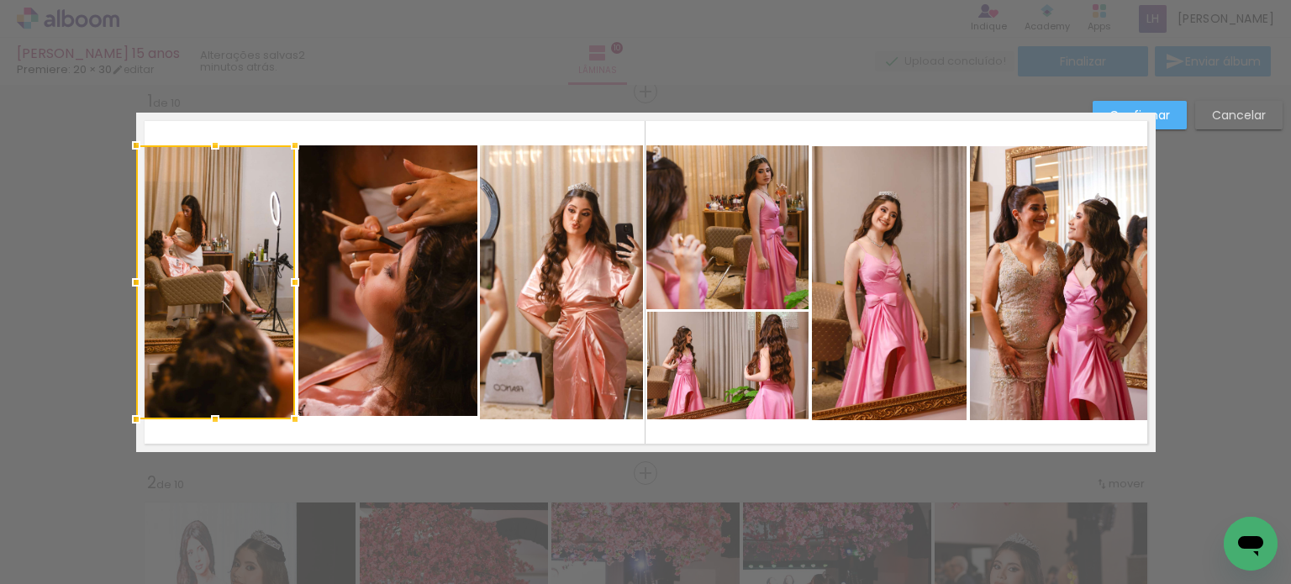
click at [434, 292] on quentale-photo at bounding box center [387, 280] width 179 height 271
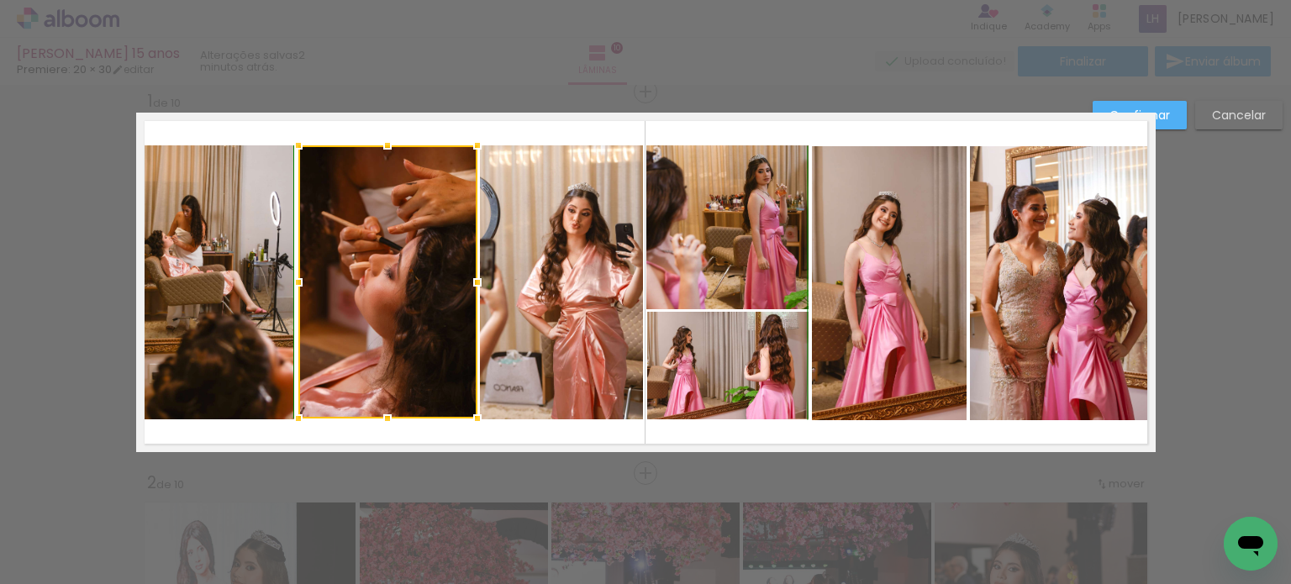
drag, startPoint x: 381, startPoint y: 414, endPoint x: 375, endPoint y: 425, distance: 12.4
click at [375, 425] on div at bounding box center [388, 419] width 34 height 34
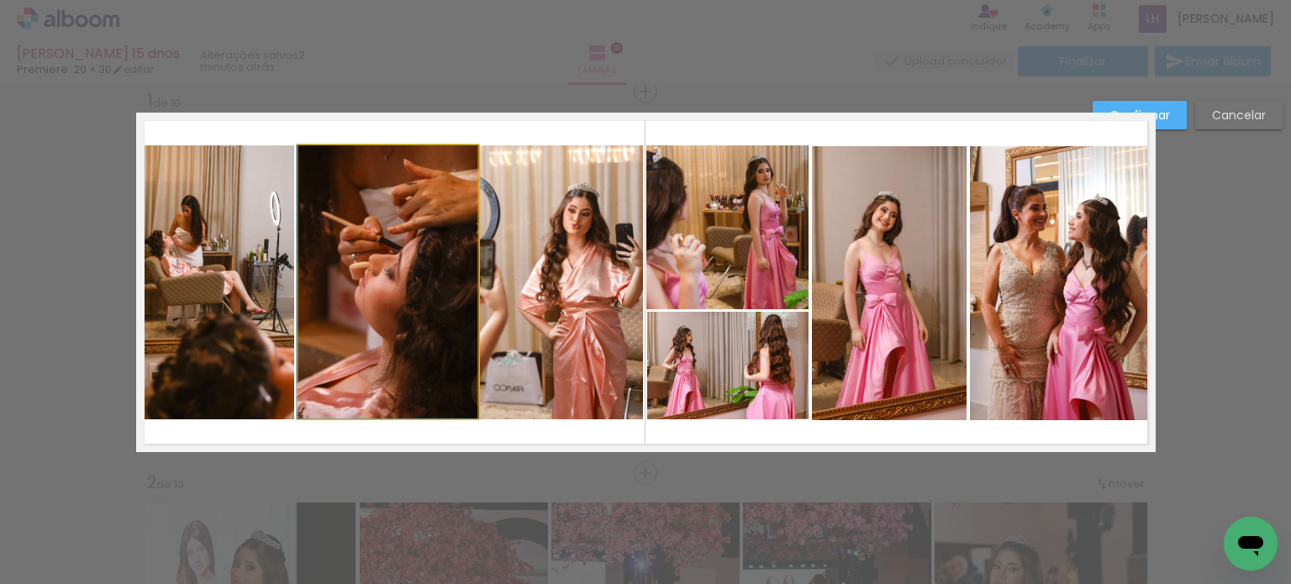
click at [394, 339] on quentale-photo at bounding box center [387, 281] width 179 height 273
click at [394, 339] on div at bounding box center [387, 281] width 179 height 273
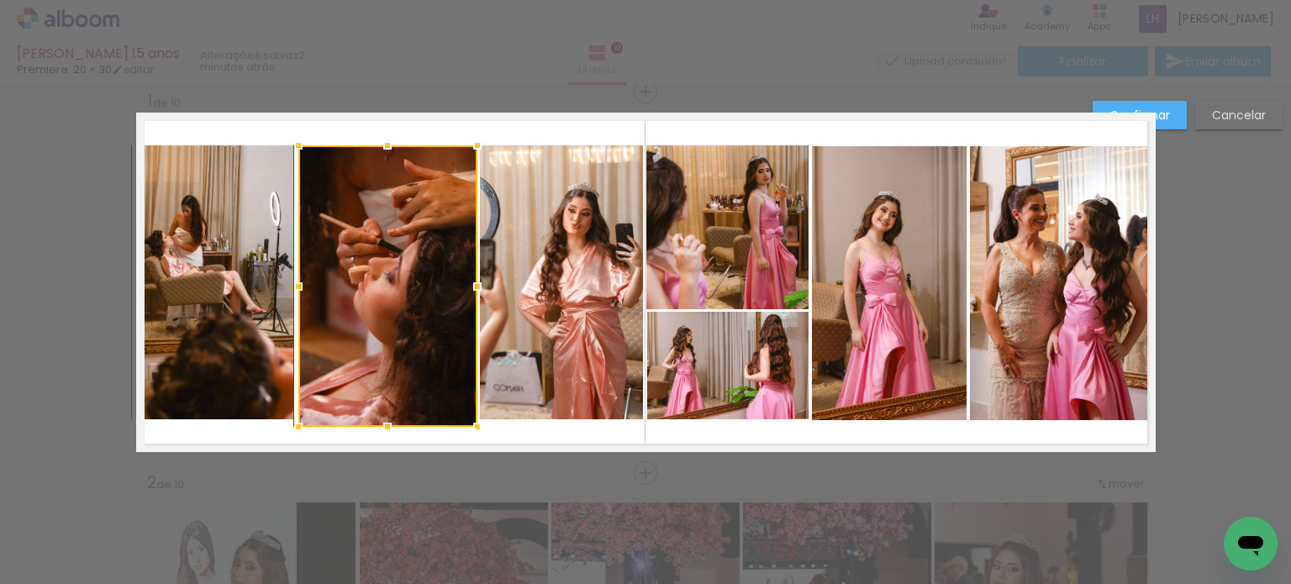
click at [380, 418] on div at bounding box center [388, 427] width 34 height 34
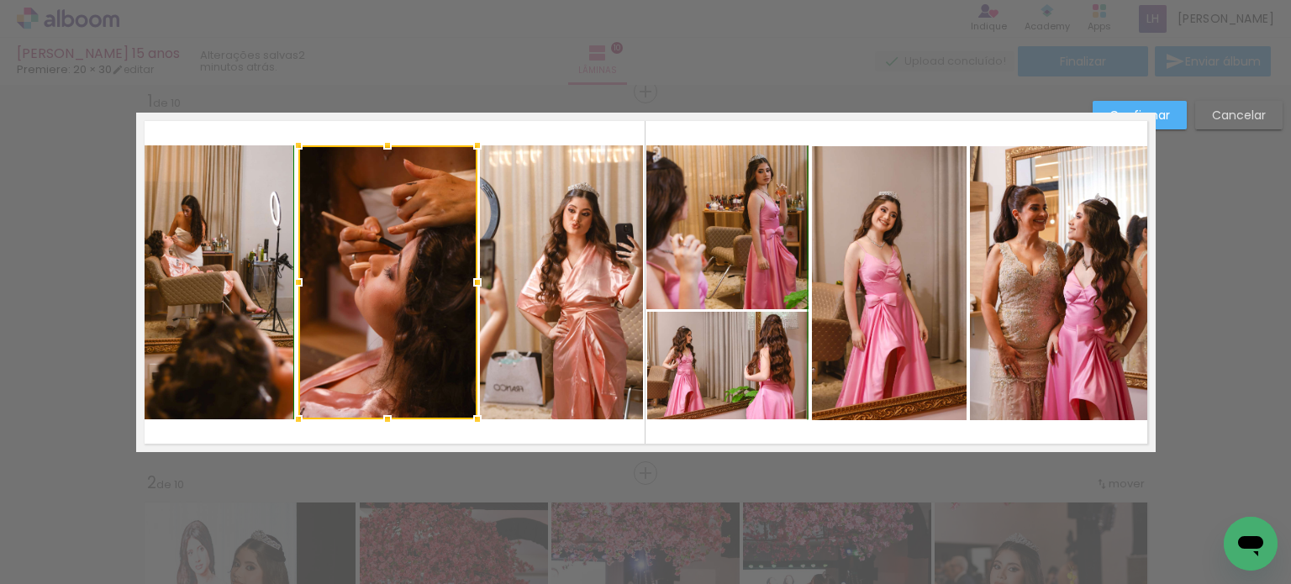
click at [381, 422] on div at bounding box center [388, 420] width 34 height 34
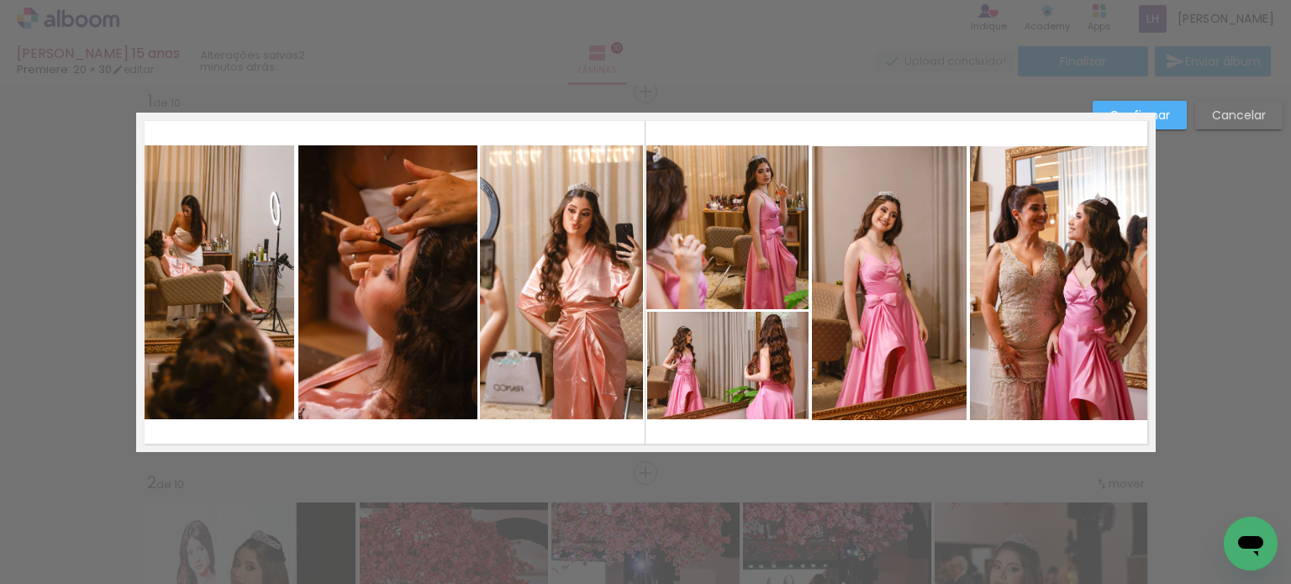
click at [0, 0] on slot "Confirmar" at bounding box center [0, 0] width 0 height 0
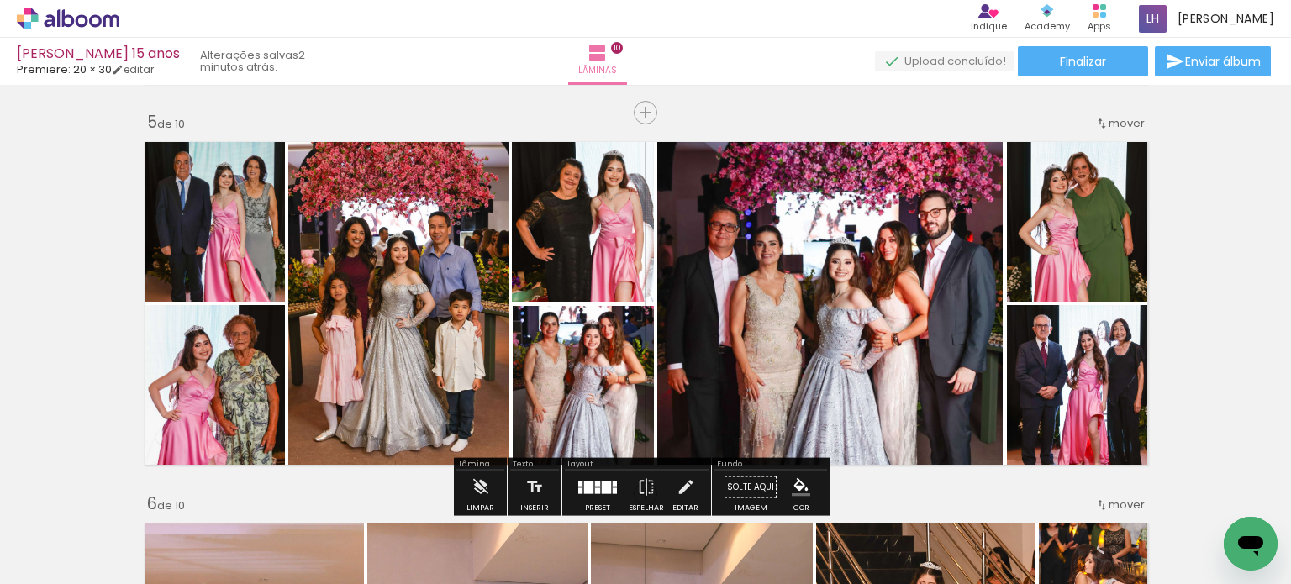
scroll to position [1534, 0]
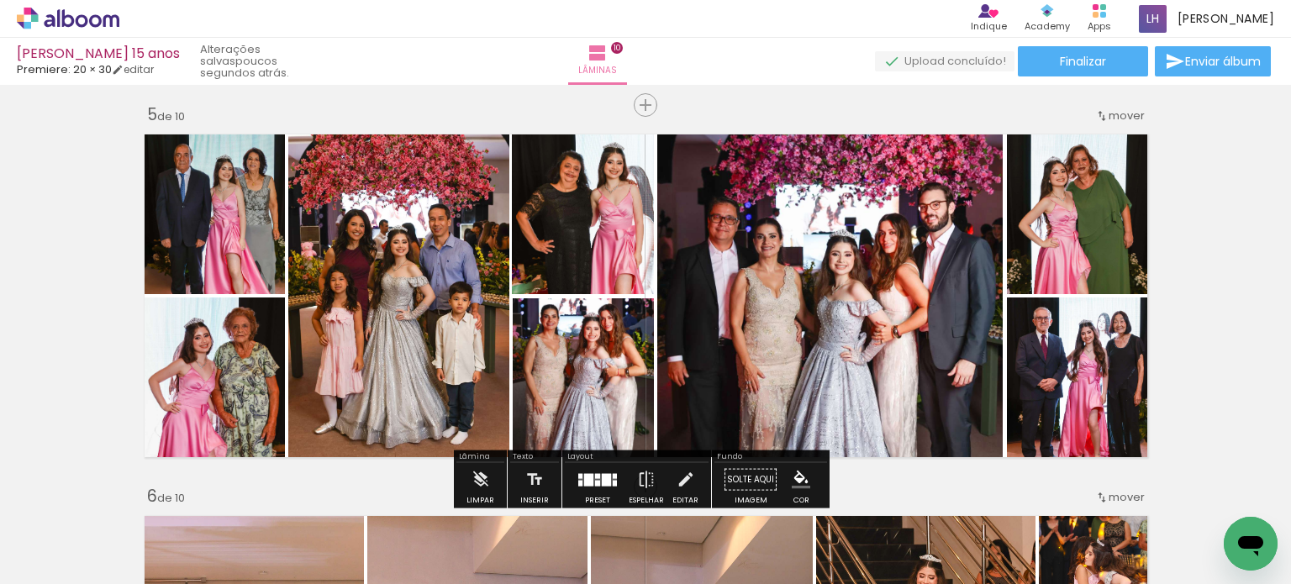
click at [686, 315] on quentale-photo at bounding box center [830, 296] width 346 height 340
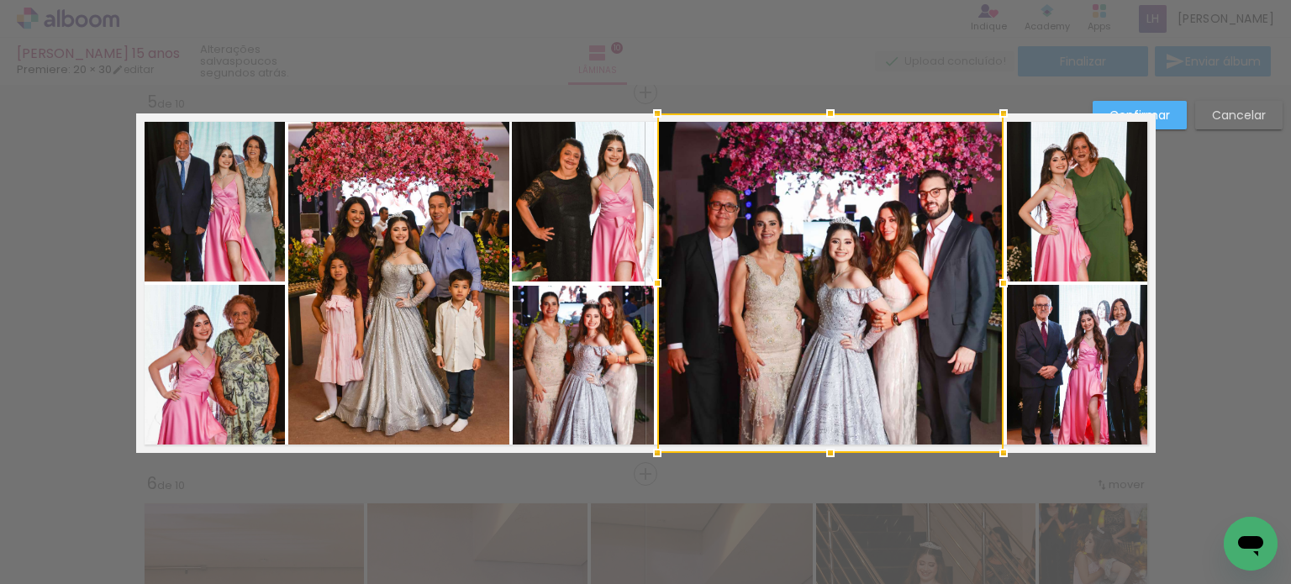
scroll to position [1547, 0]
click at [651, 282] on div at bounding box center [657, 283] width 34 height 34
click at [0, 0] on slot "Confirmar" at bounding box center [0, 0] width 0 height 0
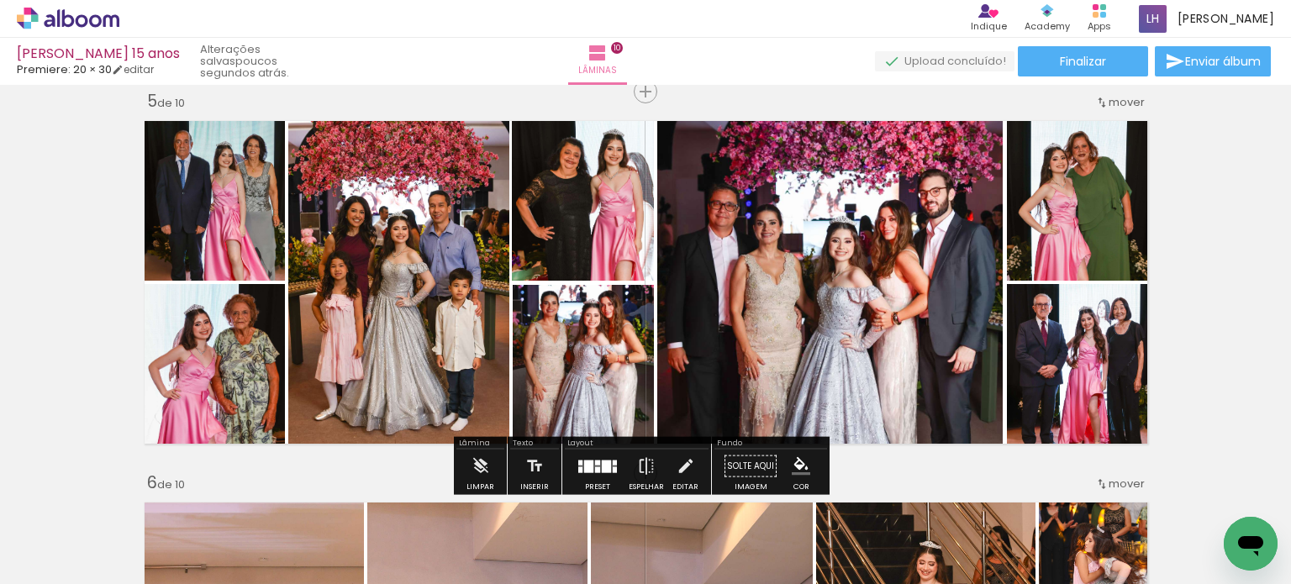
click at [457, 271] on quentale-photo at bounding box center [398, 283] width 221 height 340
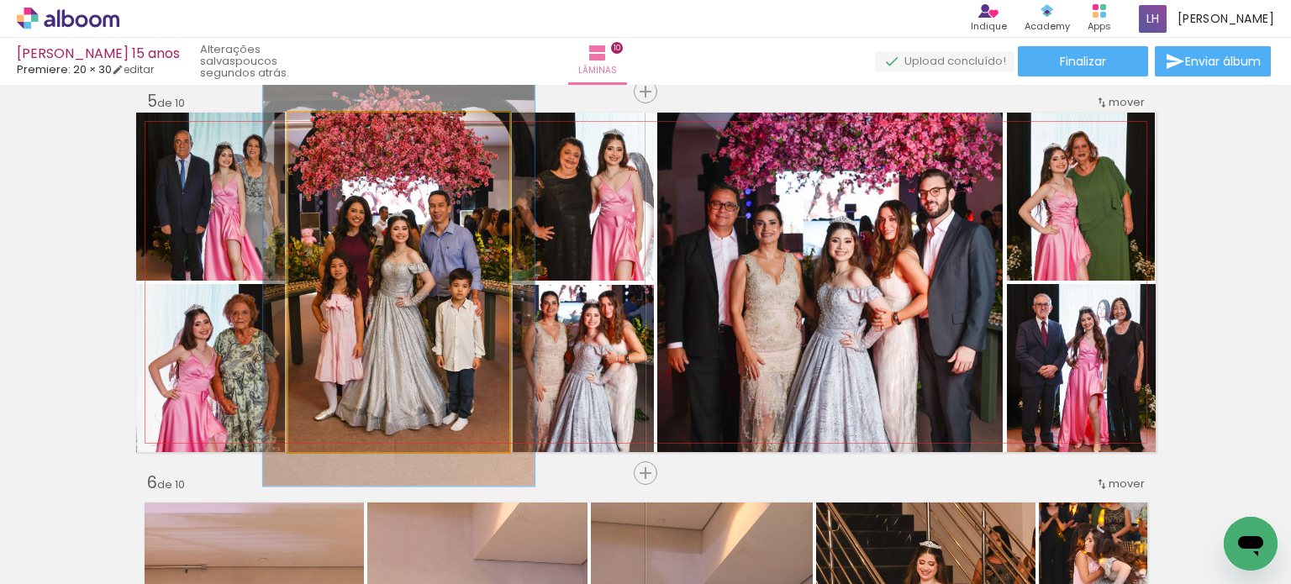
click at [457, 271] on quentale-photo at bounding box center [398, 283] width 221 height 340
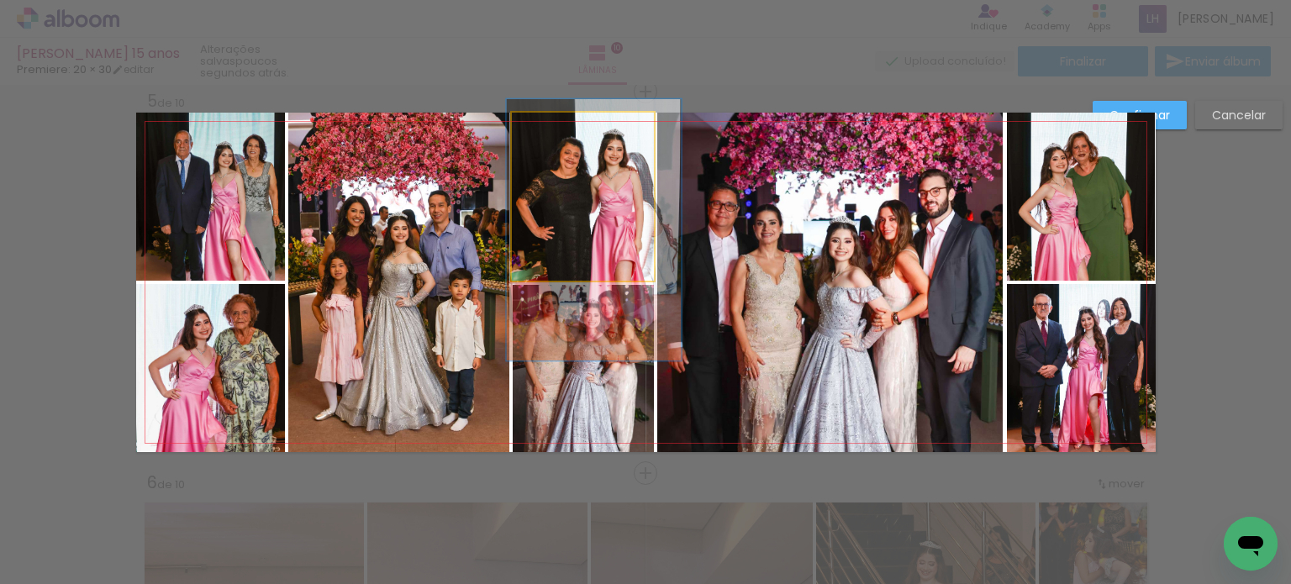
click at [548, 248] on quentale-photo at bounding box center [583, 197] width 142 height 168
click at [657, 248] on div at bounding box center [830, 283] width 346 height 340
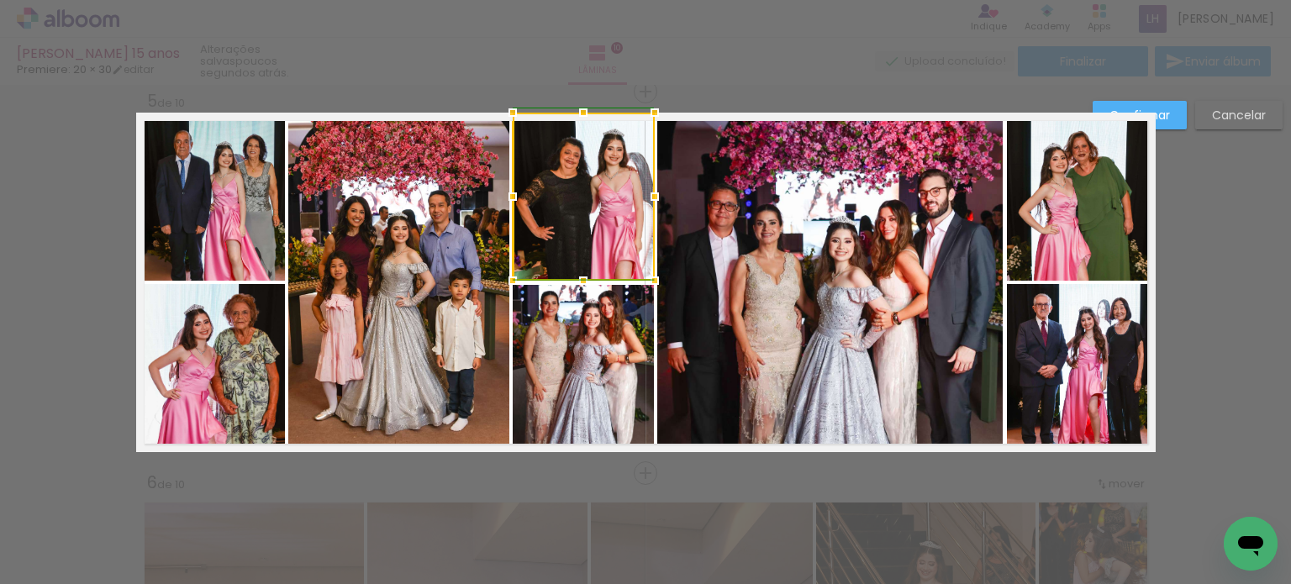
click at [511, 196] on div at bounding box center [513, 197] width 34 height 34
click at [192, 234] on quentale-photo at bounding box center [210, 197] width 149 height 168
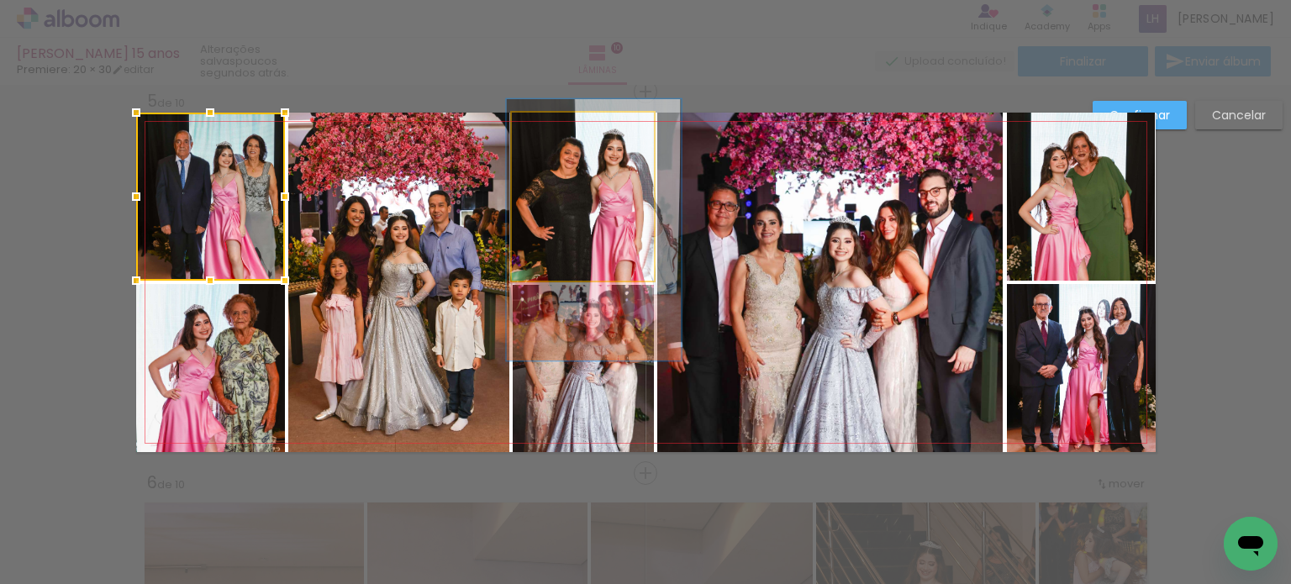
click at [550, 218] on quentale-photo at bounding box center [583, 197] width 142 height 168
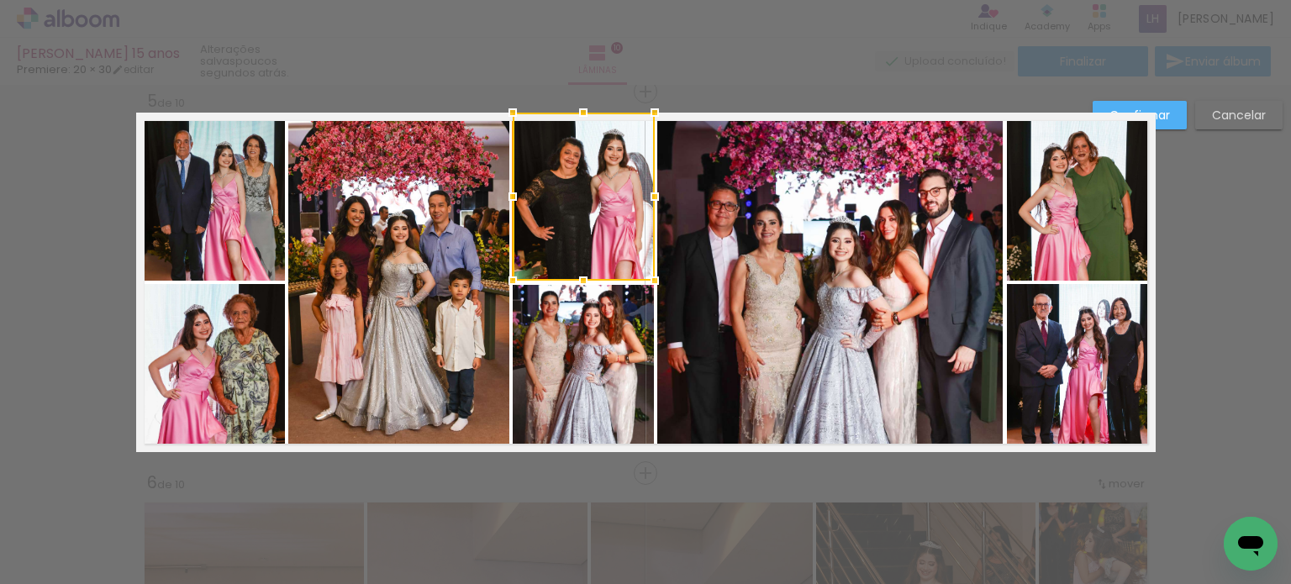
click at [550, 218] on div at bounding box center [584, 197] width 142 height 168
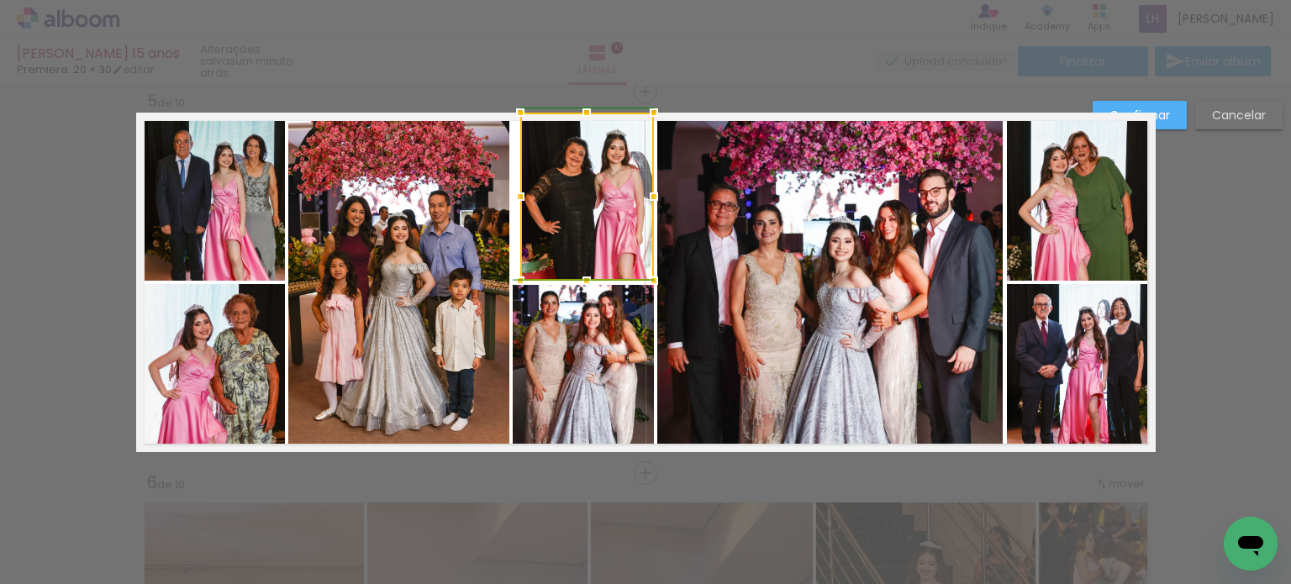
drag, startPoint x: 503, startPoint y: 198, endPoint x: 503, endPoint y: 210, distance: 12.6
click at [503, 210] on div at bounding box center [520, 197] width 34 height 34
click at [536, 198] on quentale-photo at bounding box center [587, 197] width 134 height 168
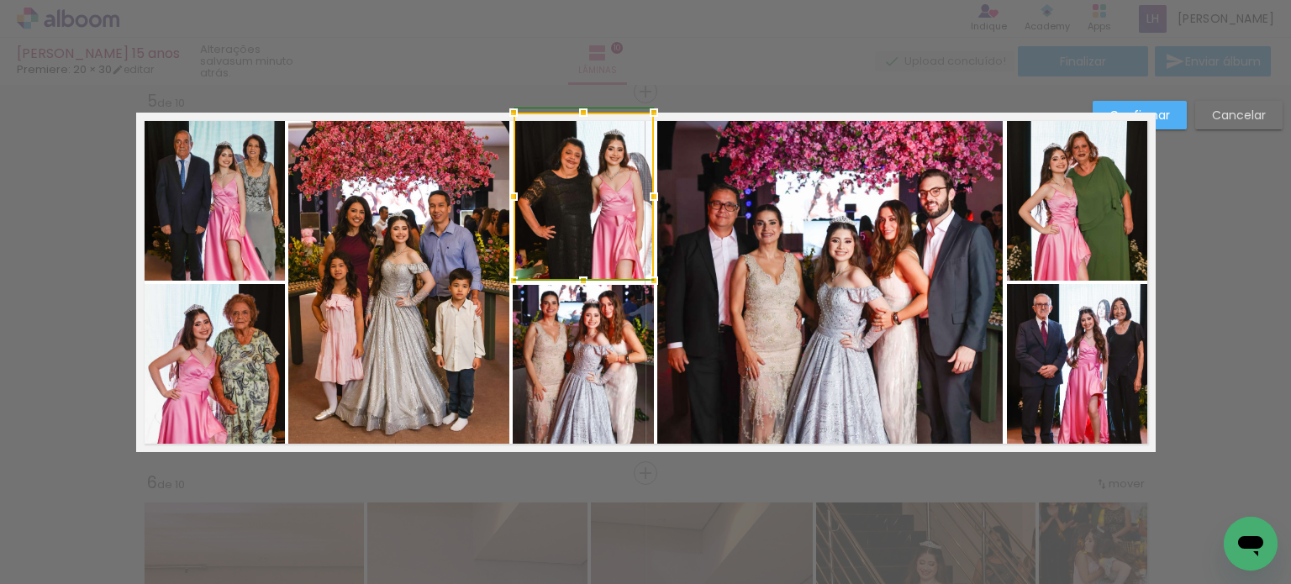
drag, startPoint x: 514, startPoint y: 199, endPoint x: 504, endPoint y: 198, distance: 9.4
click at [504, 198] on div at bounding box center [514, 197] width 34 height 34
click at [566, 218] on quentale-photo at bounding box center [584, 197] width 140 height 168
click at [508, 113] on div at bounding box center [513, 114] width 34 height 34
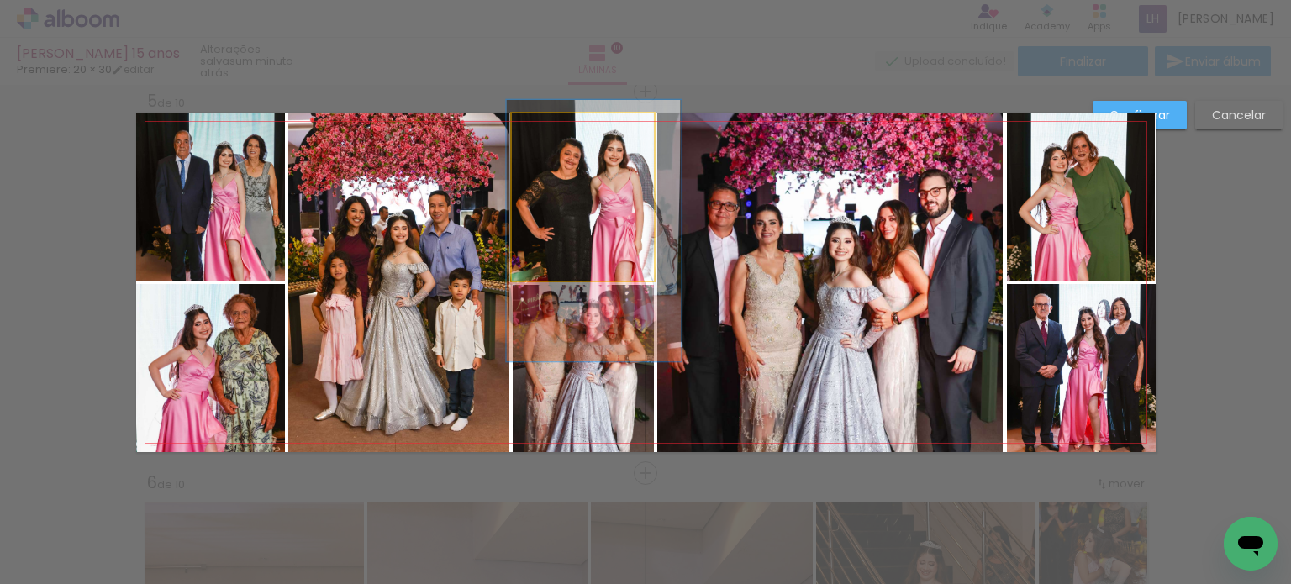
click at [538, 201] on quentale-photo at bounding box center [583, 196] width 142 height 167
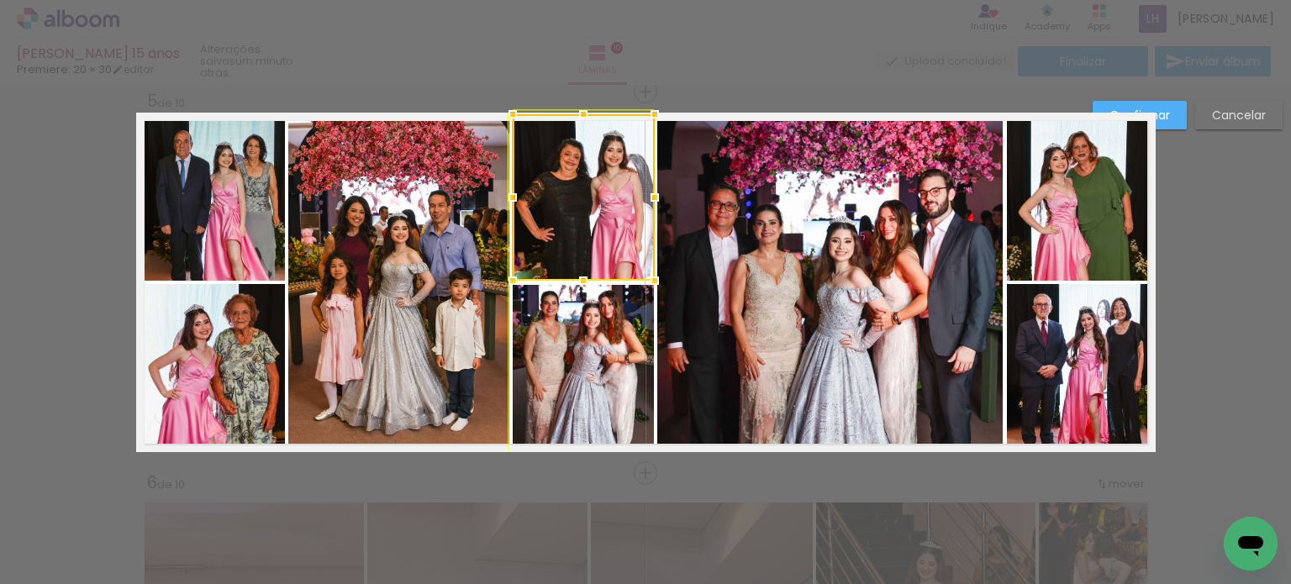
click at [513, 103] on div at bounding box center [513, 115] width 34 height 34
click at [231, 241] on quentale-photo at bounding box center [210, 197] width 149 height 168
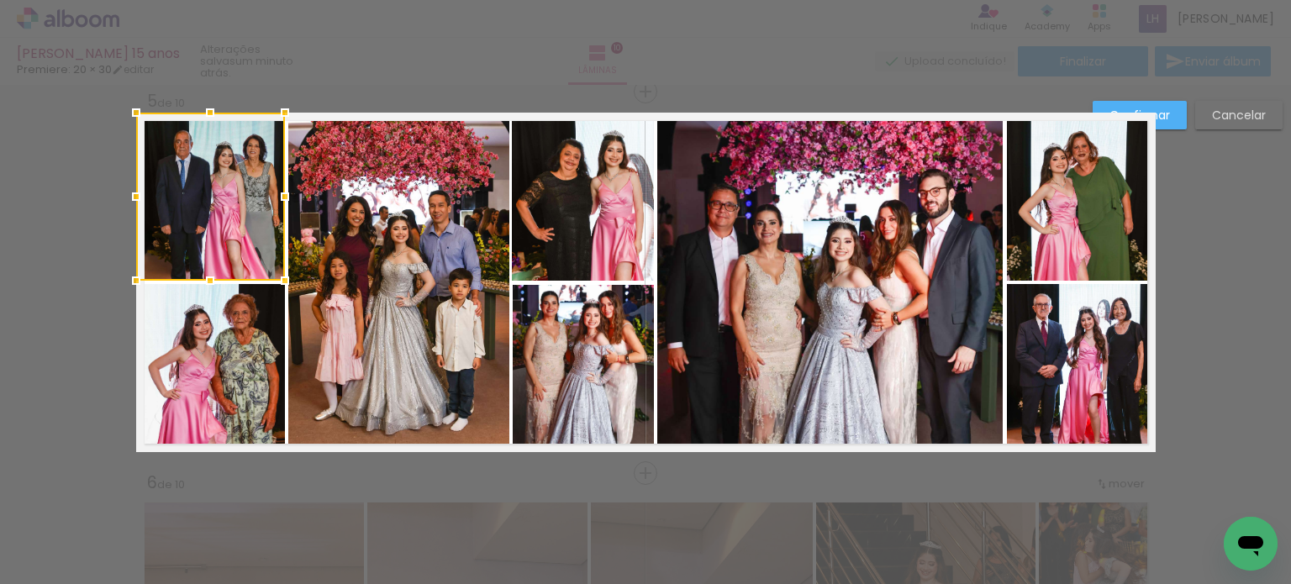
click at [576, 197] on quentale-photo at bounding box center [583, 197] width 142 height 166
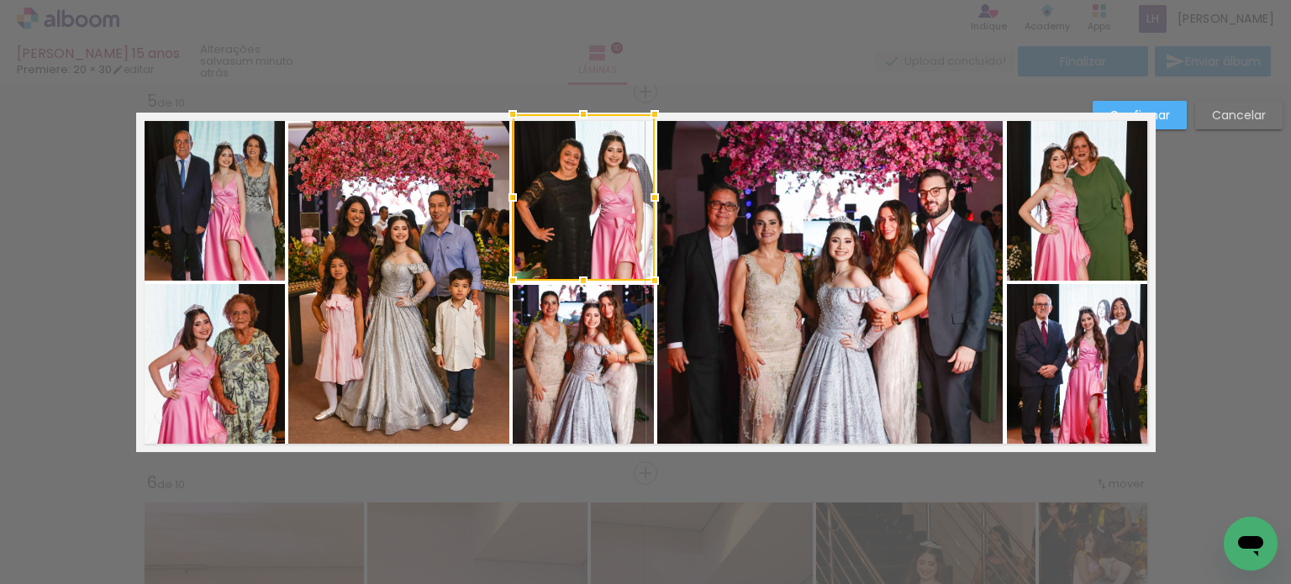
click at [576, 197] on div at bounding box center [584, 197] width 142 height 166
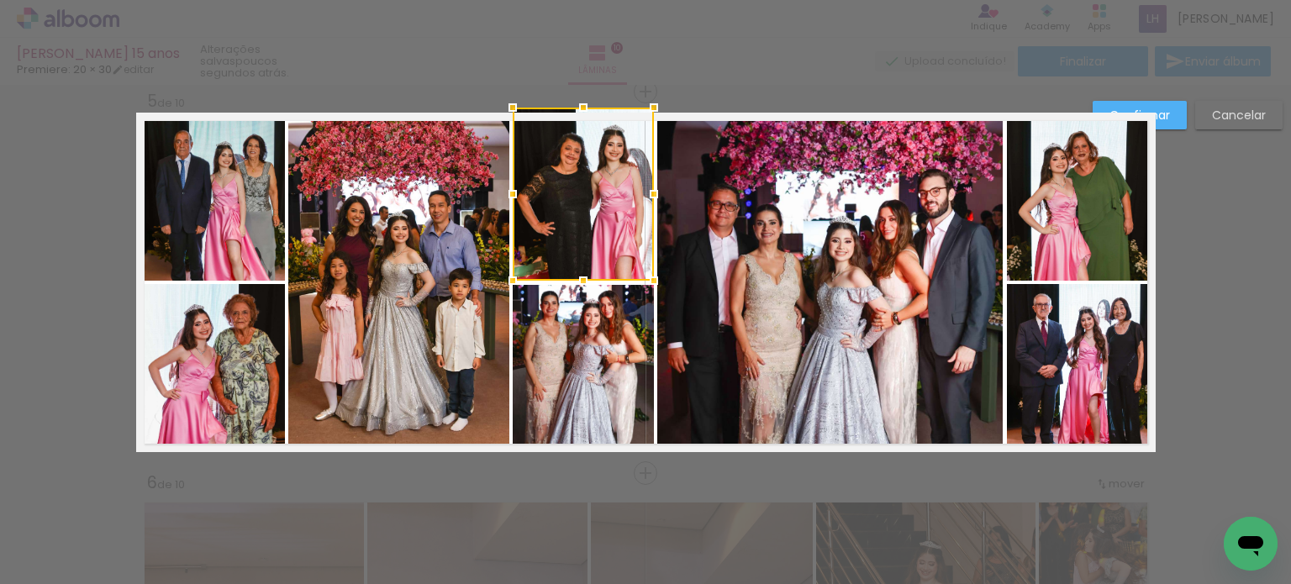
click at [498, 112] on div at bounding box center [513, 108] width 34 height 34
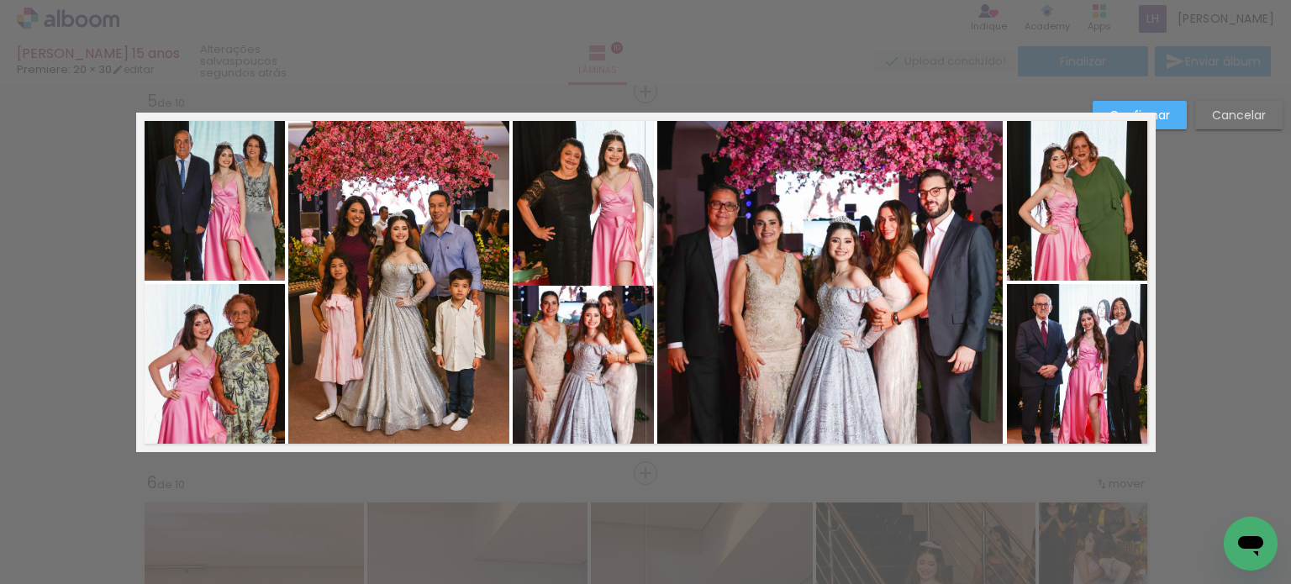
click at [598, 221] on quentale-photo at bounding box center [583, 199] width 141 height 173
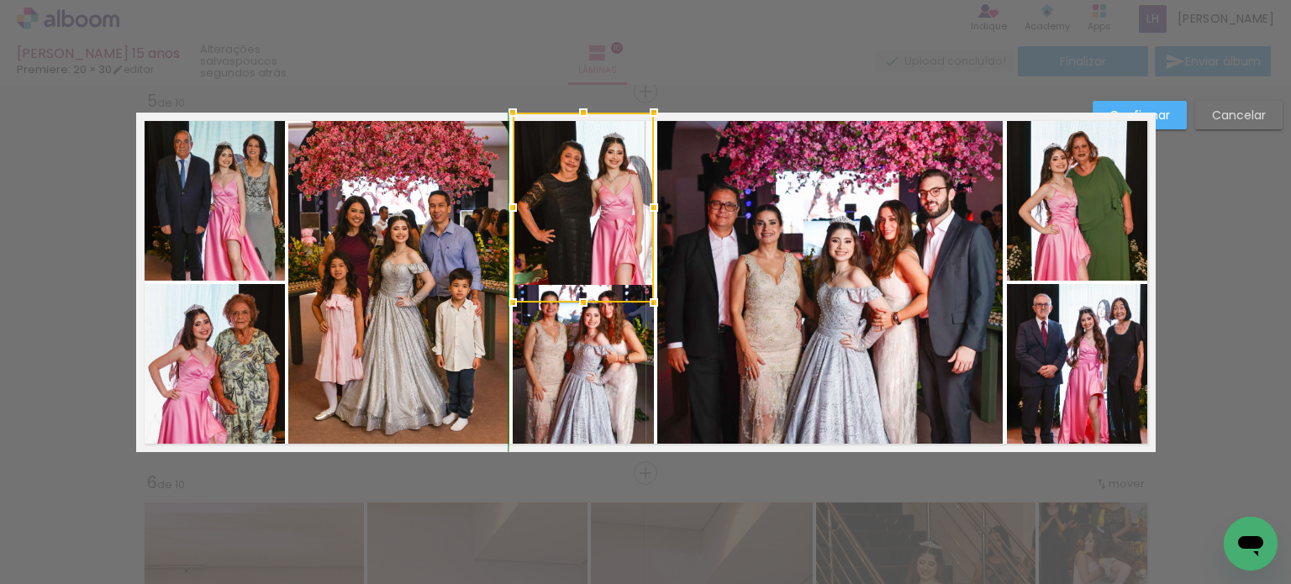
click at [579, 277] on div at bounding box center [583, 208] width 141 height 190
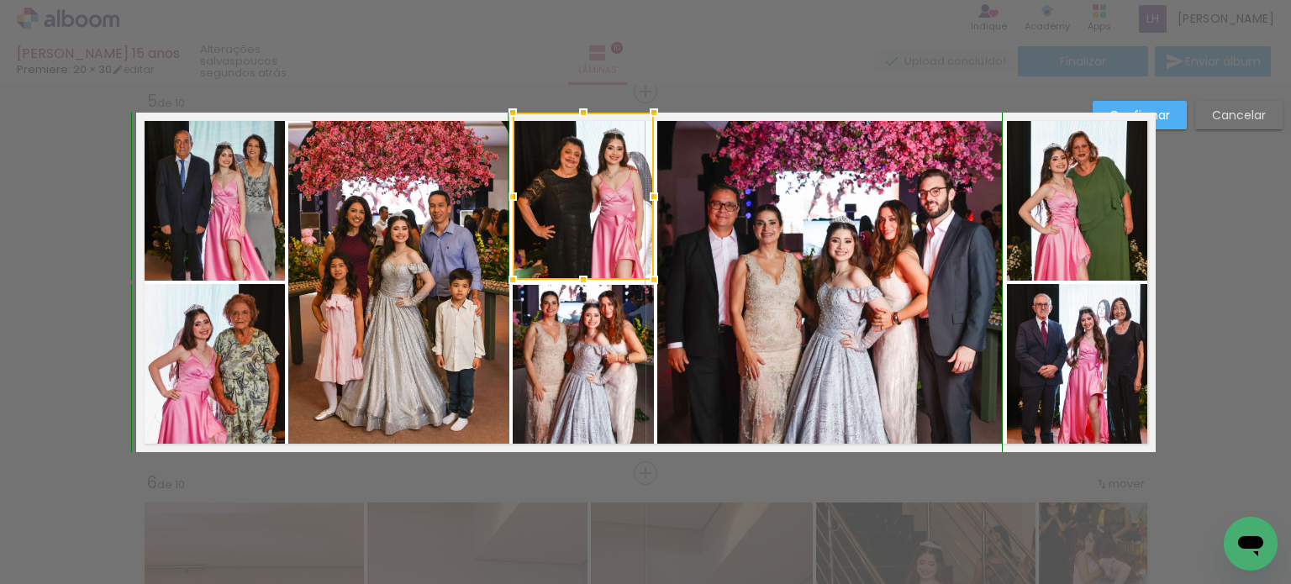
drag, startPoint x: 577, startPoint y: 307, endPoint x: 578, endPoint y: 283, distance: 23.6
click at [578, 283] on div at bounding box center [584, 280] width 34 height 34
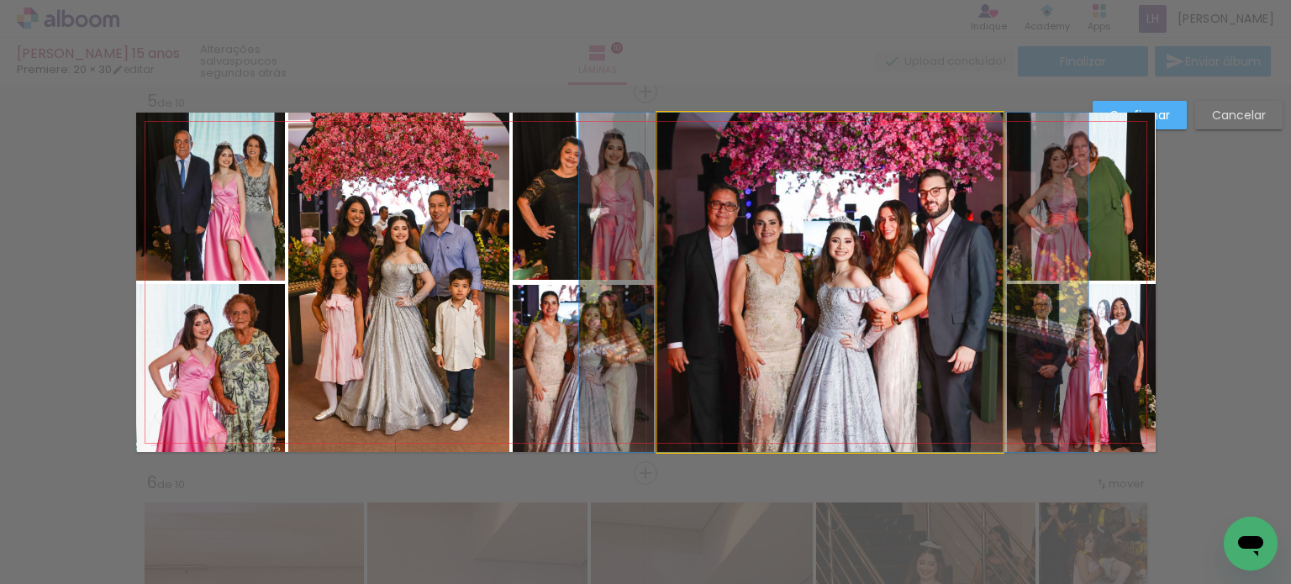
click at [688, 268] on quentale-photo at bounding box center [830, 283] width 346 height 340
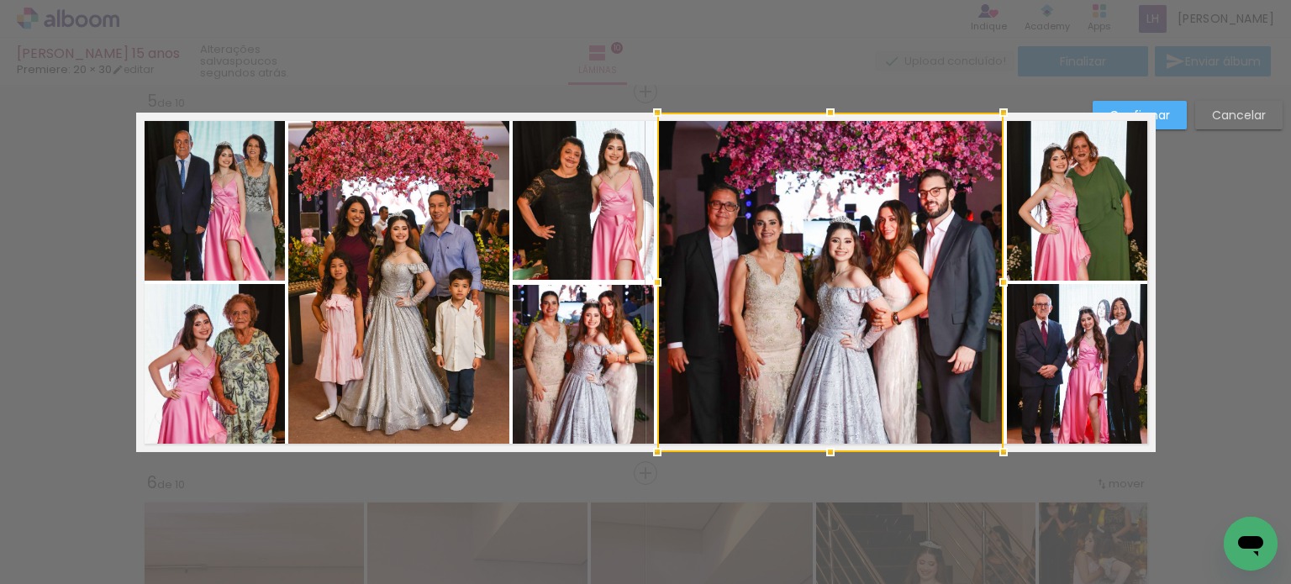
click at [688, 268] on div at bounding box center [830, 283] width 346 height 340
click at [651, 282] on div at bounding box center [658, 283] width 34 height 34
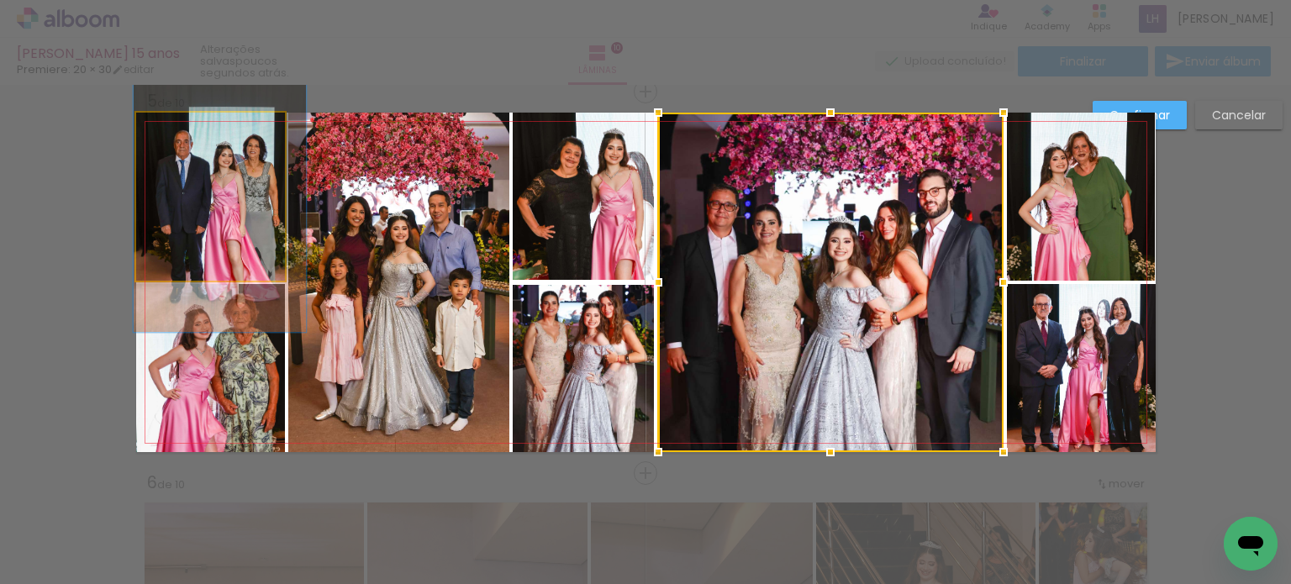
click at [239, 236] on quentale-photo at bounding box center [210, 197] width 149 height 168
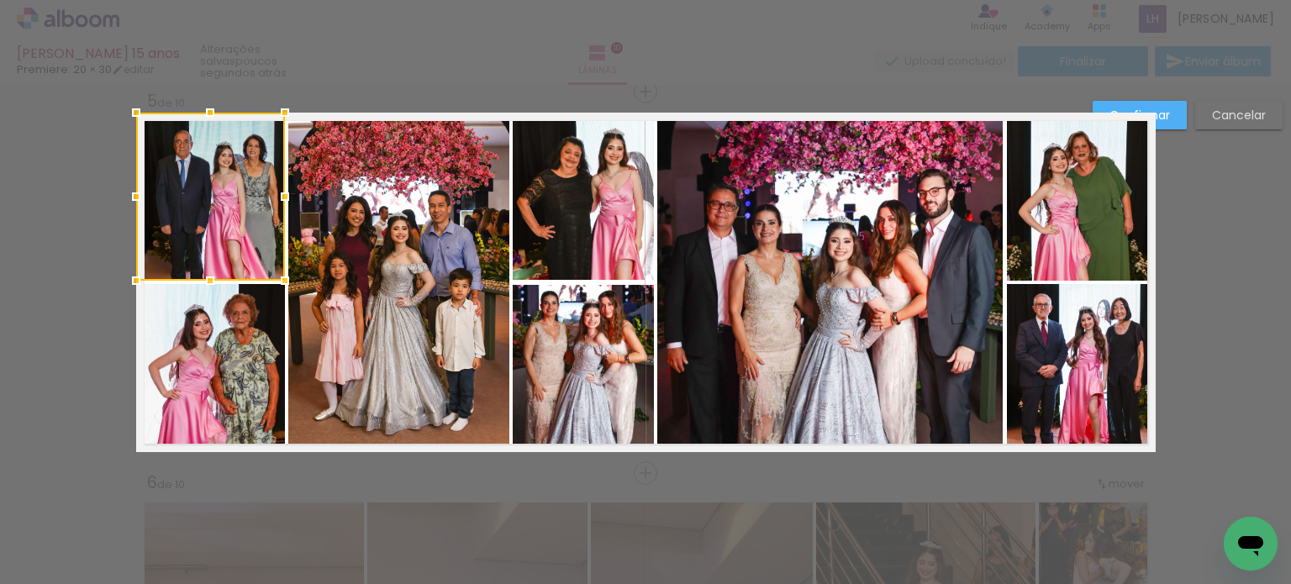
click at [613, 173] on quentale-photo at bounding box center [583, 196] width 141 height 167
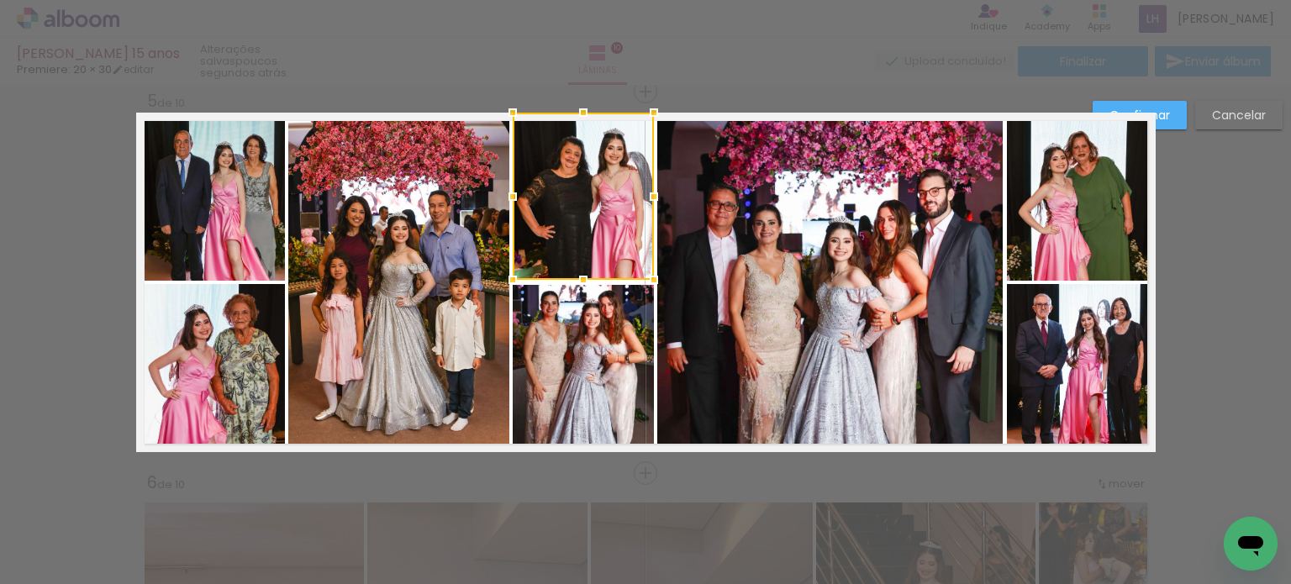
click at [488, 329] on quentale-photo at bounding box center [398, 283] width 221 height 340
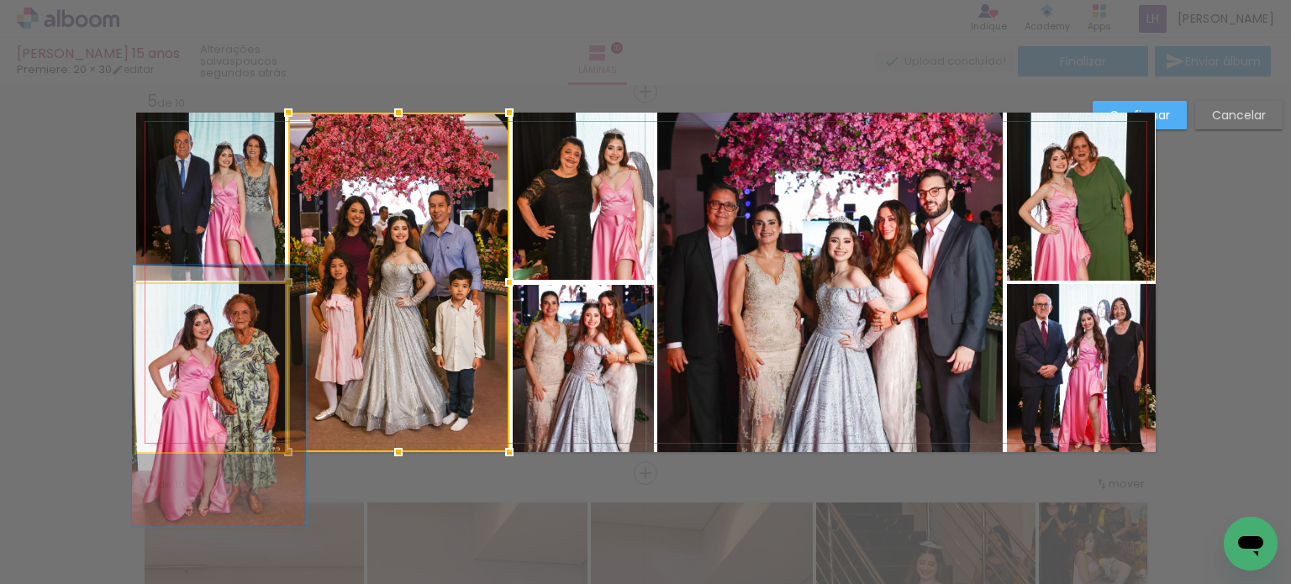
click at [208, 340] on quentale-photo at bounding box center [210, 368] width 149 height 168
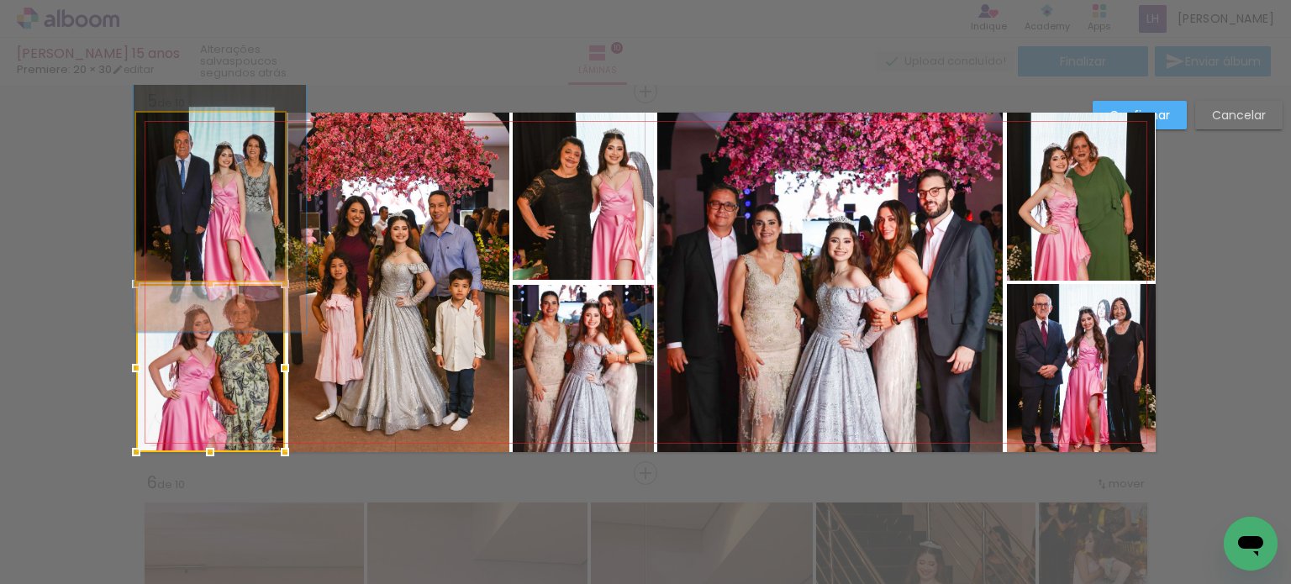
click at [231, 161] on quentale-photo at bounding box center [210, 197] width 149 height 168
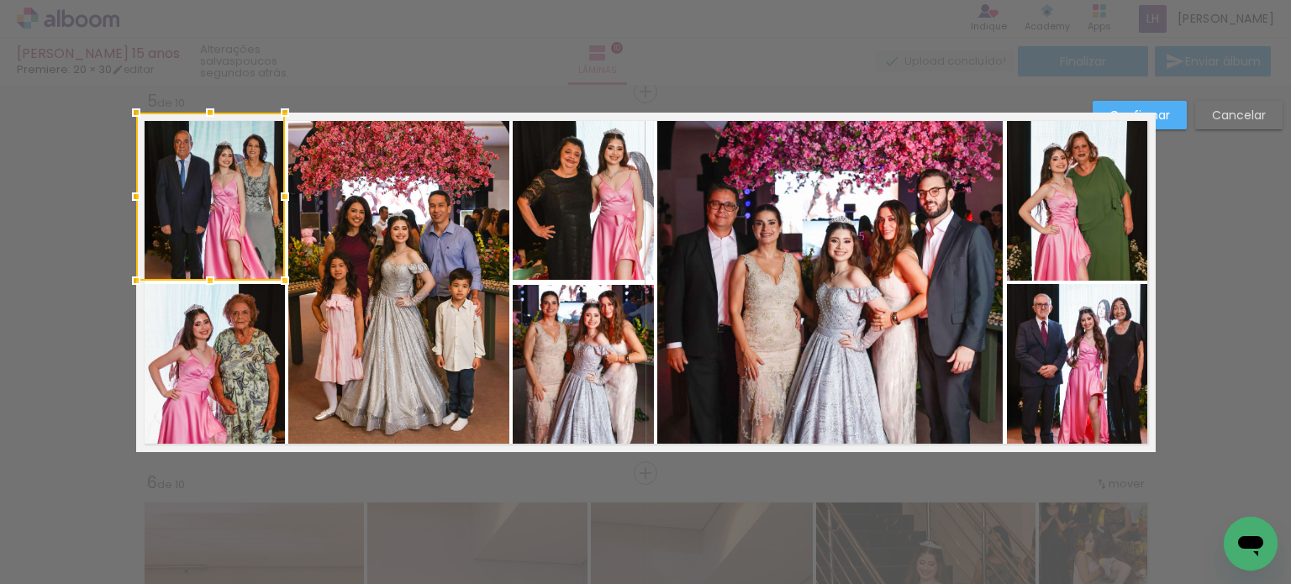
click at [386, 182] on quentale-photo at bounding box center [398, 283] width 221 height 340
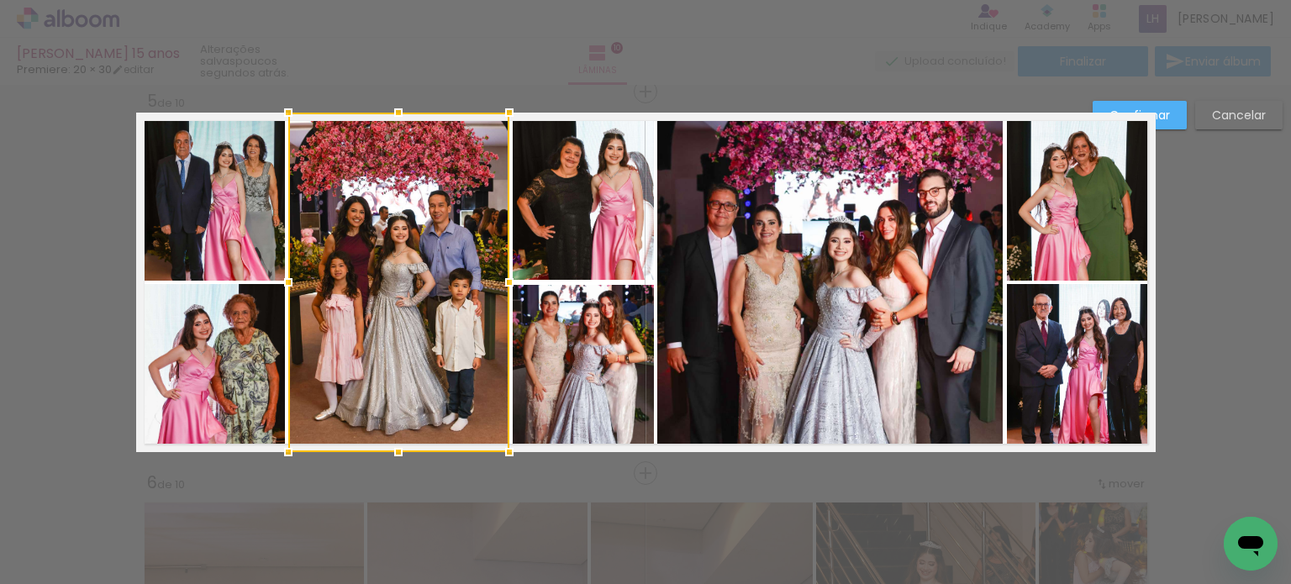
click at [580, 202] on quentale-photo at bounding box center [583, 196] width 141 height 167
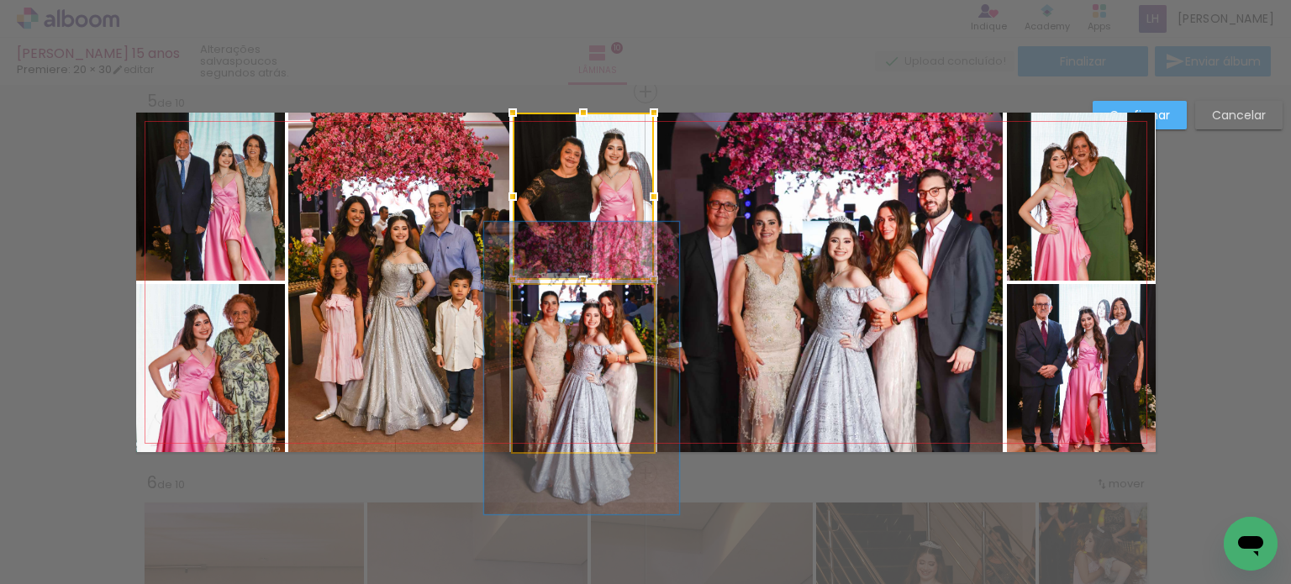
click at [596, 361] on quentale-photo at bounding box center [583, 368] width 141 height 167
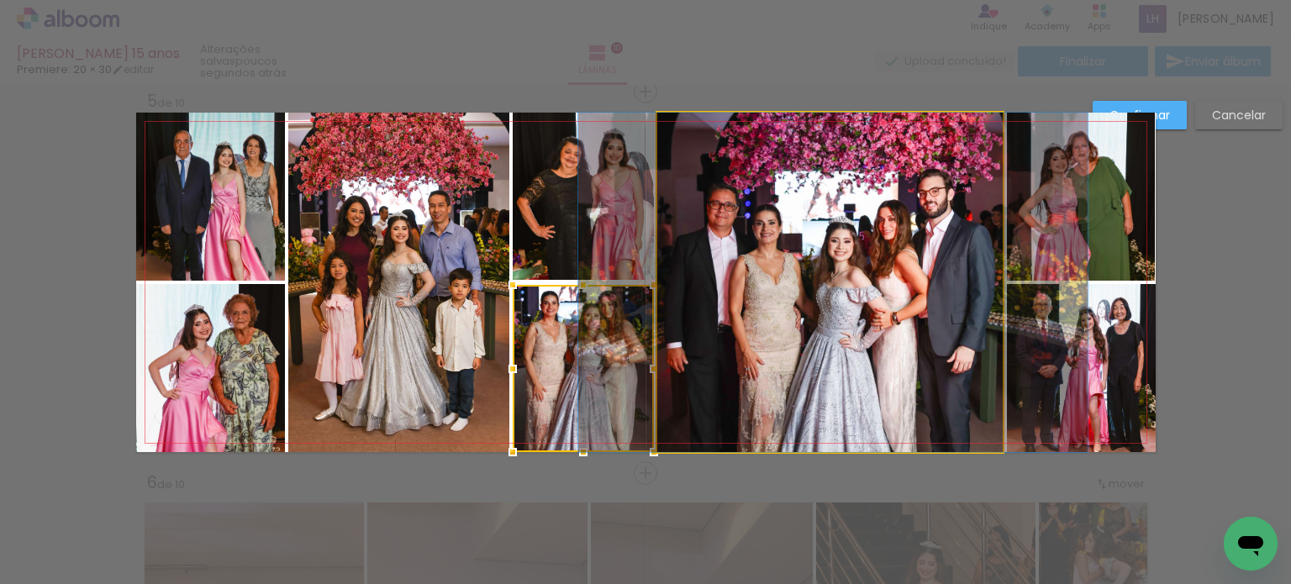
click at [790, 317] on quentale-photo at bounding box center [829, 283] width 345 height 340
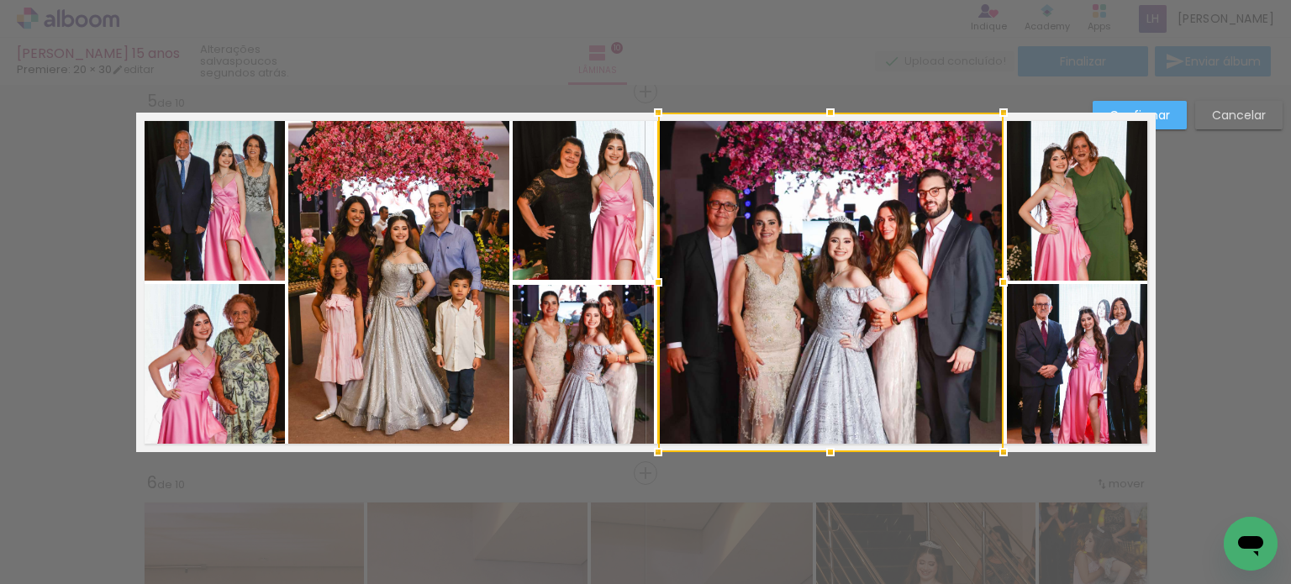
click at [1089, 224] on quentale-photo at bounding box center [1081, 197] width 149 height 168
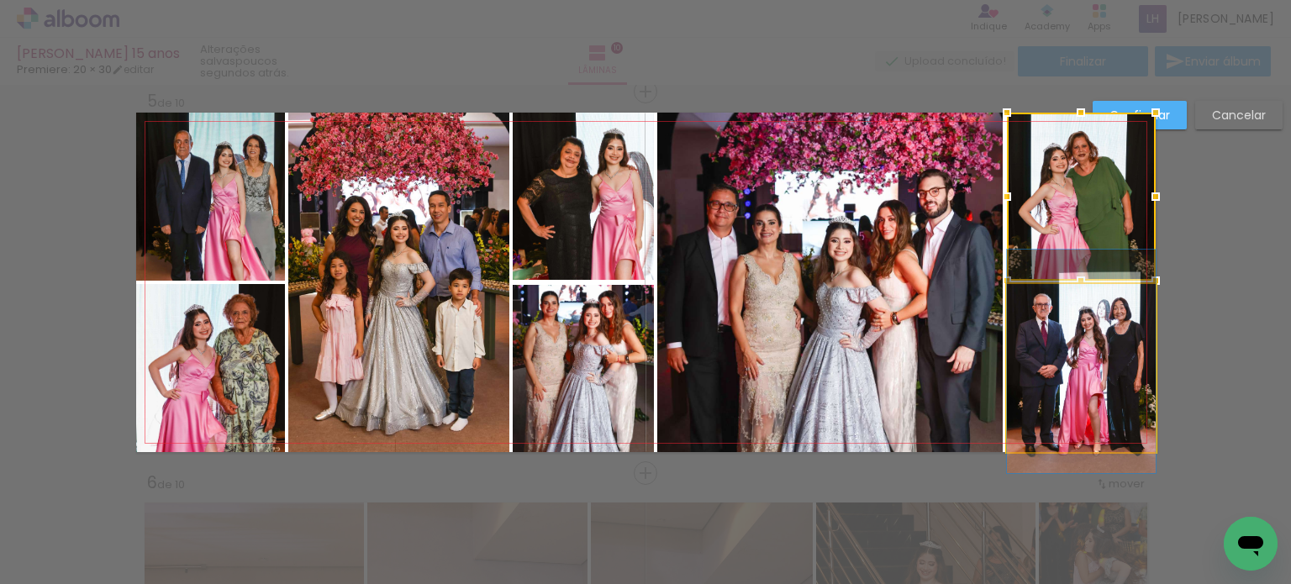
click at [1089, 361] on quentale-photo at bounding box center [1081, 368] width 149 height 168
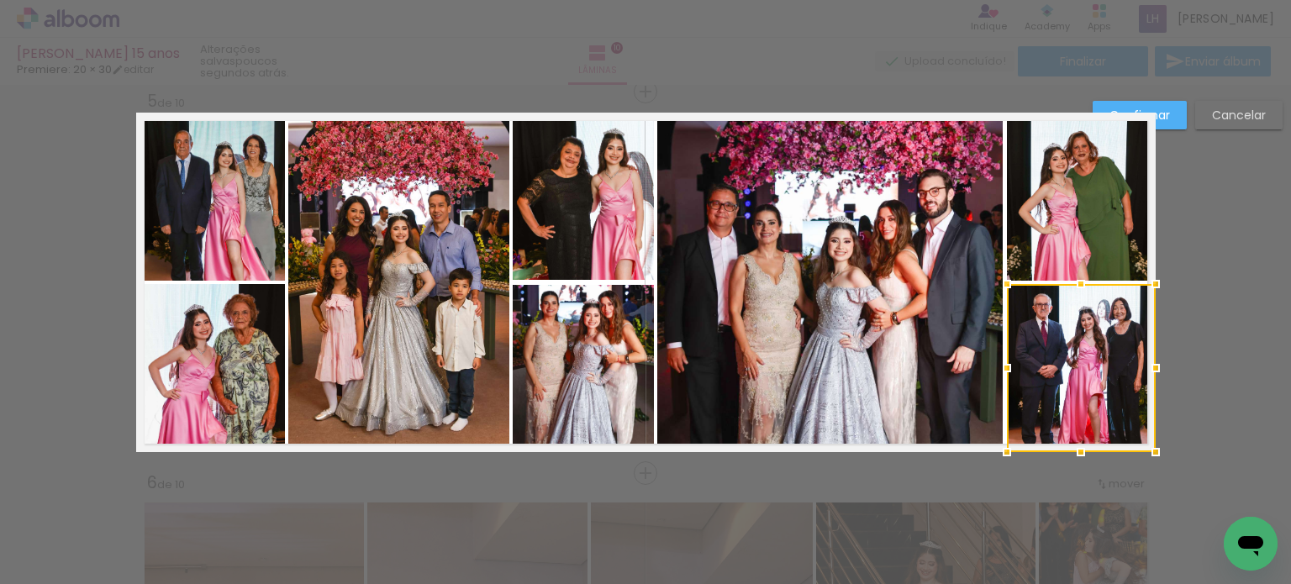
click at [1170, 120] on paper-button "Confirmar" at bounding box center [1140, 115] width 94 height 29
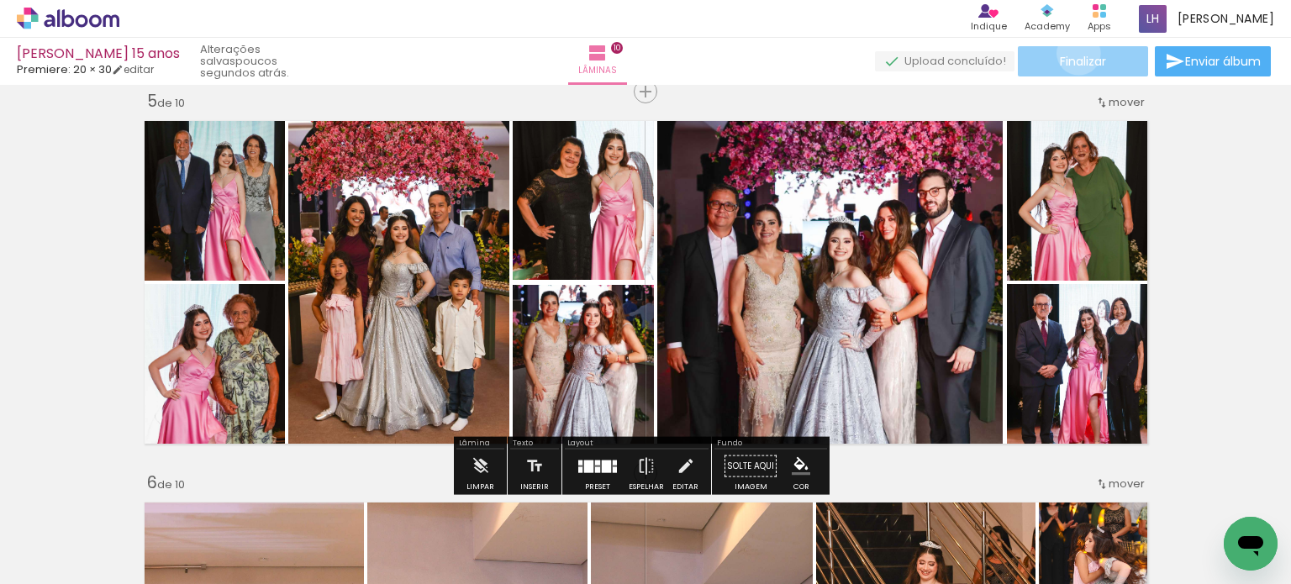
click at [1073, 55] on span "Finalizar" at bounding box center [1083, 61] width 46 height 12
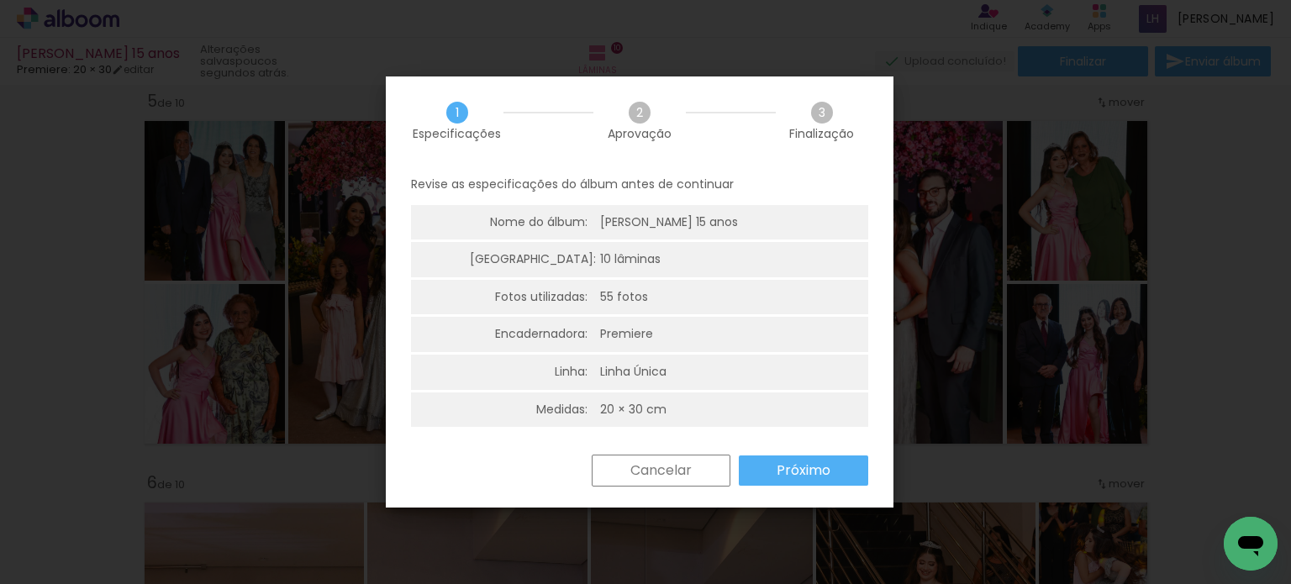
click at [0, 0] on slot "Próximo" at bounding box center [0, 0] width 0 height 0
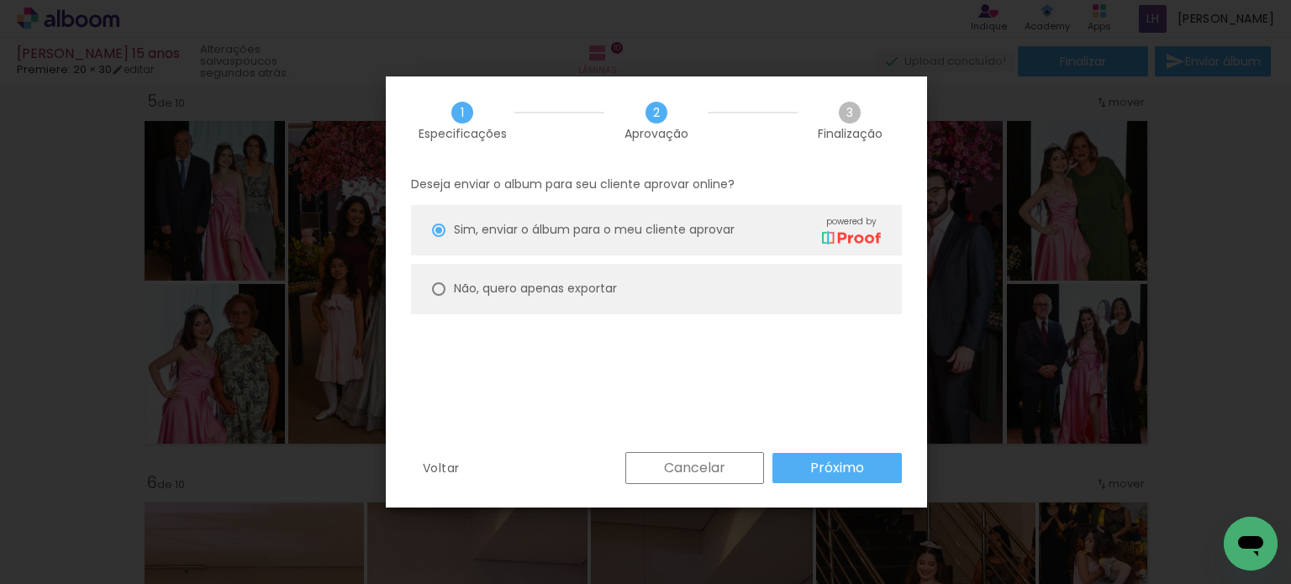
click at [585, 245] on div "Não, quero apenas exportar" at bounding box center [667, 229] width 427 height 29
type paper-radio-button "on"
click at [0, 0] on slot "Próximo" at bounding box center [0, 0] width 0 height 0
type input "Alta, 300 DPI"
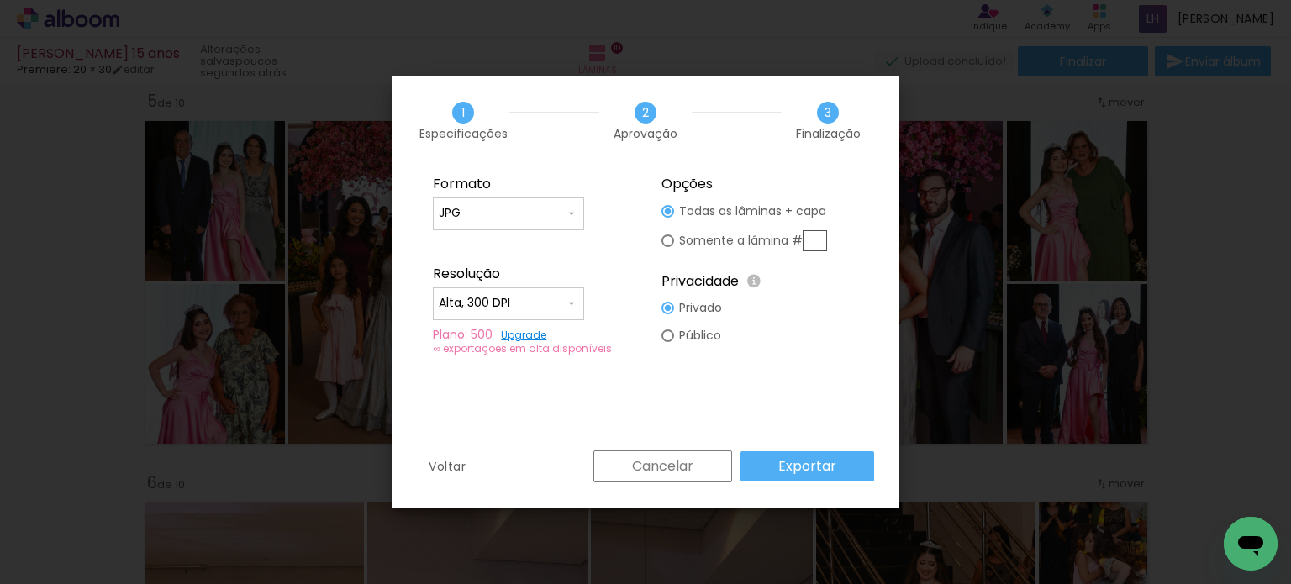
click at [0, 0] on slot "Exportar" at bounding box center [0, 0] width 0 height 0
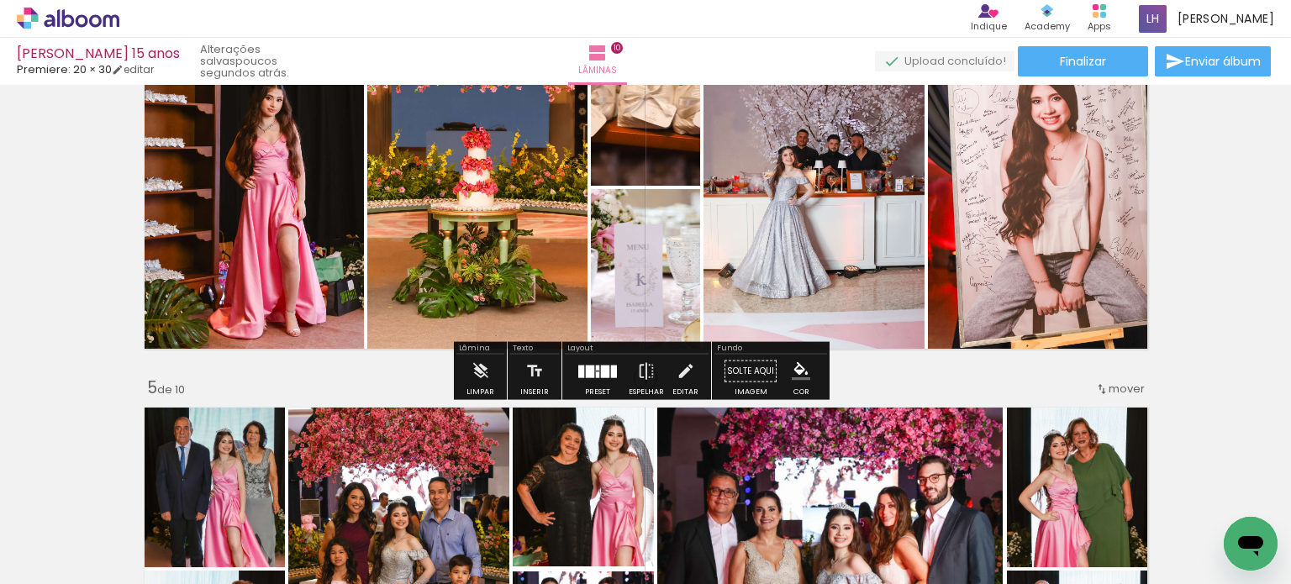
scroll to position [1597, 0]
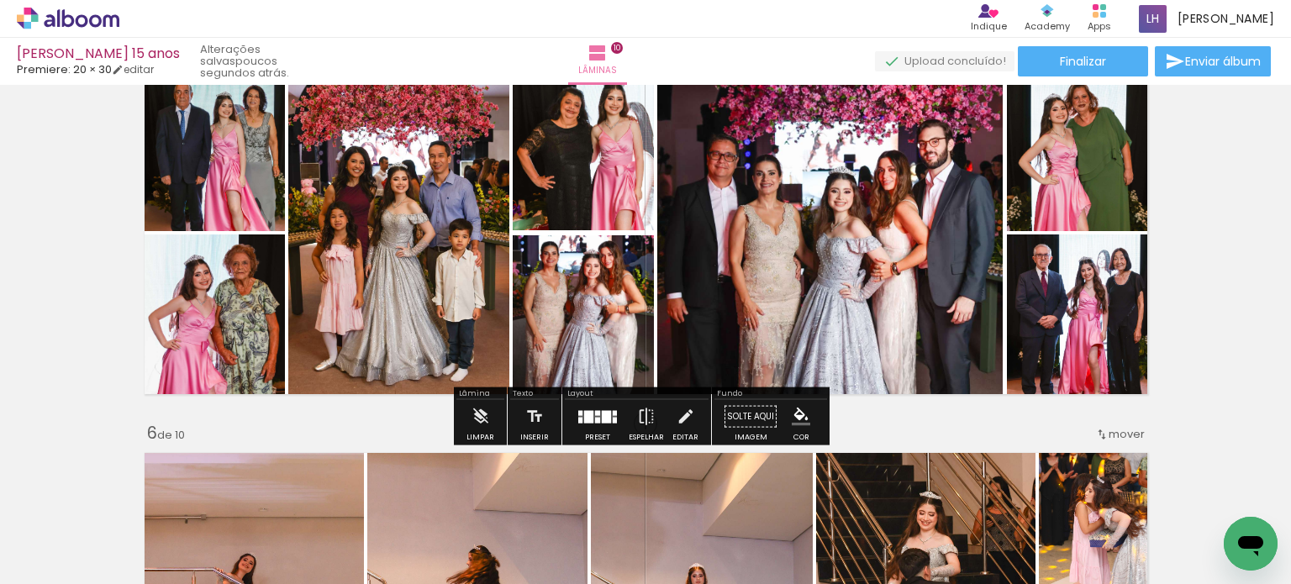
click at [362, 293] on quentale-photo at bounding box center [398, 233] width 221 height 340
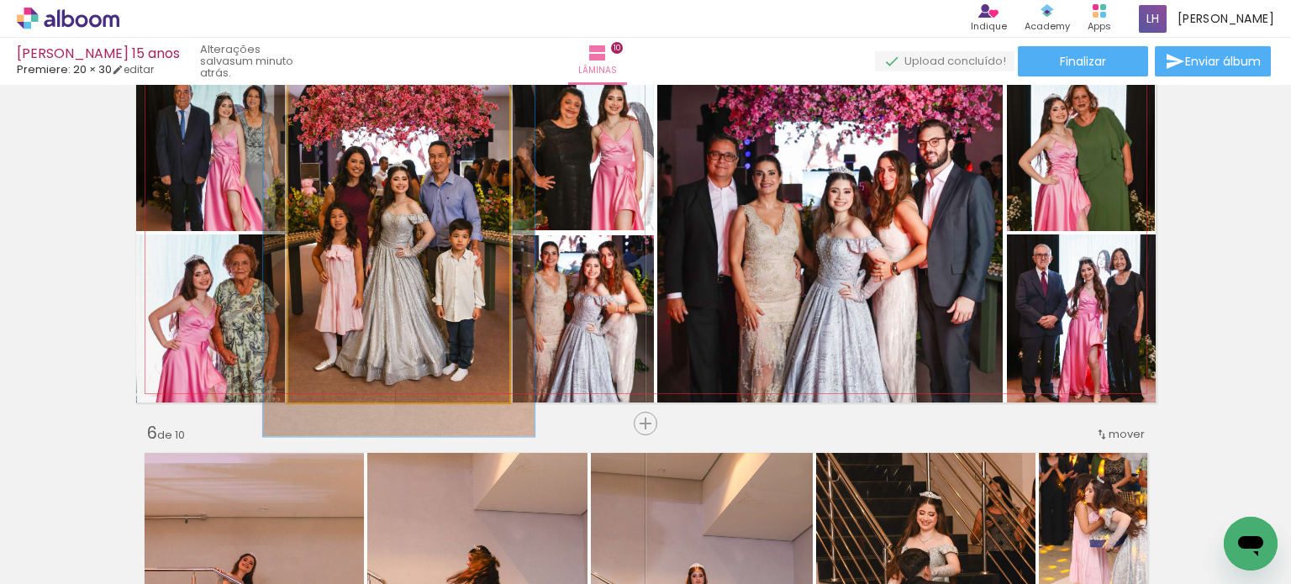
click at [362, 293] on quentale-photo at bounding box center [398, 233] width 221 height 340
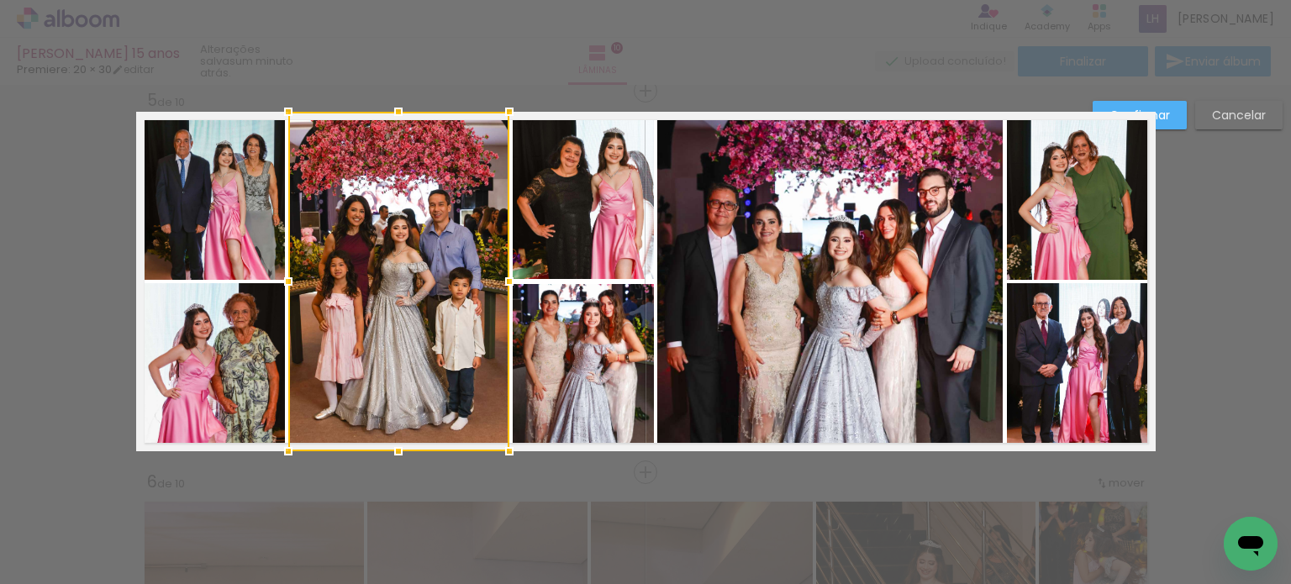
scroll to position [1547, 0]
click at [0, 0] on slot "Confirmar" at bounding box center [0, 0] width 0 height 0
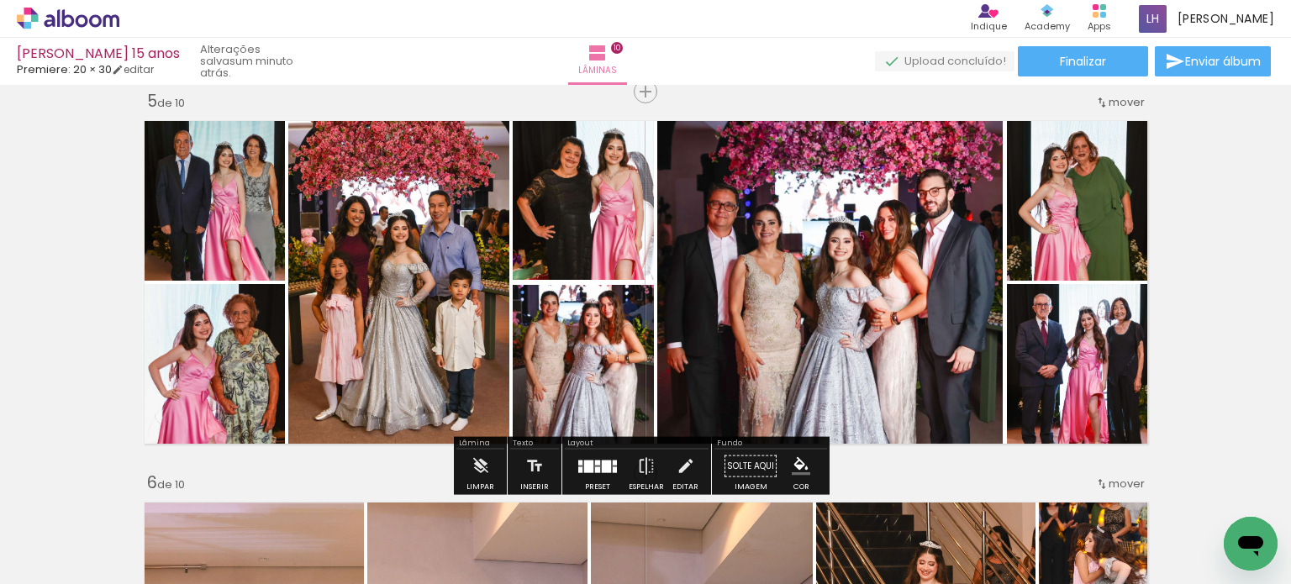
scroll to position [1884, 0]
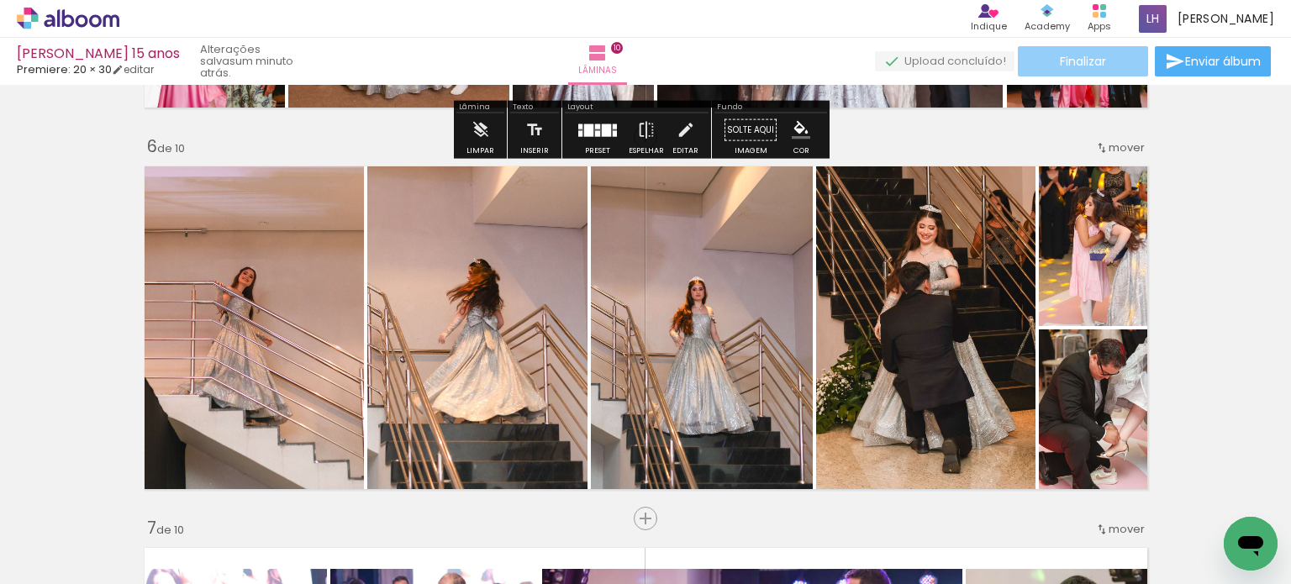
click at [1086, 66] on span "Finalizar" at bounding box center [1083, 61] width 46 height 12
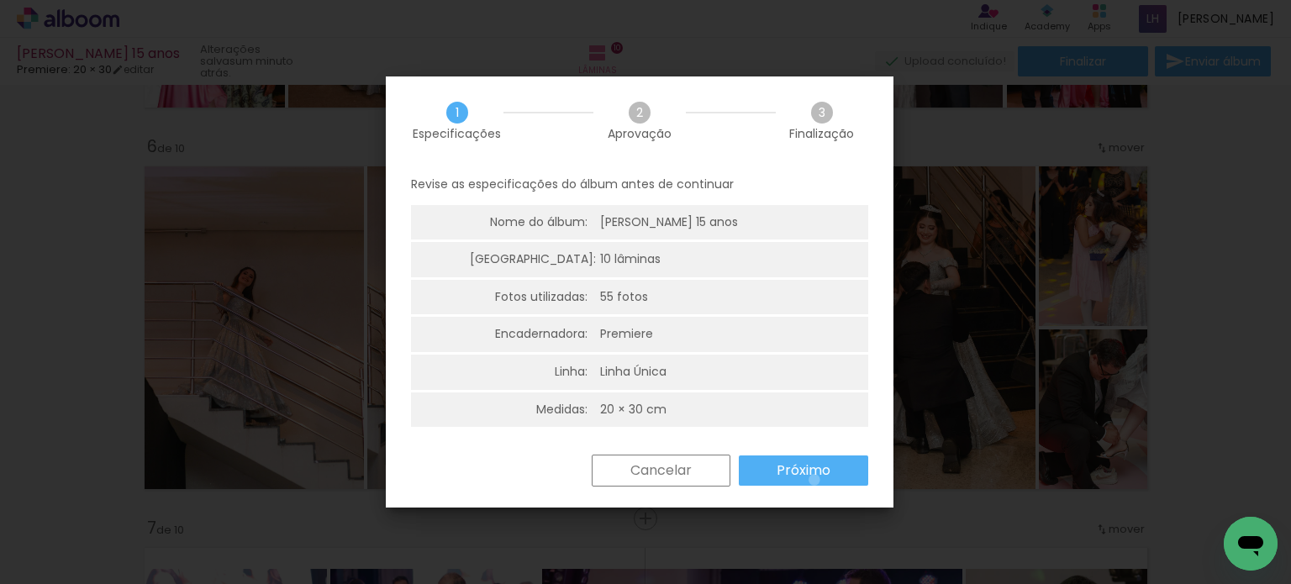
click at [0, 0] on slot "Próximo" at bounding box center [0, 0] width 0 height 0
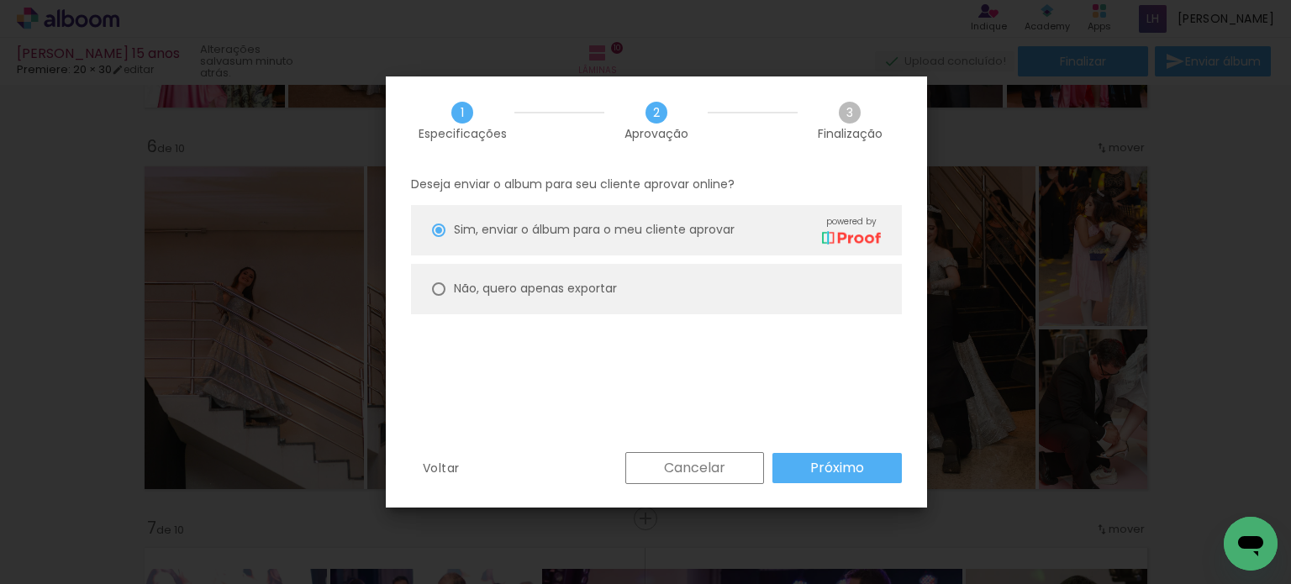
click at [562, 278] on paper-radio-button "Não, quero apenas exportar" at bounding box center [656, 289] width 491 height 50
type paper-radio-button "on"
click at [0, 0] on slot "Próximo" at bounding box center [0, 0] width 0 height 0
type input "Alta, 300 DPI"
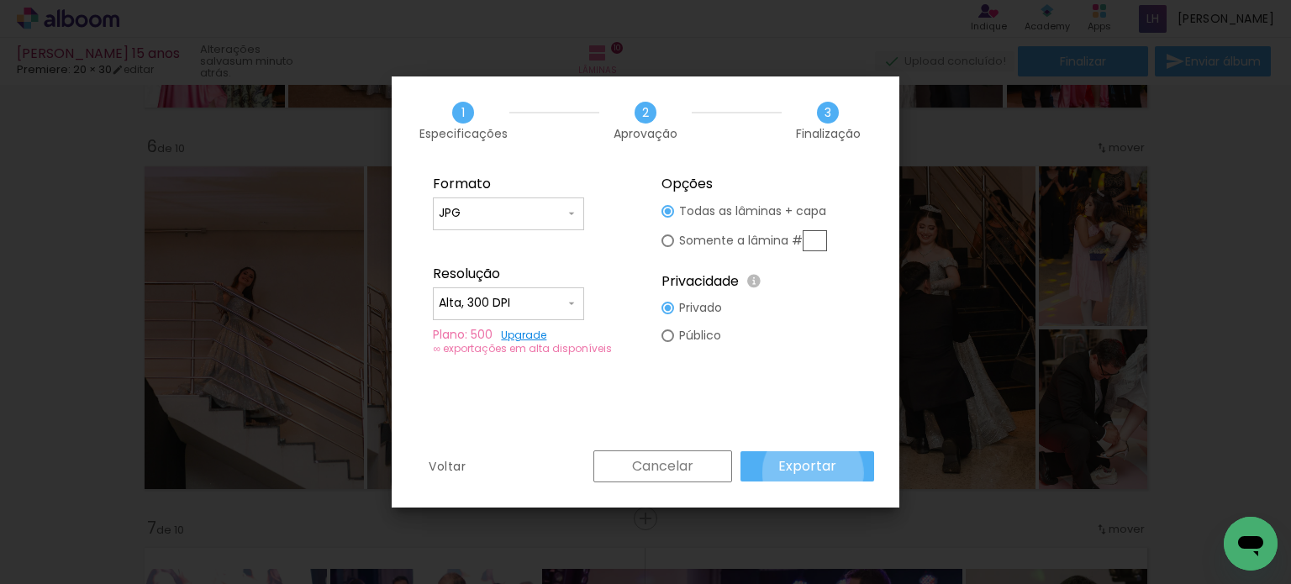
click at [0, 0] on slot "Exportar" at bounding box center [0, 0] width 0 height 0
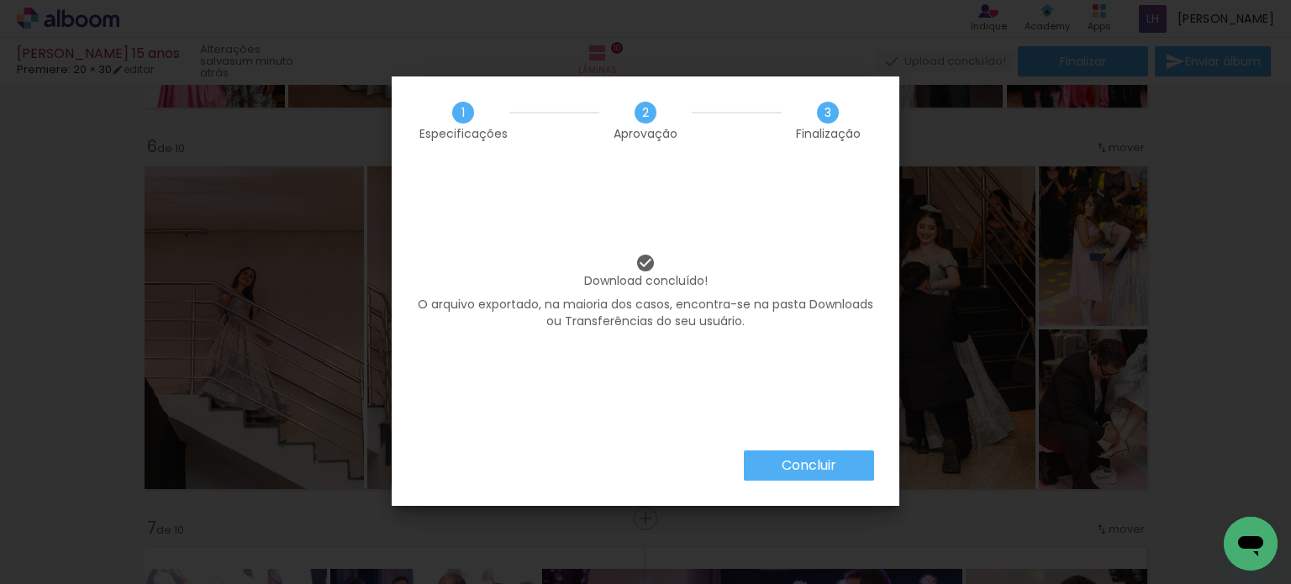
click at [802, 446] on div "Download concluído! O arquivo exportado, na maioria dos casos, encontra-se na p…" at bounding box center [646, 308] width 508 height 286
click at [0, 0] on slot "Concluir" at bounding box center [0, 0] width 0 height 0
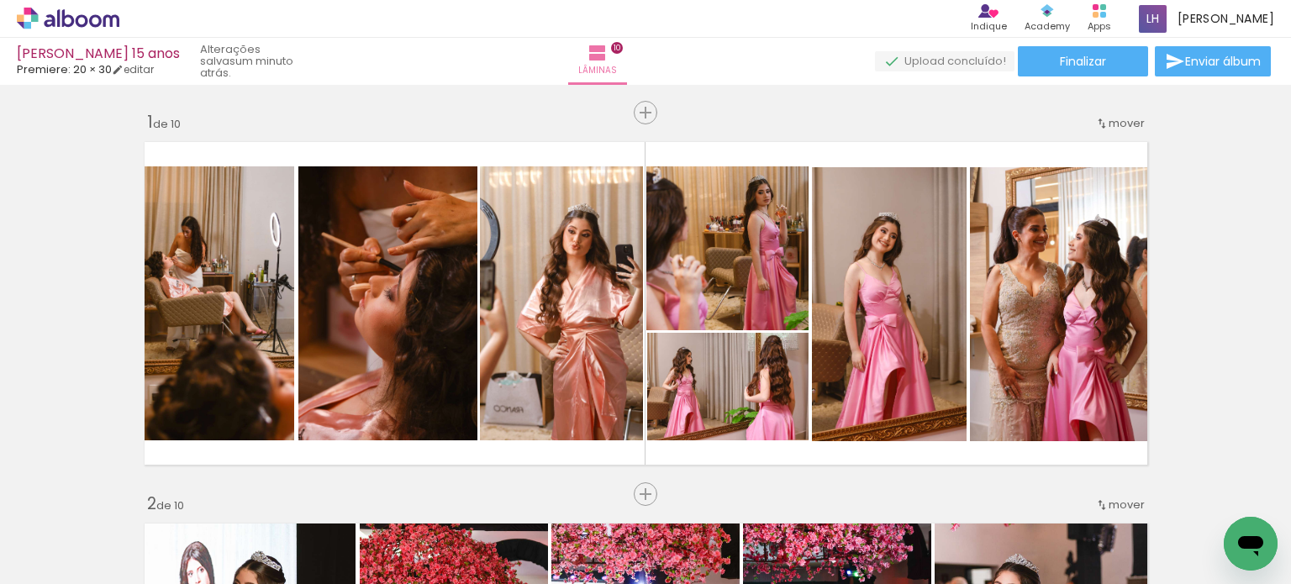
scroll to position [1884, 0]
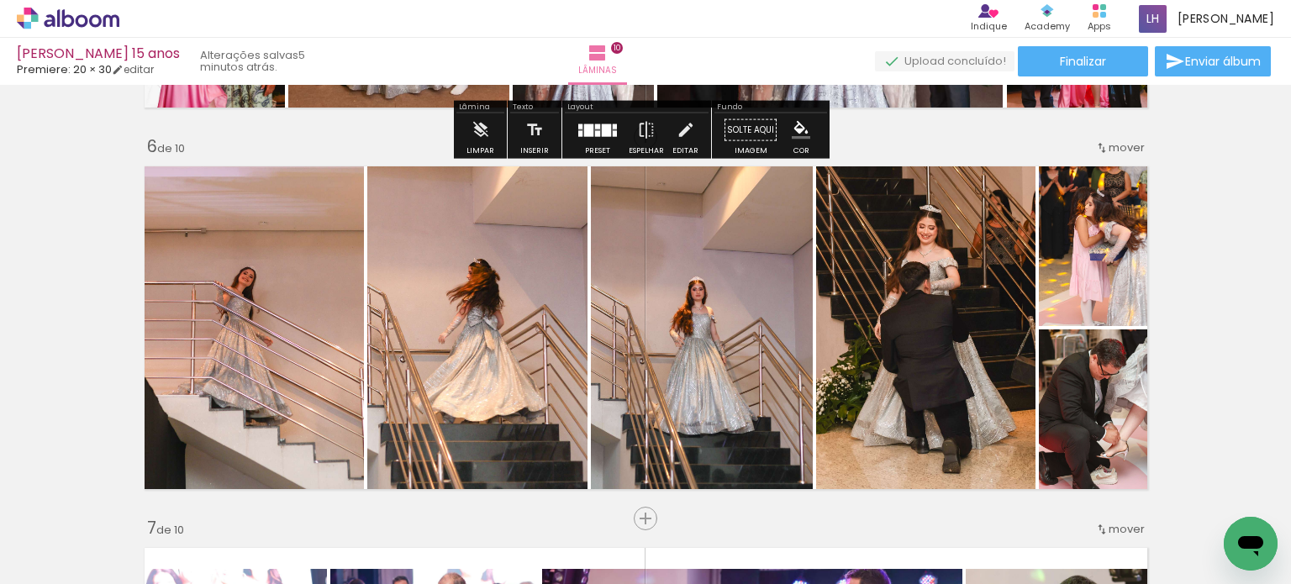
click at [97, 19] on icon at bounding box center [68, 19] width 103 height 22
